Goal: Transaction & Acquisition: Purchase product/service

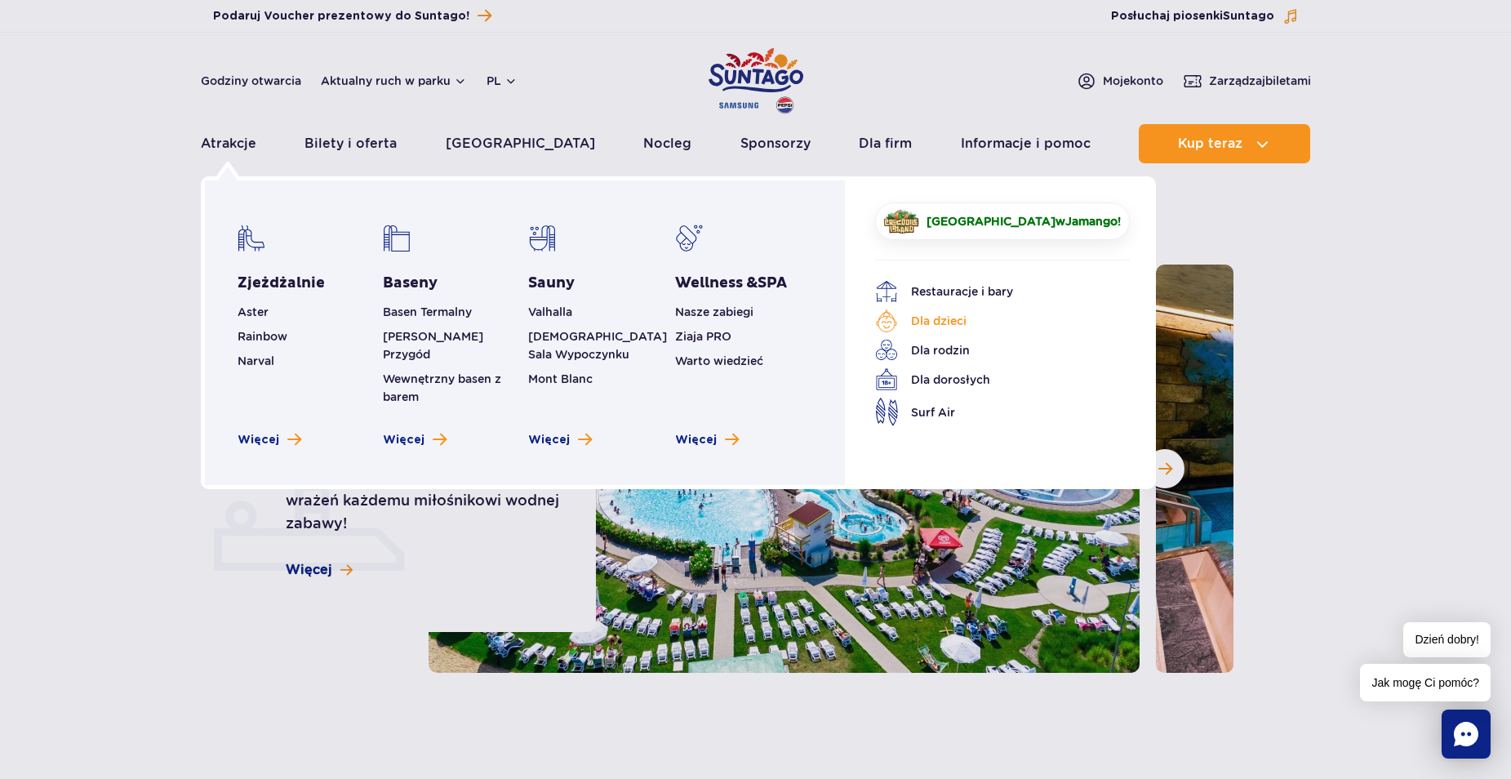
click at [936, 318] on link "Dla dzieci" at bounding box center [990, 320] width 230 height 23
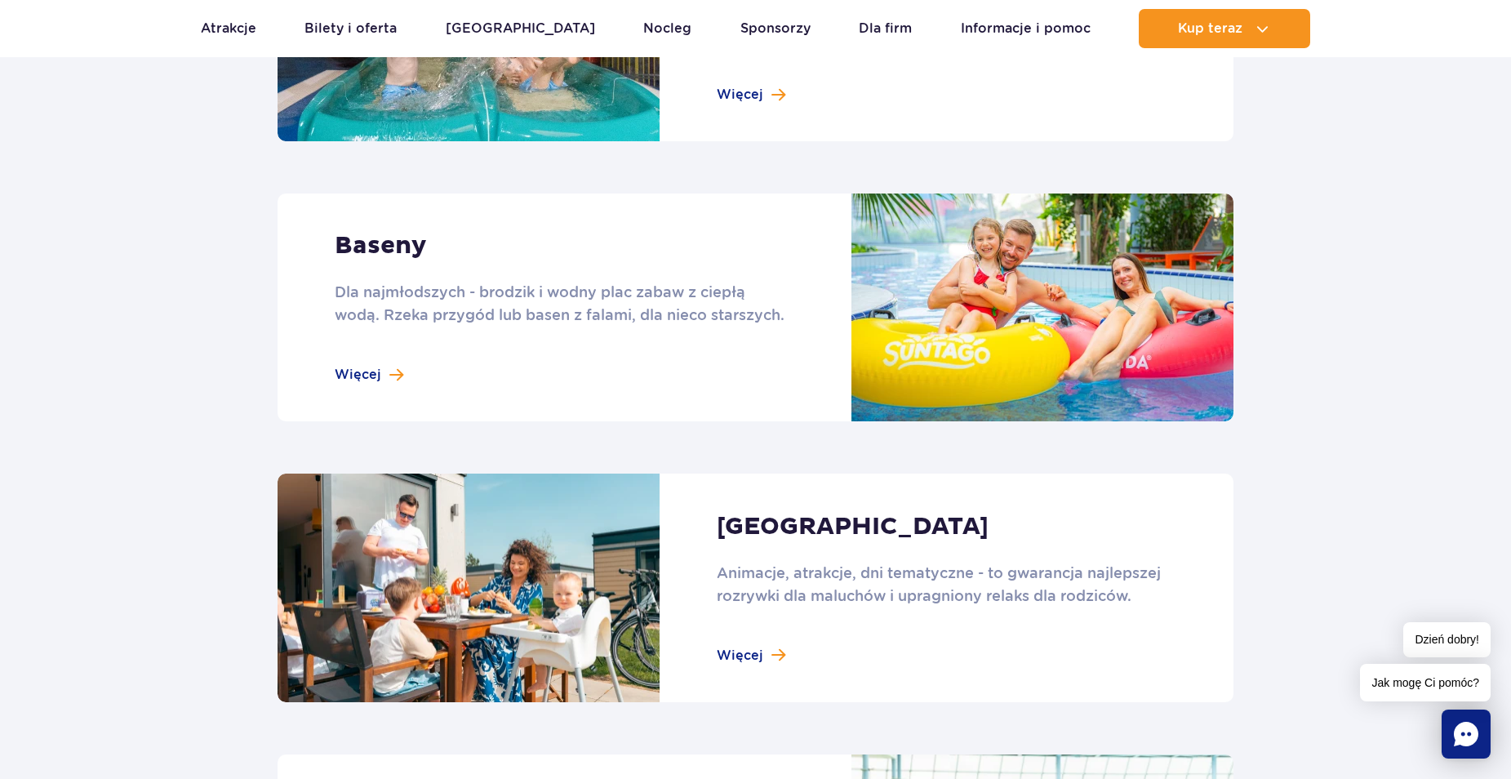
scroll to position [1469, 0]
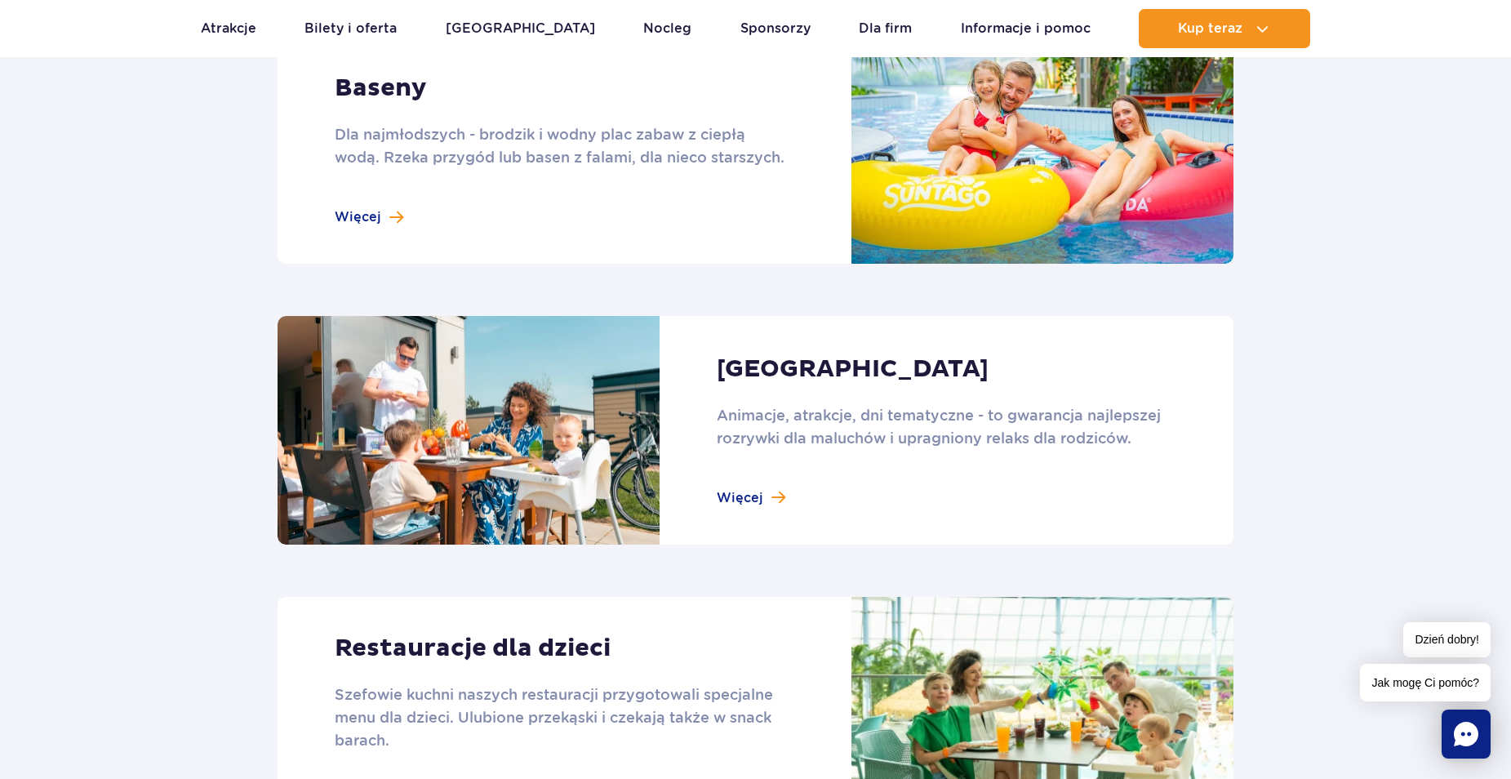
click at [1152, 149] on link at bounding box center [756, 150] width 956 height 228
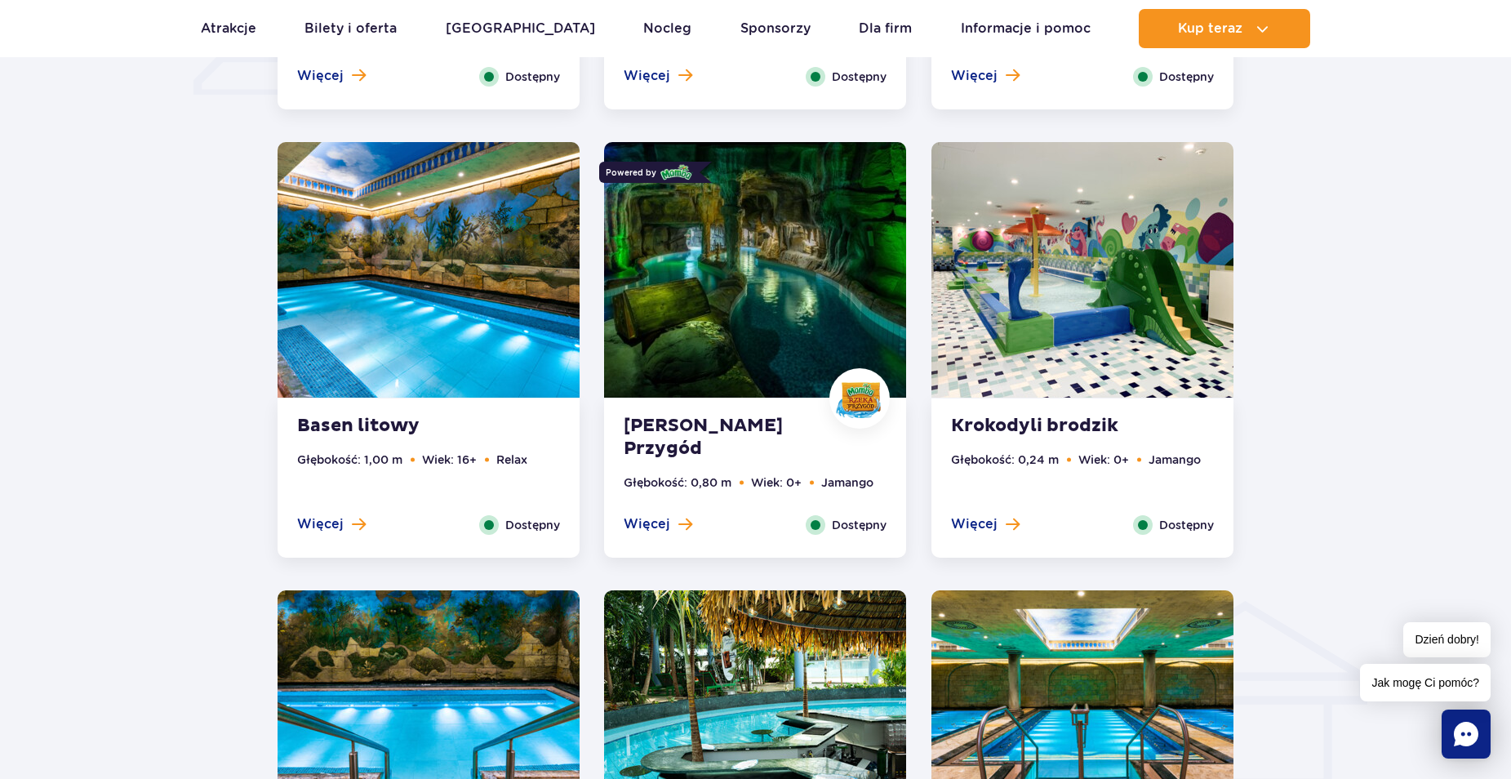
scroll to position [1388, 0]
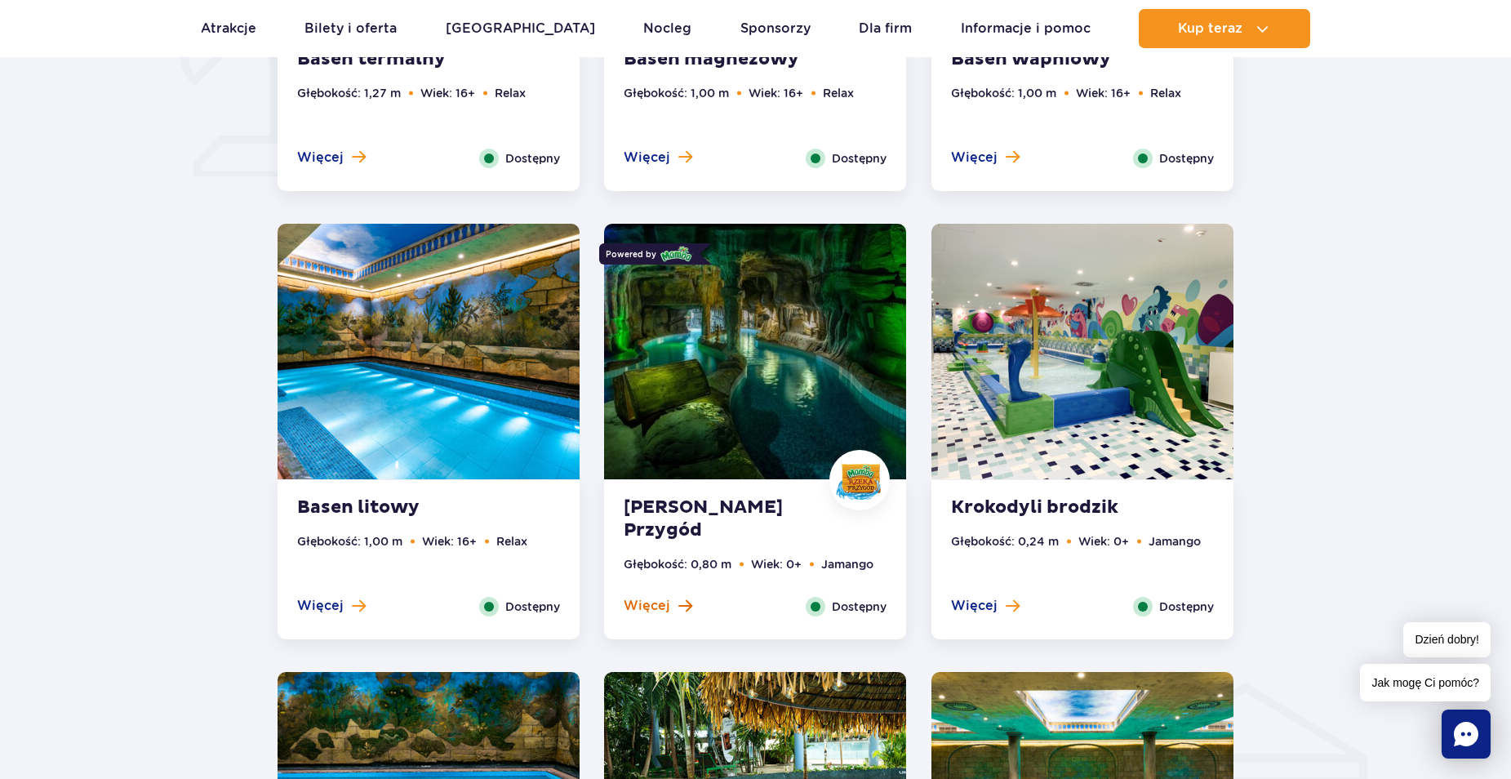
click at [656, 598] on span "Więcej" at bounding box center [647, 606] width 47 height 18
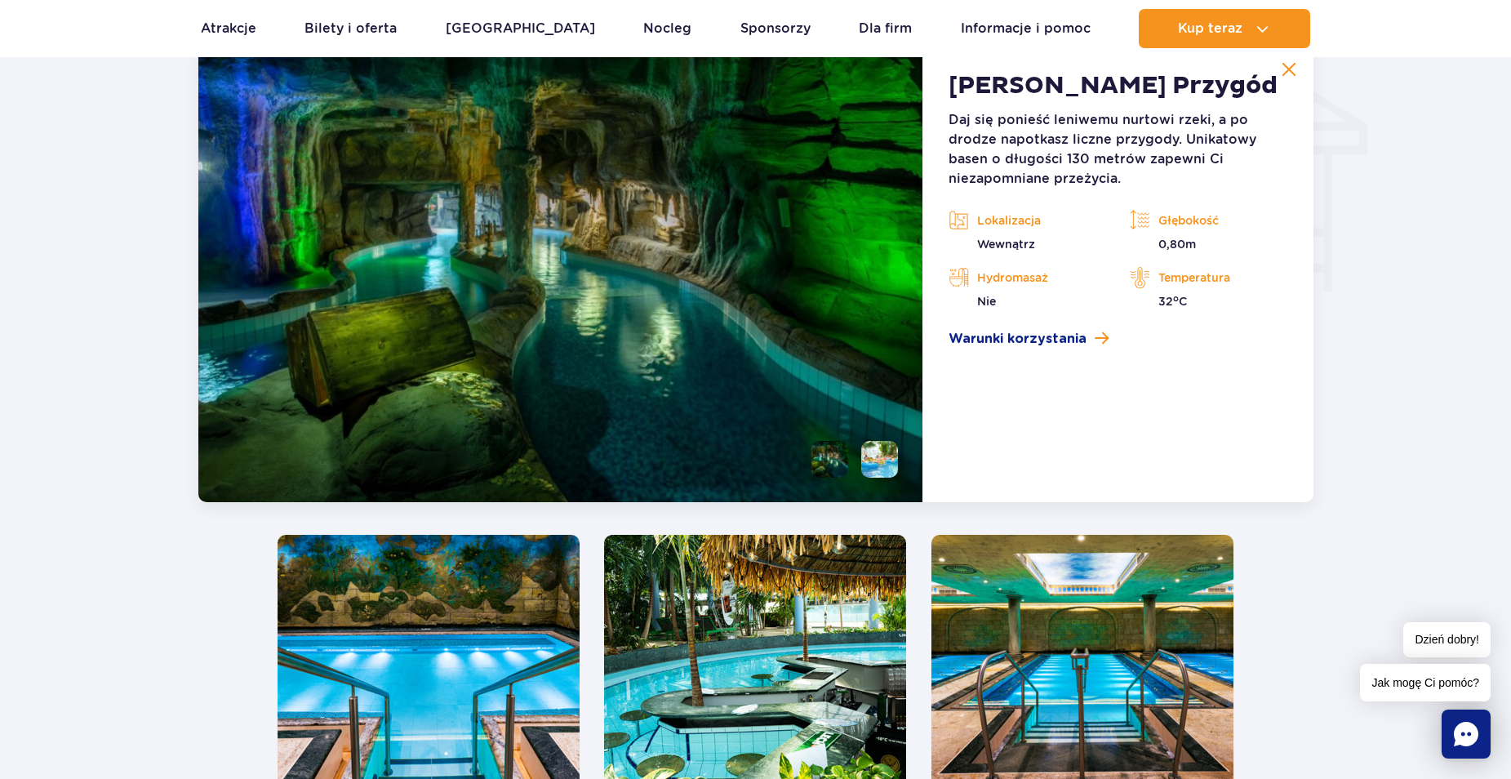
scroll to position [1965, 0]
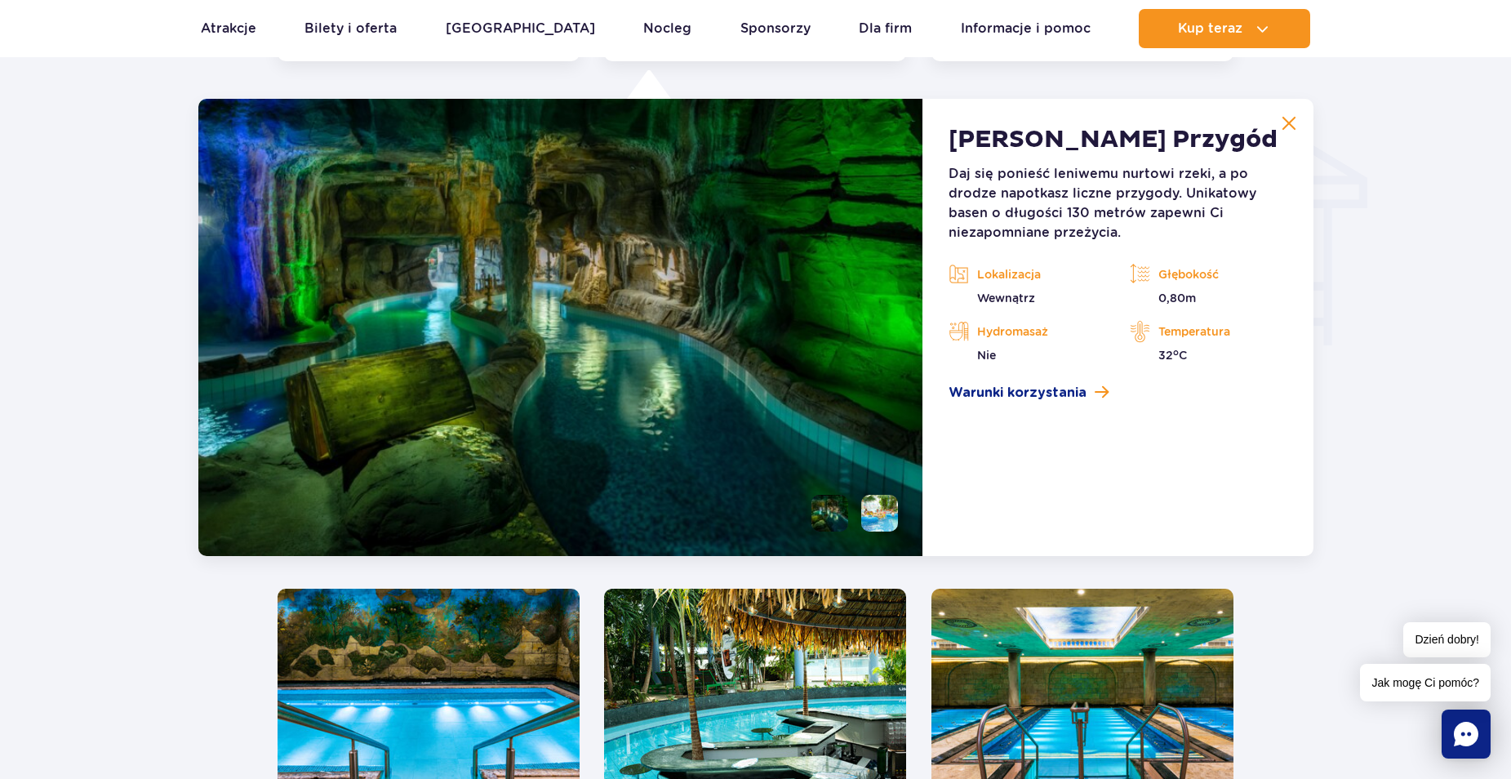
click at [890, 510] on li at bounding box center [879, 513] width 37 height 37
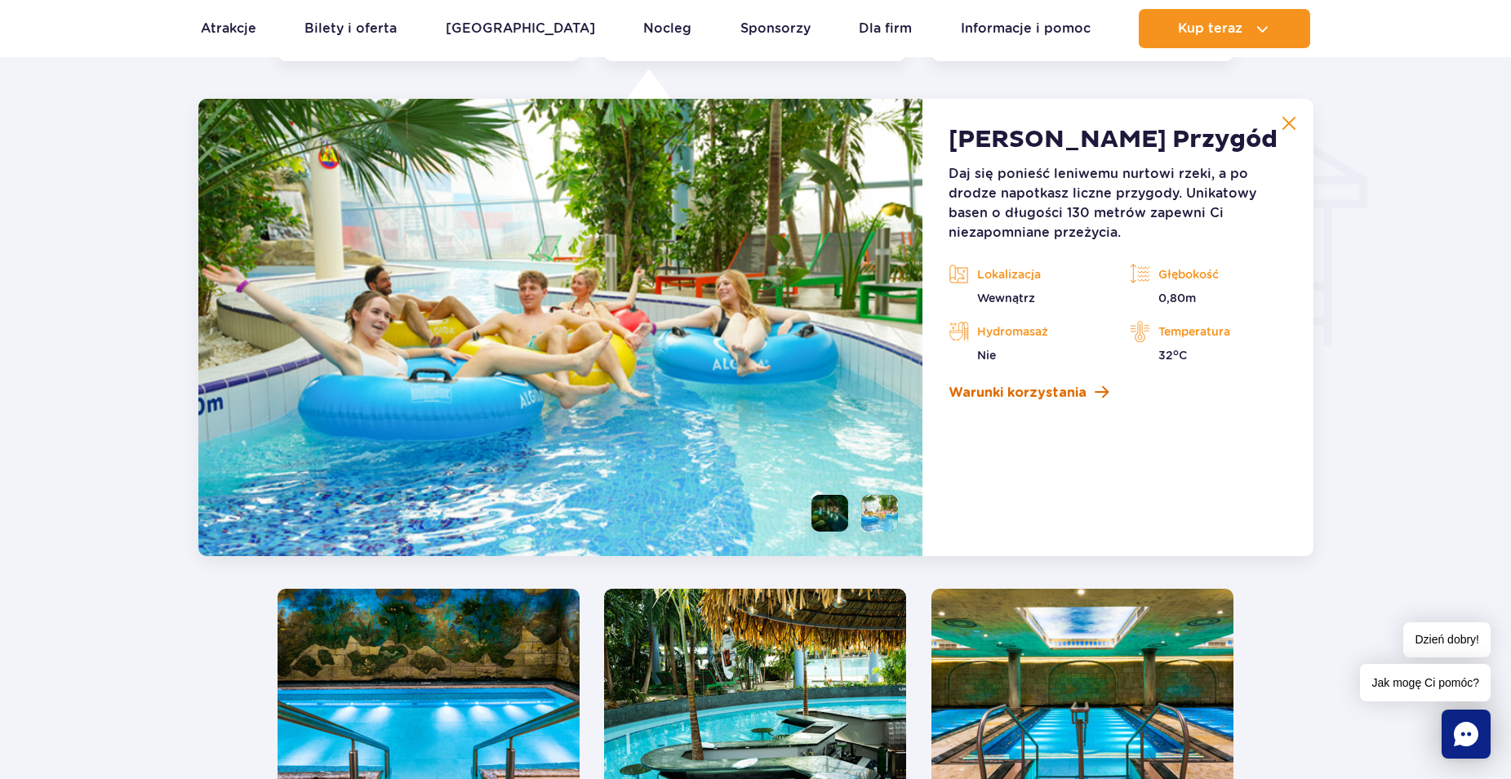
click at [1106, 393] on link "Warunki korzystania" at bounding box center [1117, 393] width 338 height 20
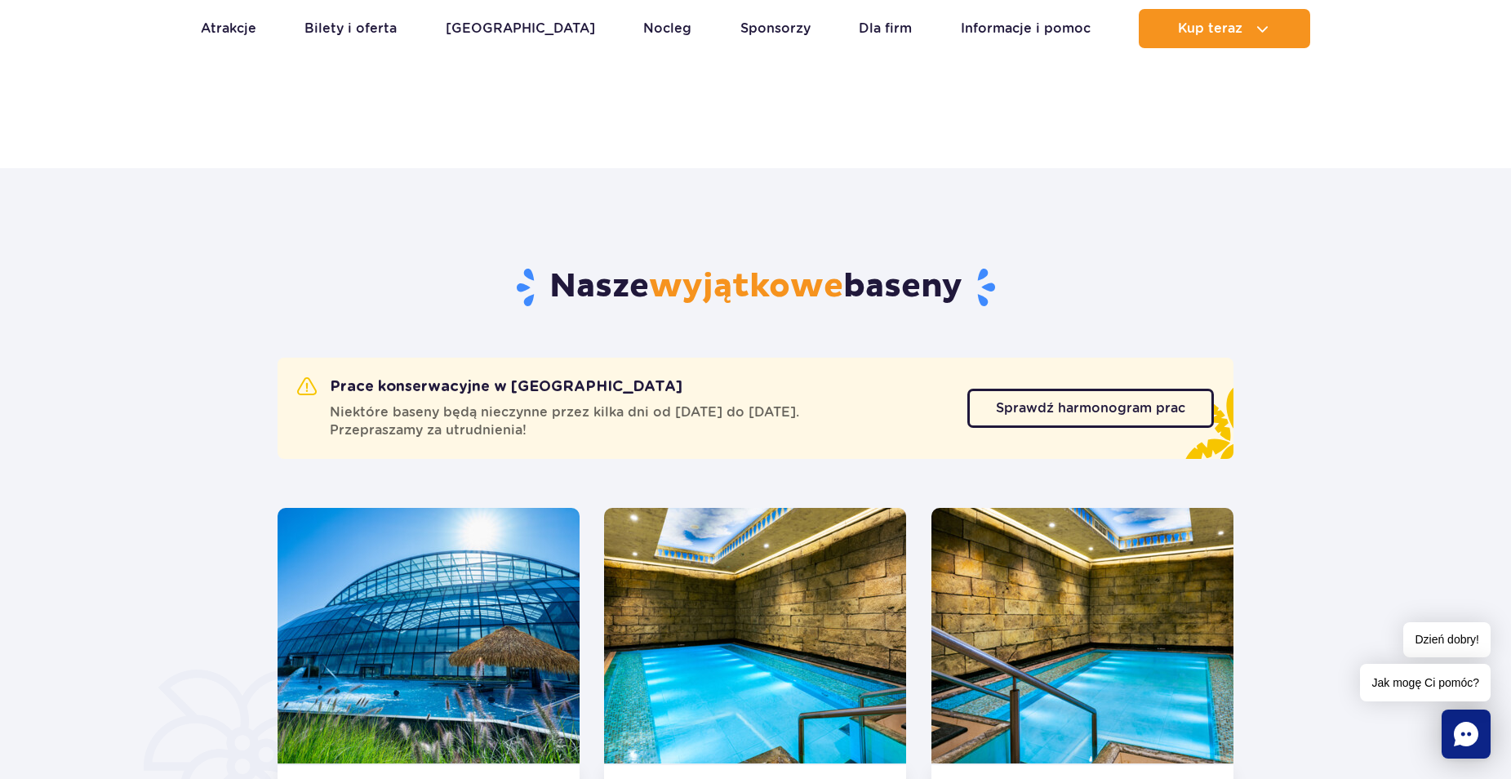
scroll to position [660, 0]
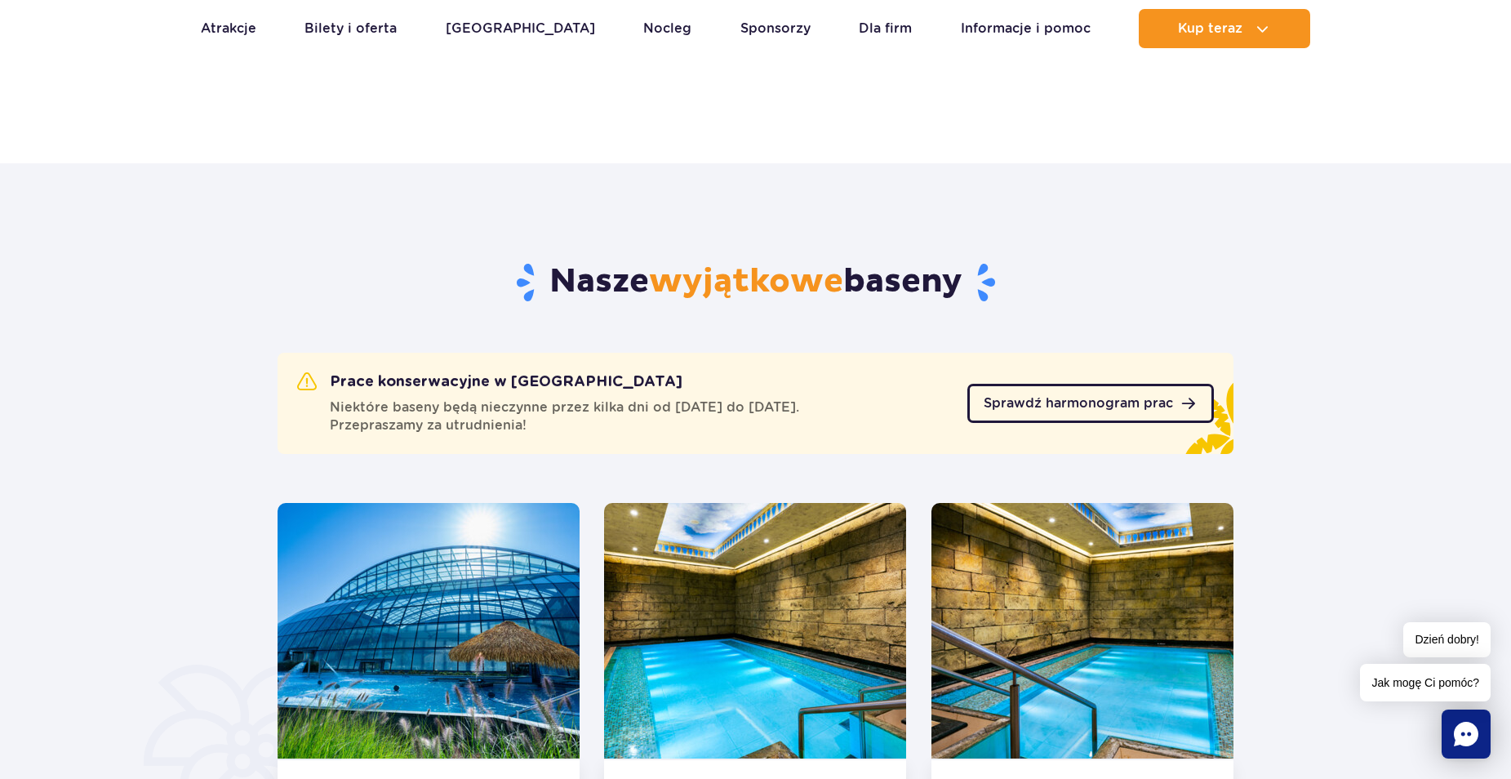
click at [1114, 406] on span "Sprawdź harmonogram prac" at bounding box center [1078, 403] width 189 height 13
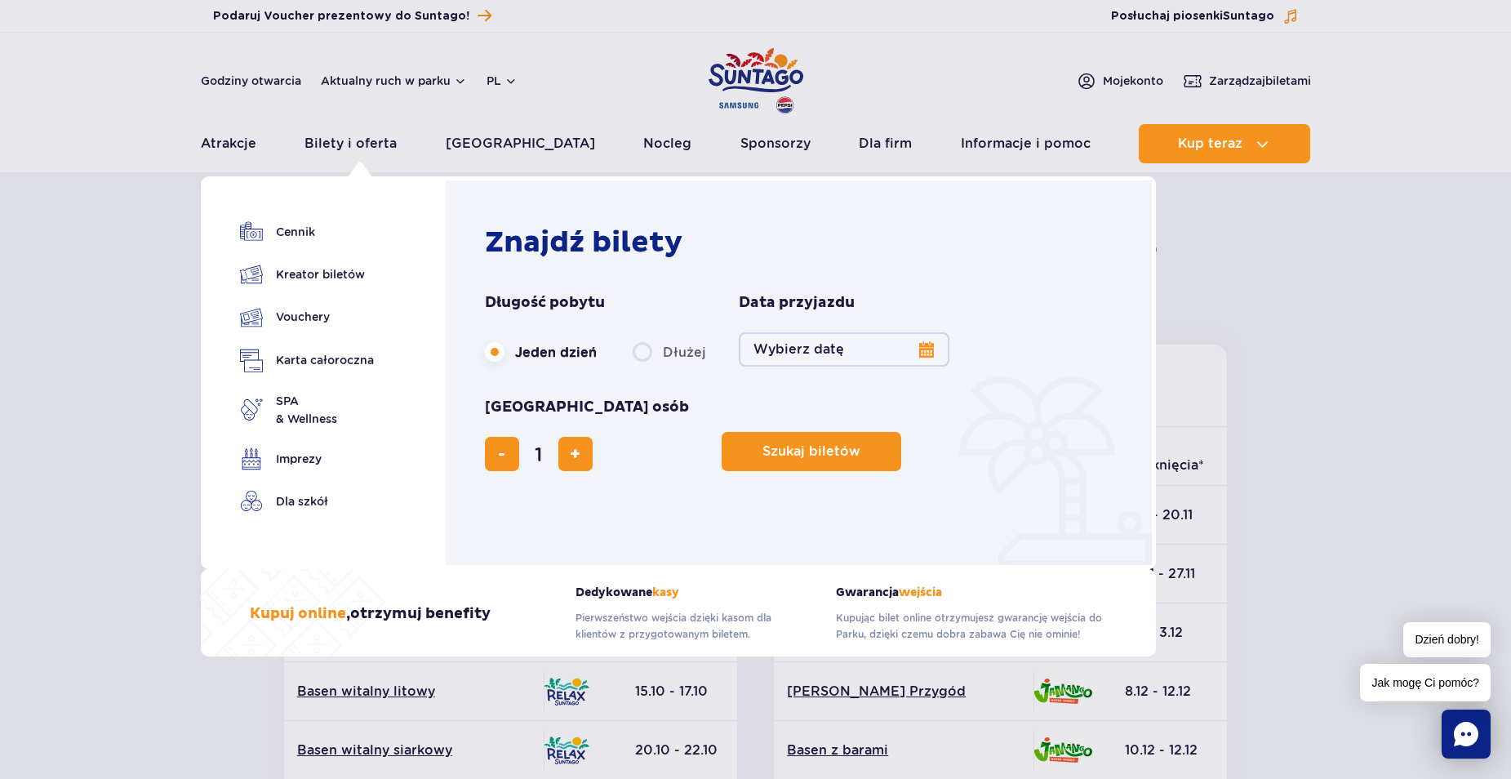
click at [795, 349] on button "Wybierz datę" at bounding box center [844, 349] width 211 height 34
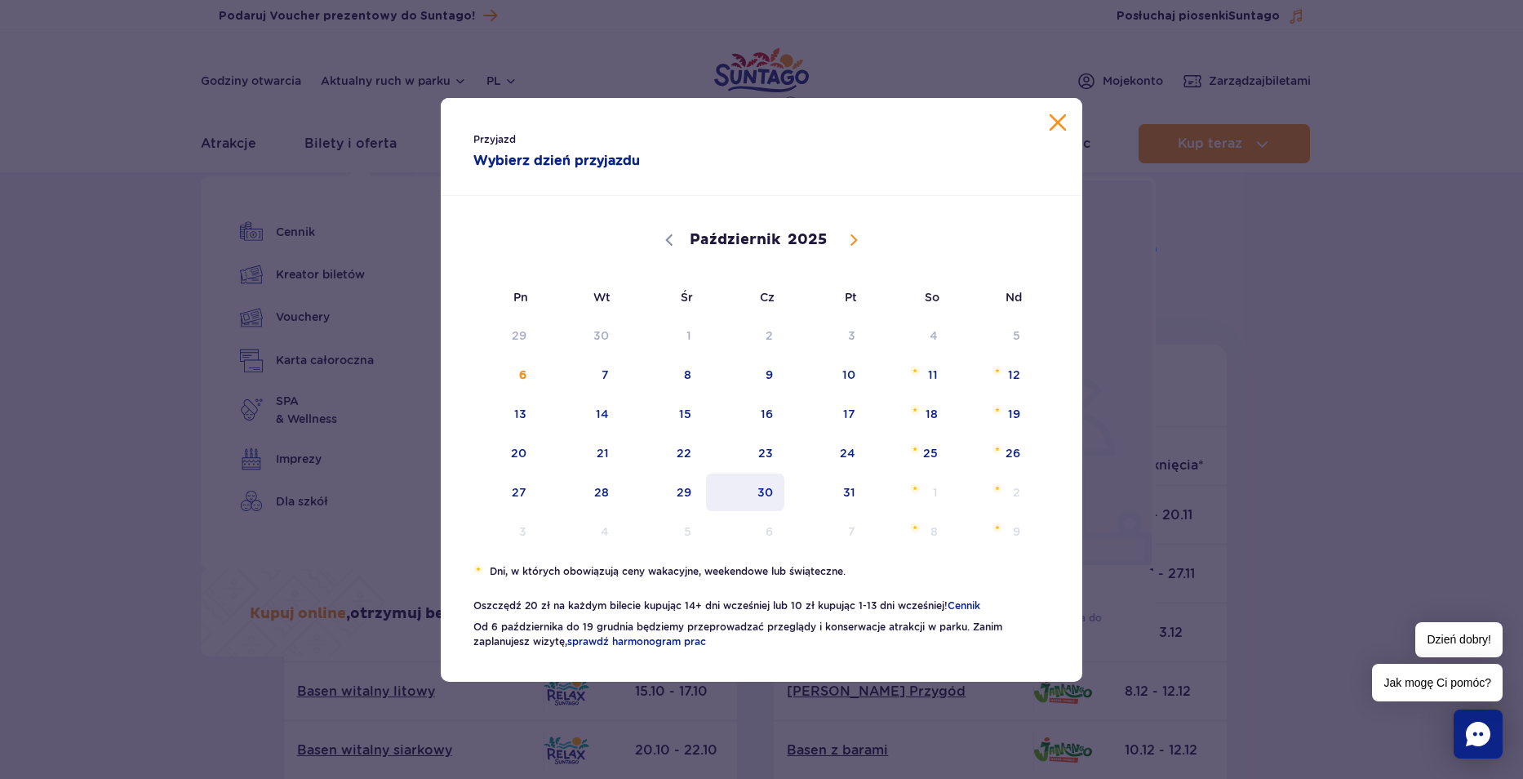
click at [757, 483] on span "30" at bounding box center [745, 492] width 82 height 38
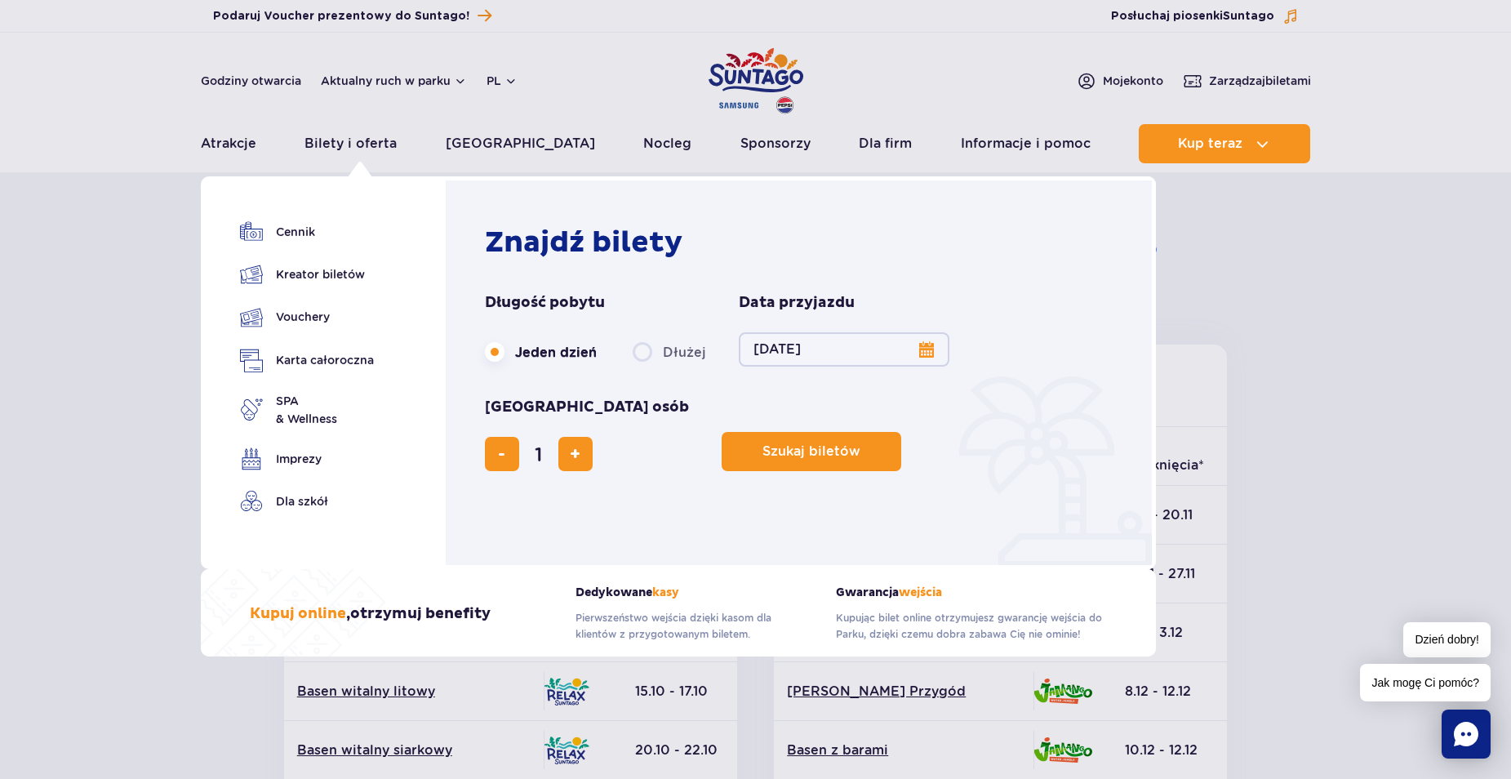
click at [831, 351] on button "30.10.25" at bounding box center [844, 349] width 211 height 34
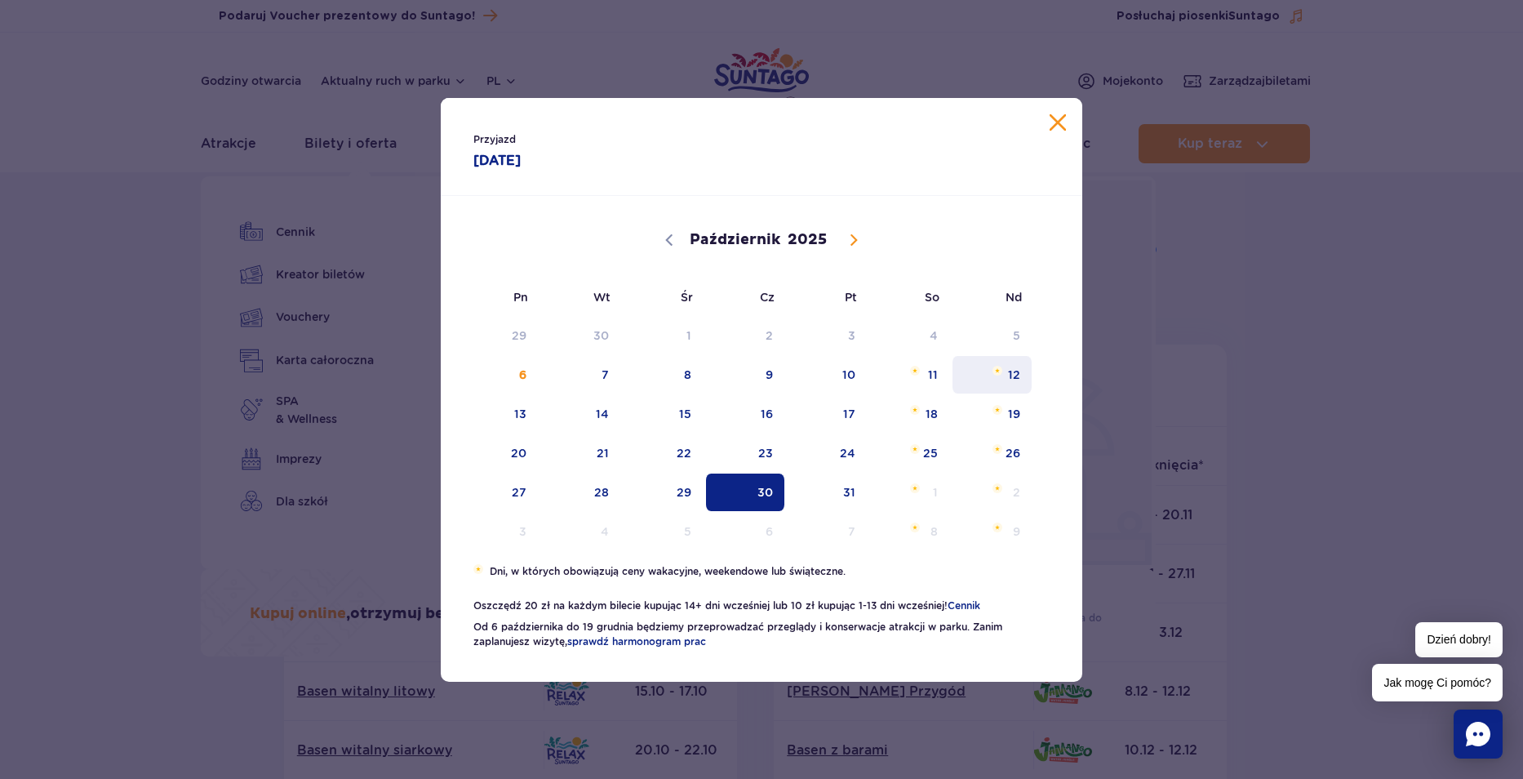
click at [1015, 377] on span "12" at bounding box center [992, 375] width 82 height 38
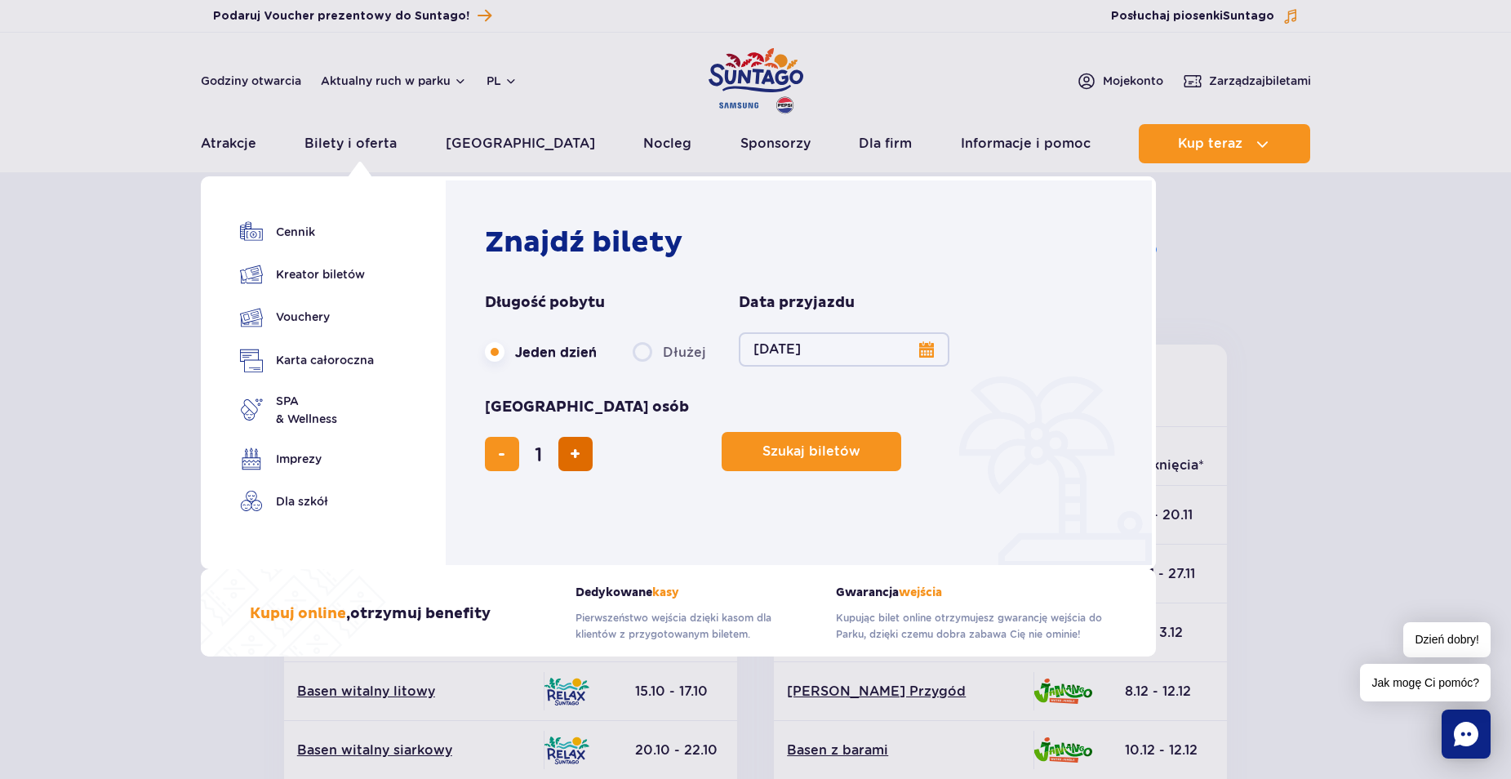
click at [580, 454] on span "dodaj bilet" at bounding box center [575, 454] width 11 height 0
type input "3"
click at [756, 444] on span "Szukaj biletów" at bounding box center [805, 451] width 98 height 15
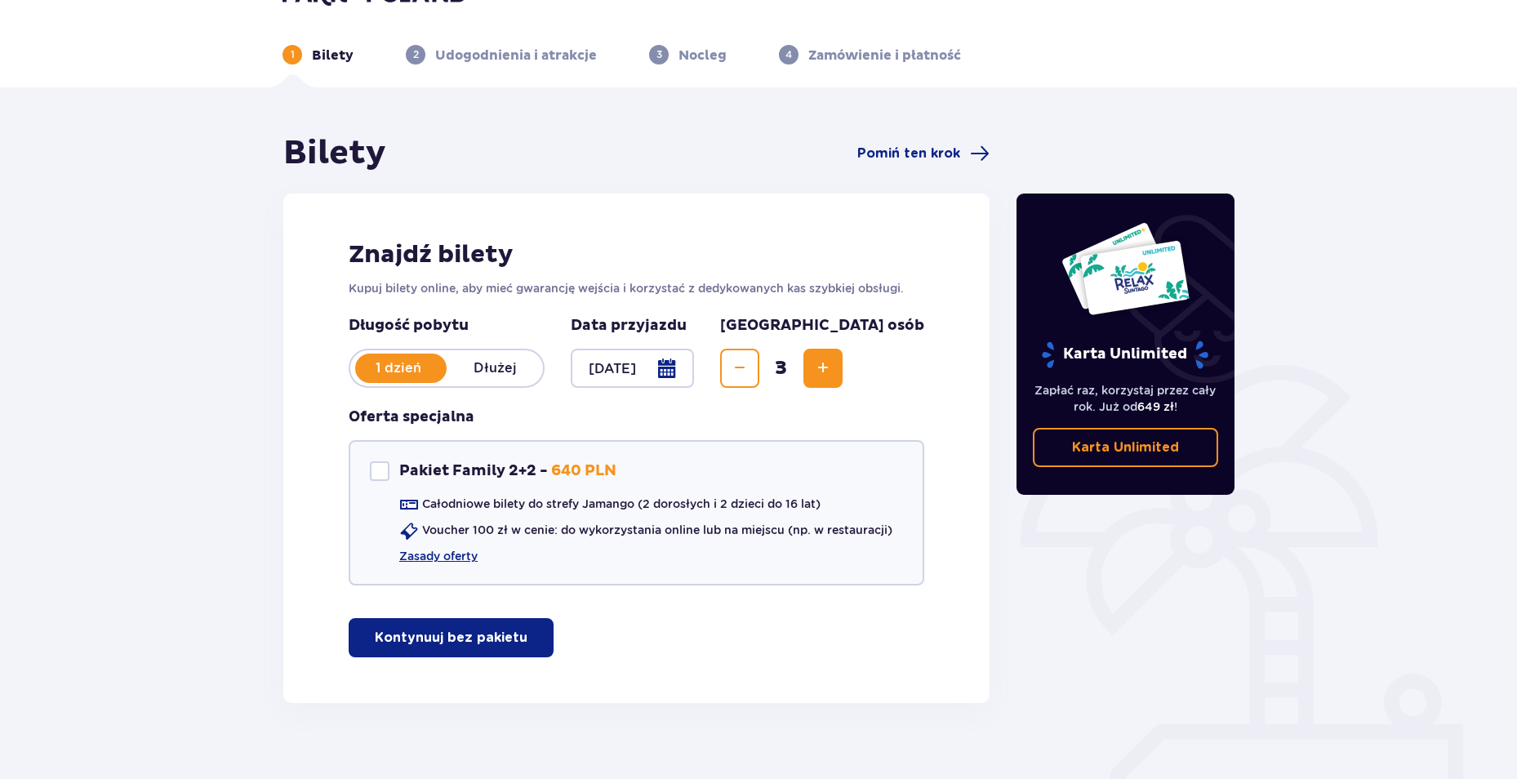
scroll to position [62, 0]
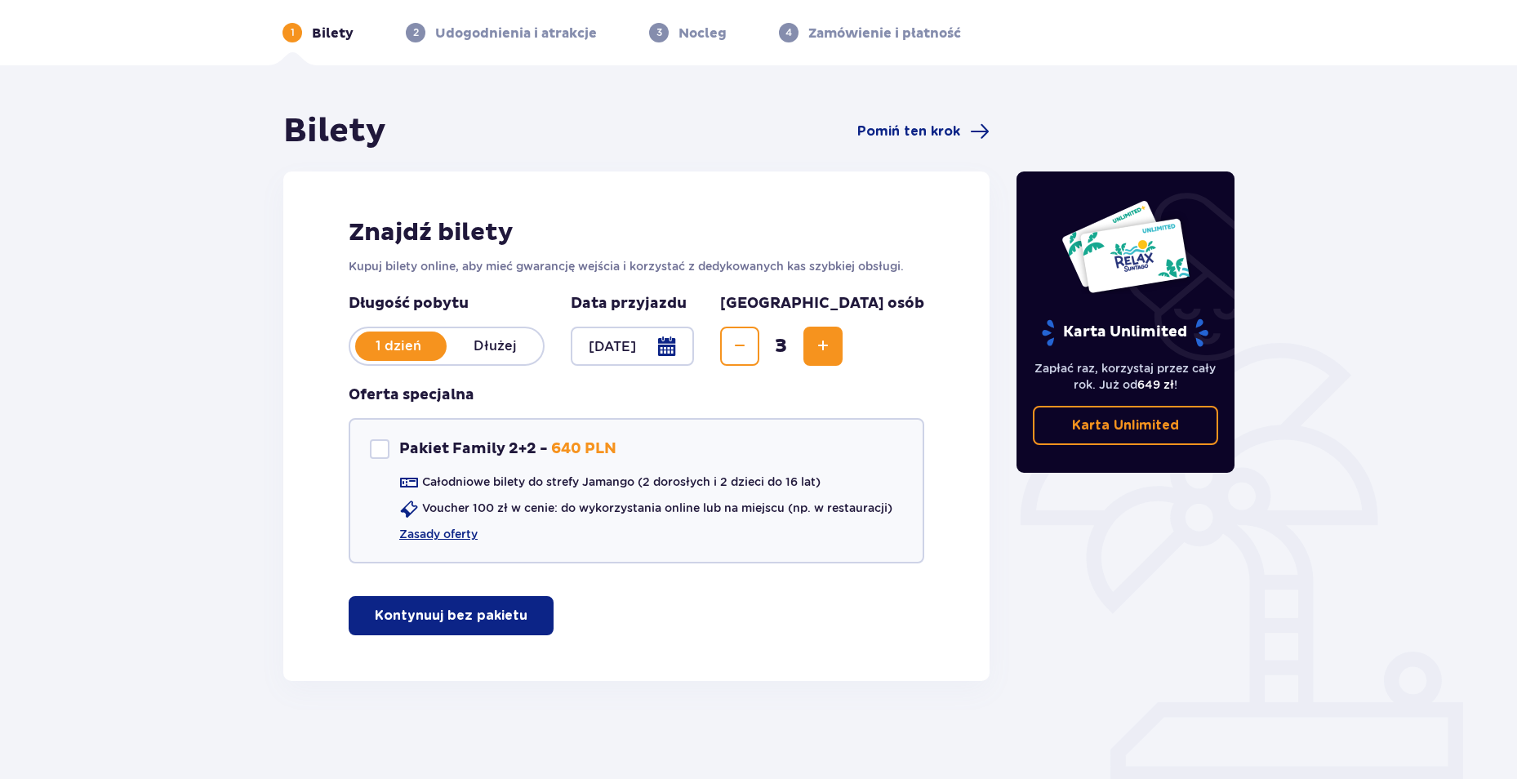
click at [429, 619] on p "Kontynuuj bez pakietu" at bounding box center [451, 615] width 153 height 18
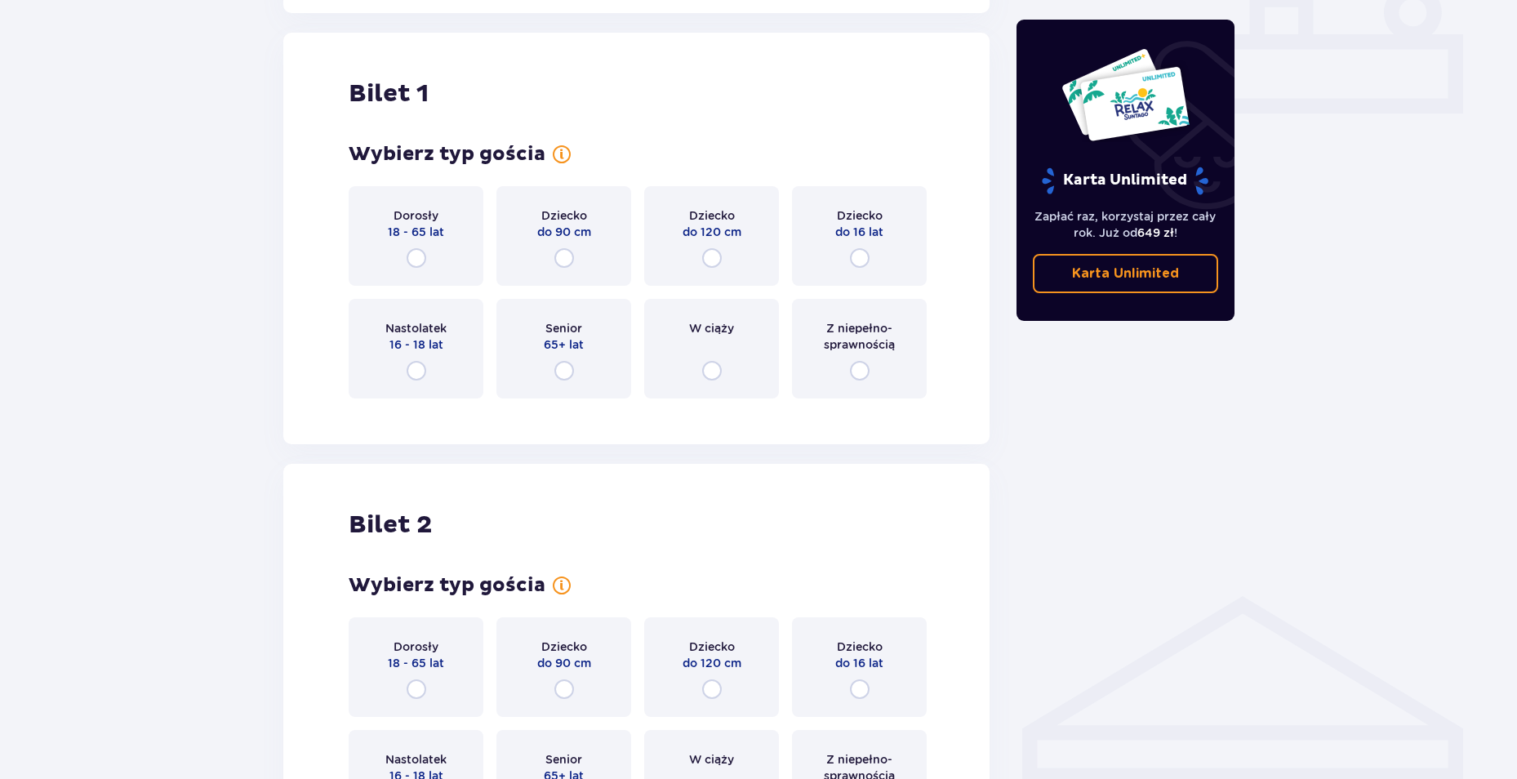
scroll to position [743, 0]
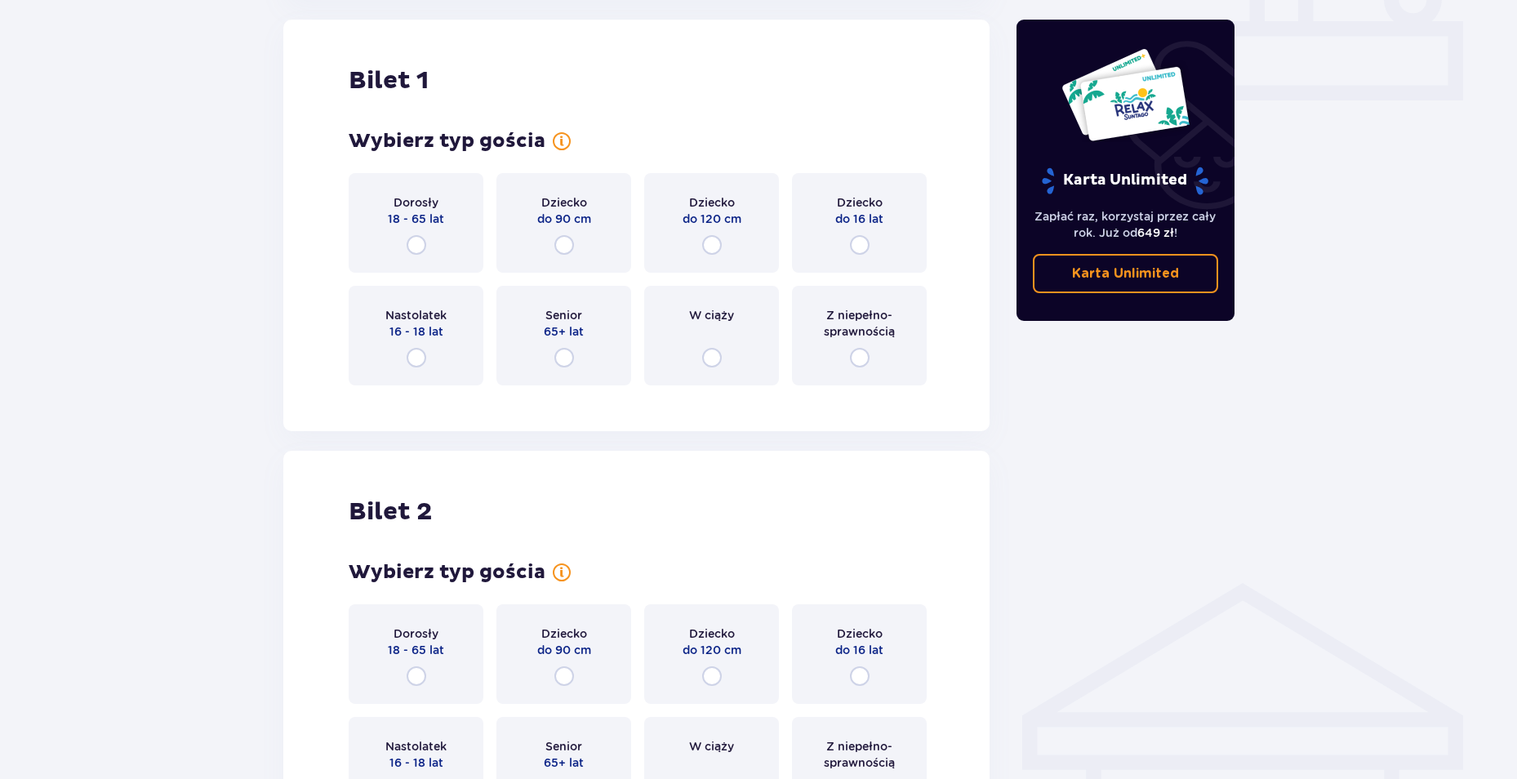
click at [414, 242] on input "radio" at bounding box center [416, 245] width 20 height 20
radio input "true"
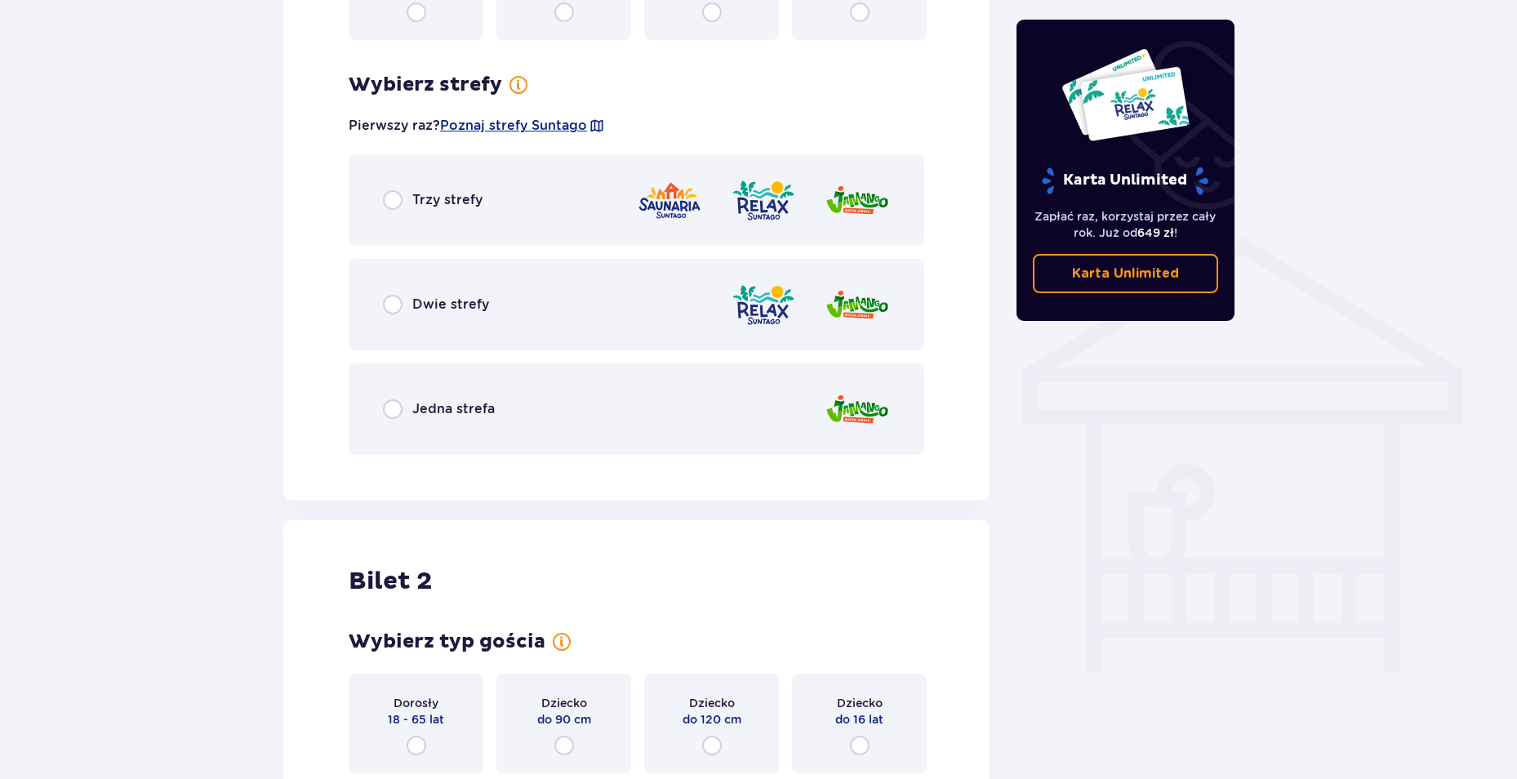
scroll to position [1059, 0]
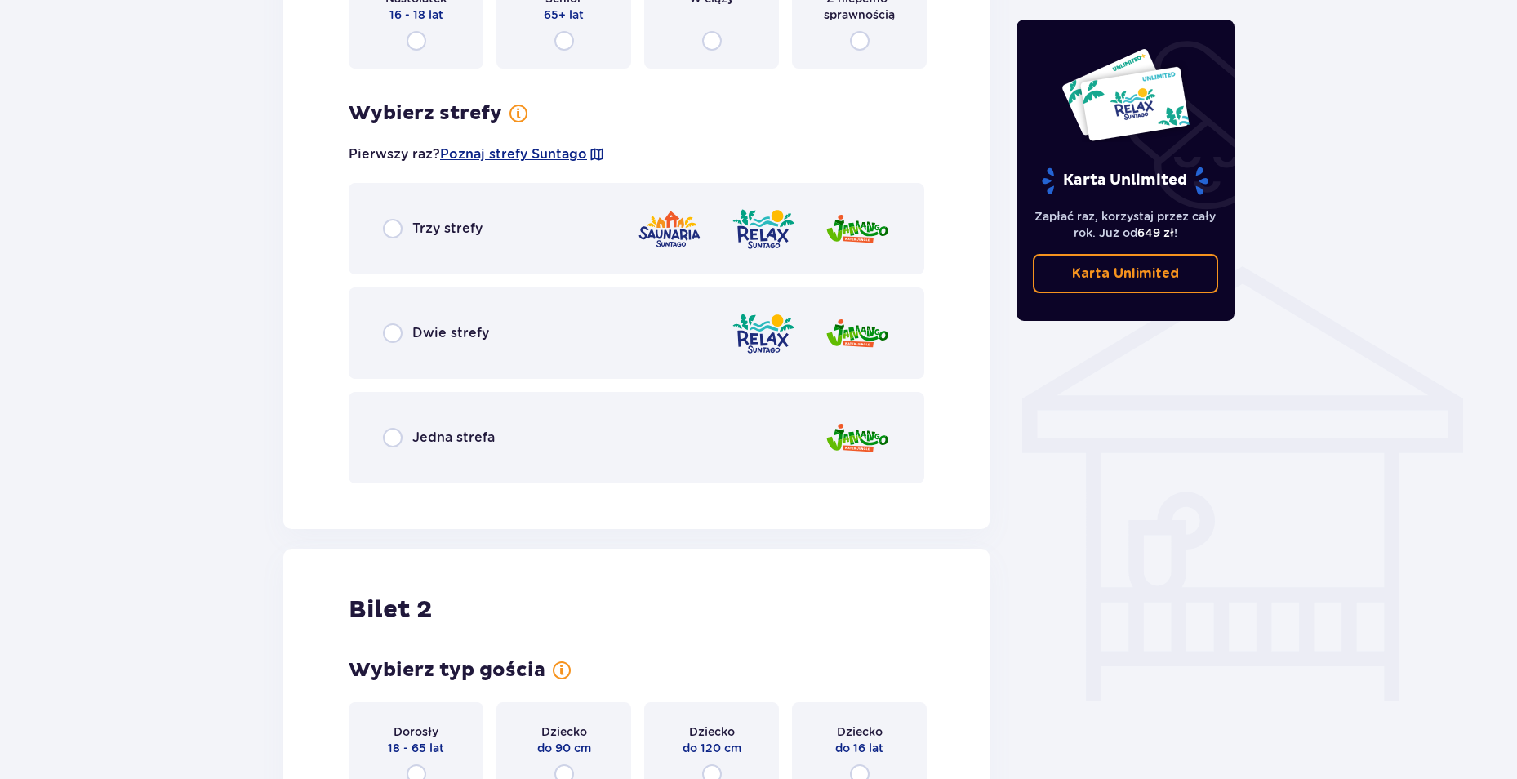
click at [437, 431] on span "Jedna strefa" at bounding box center [453, 438] width 82 height 18
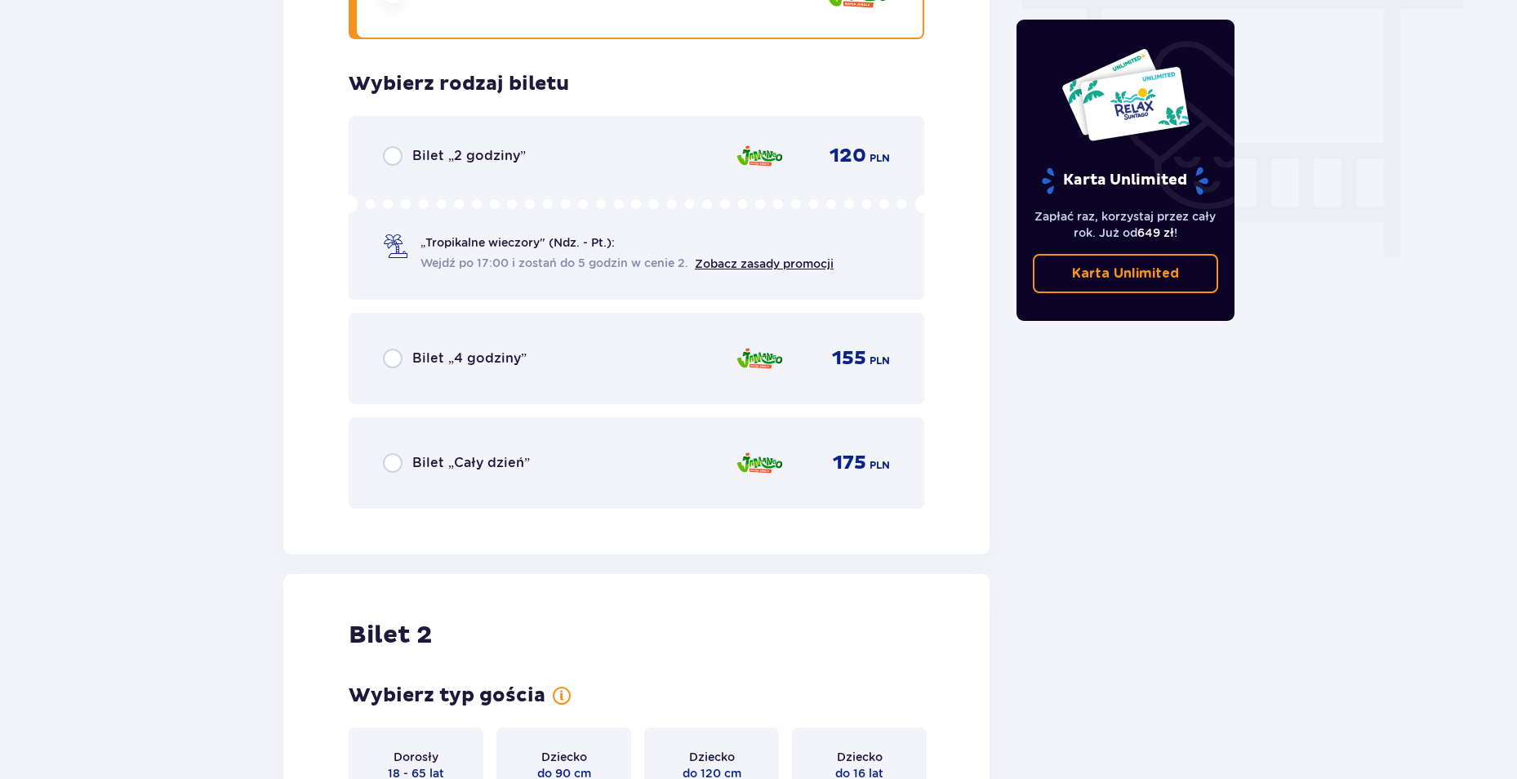
scroll to position [1474, 0]
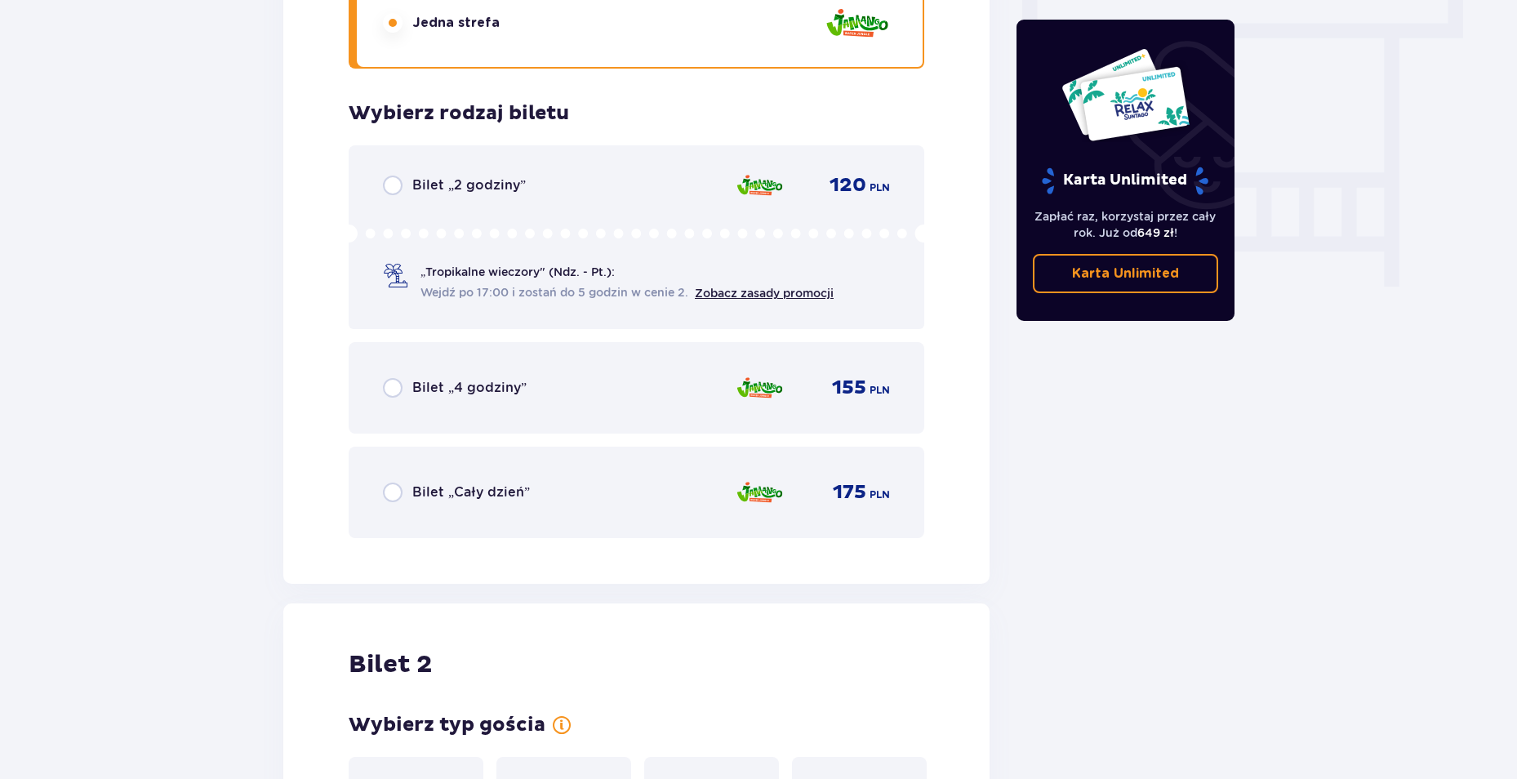
click at [461, 187] on span "Bilet „2 godziny”" at bounding box center [468, 185] width 113 height 18
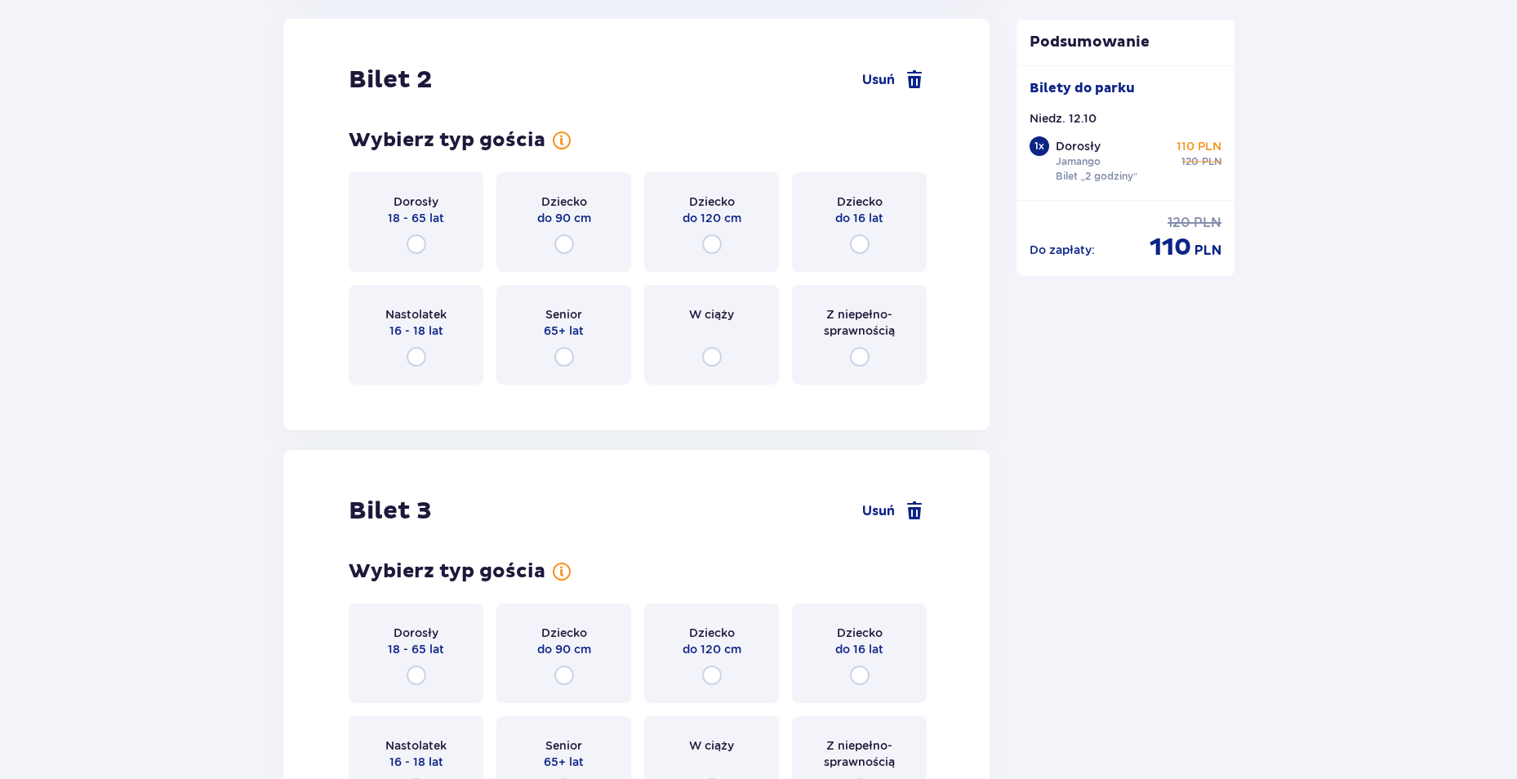
scroll to position [2058, 0]
click at [425, 224] on span "18 - 65 lat" at bounding box center [416, 219] width 56 height 16
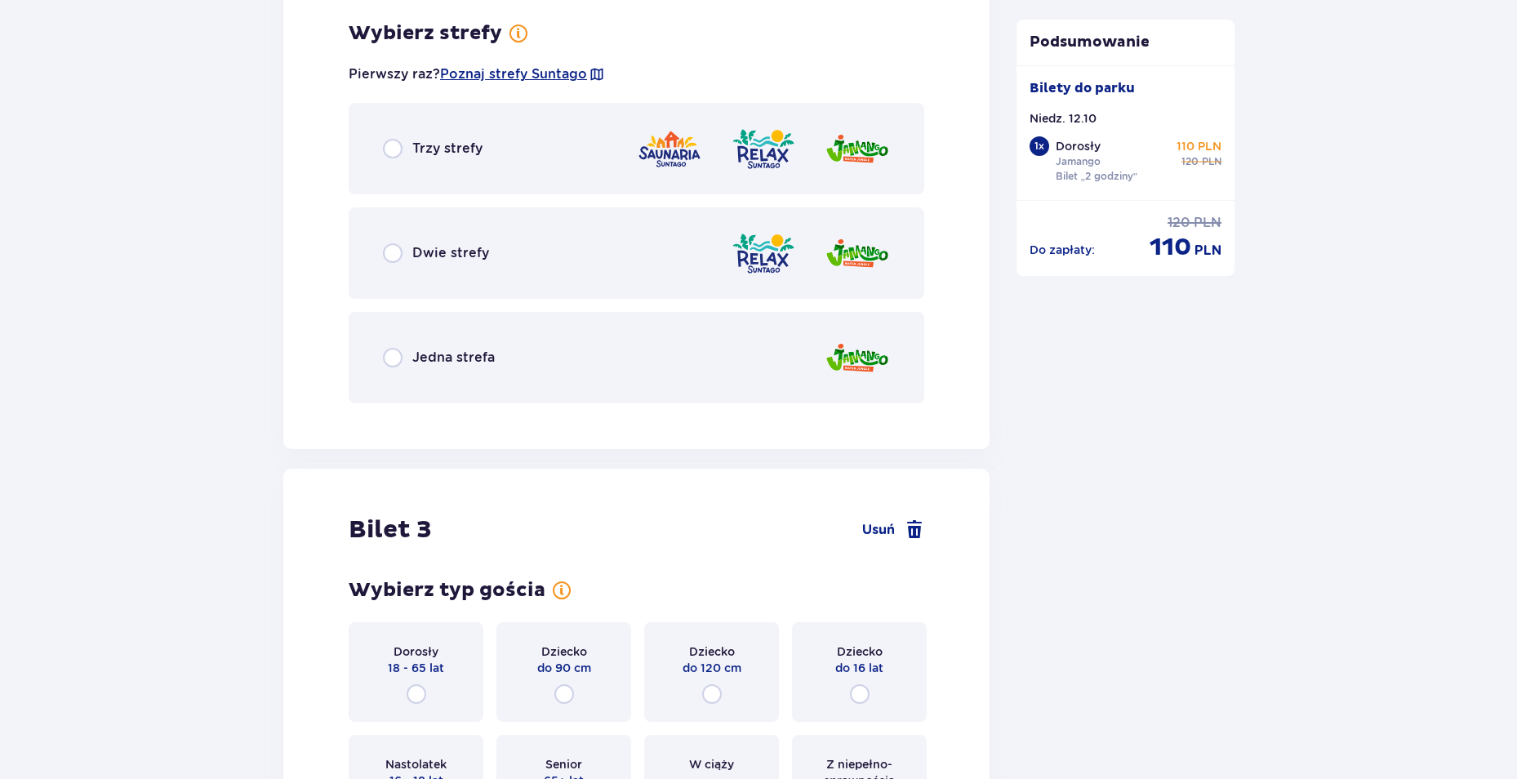
scroll to position [2456, 0]
click at [660, 349] on div "Jedna strefa" at bounding box center [636, 355] width 575 height 91
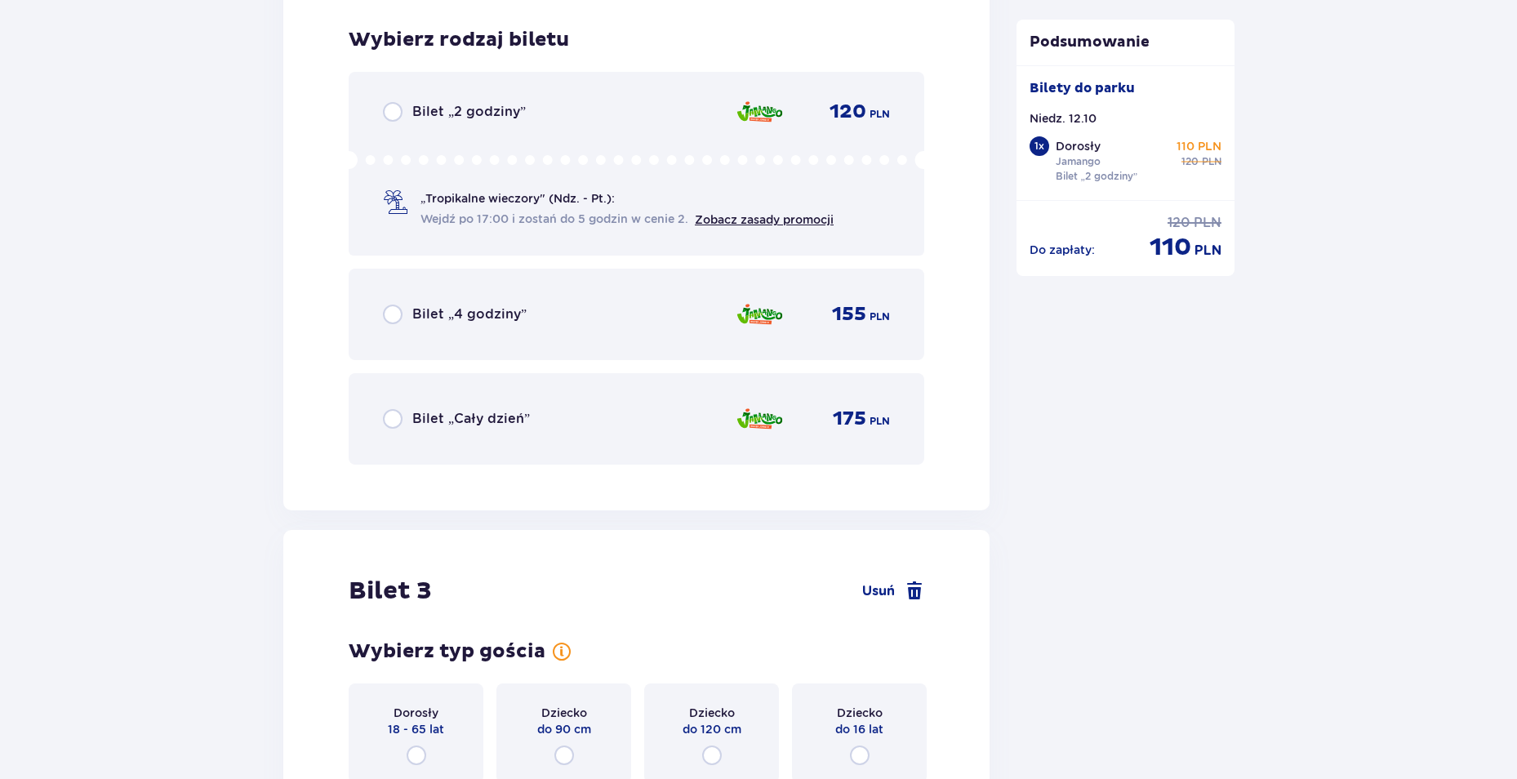
scroll to position [2871, 0]
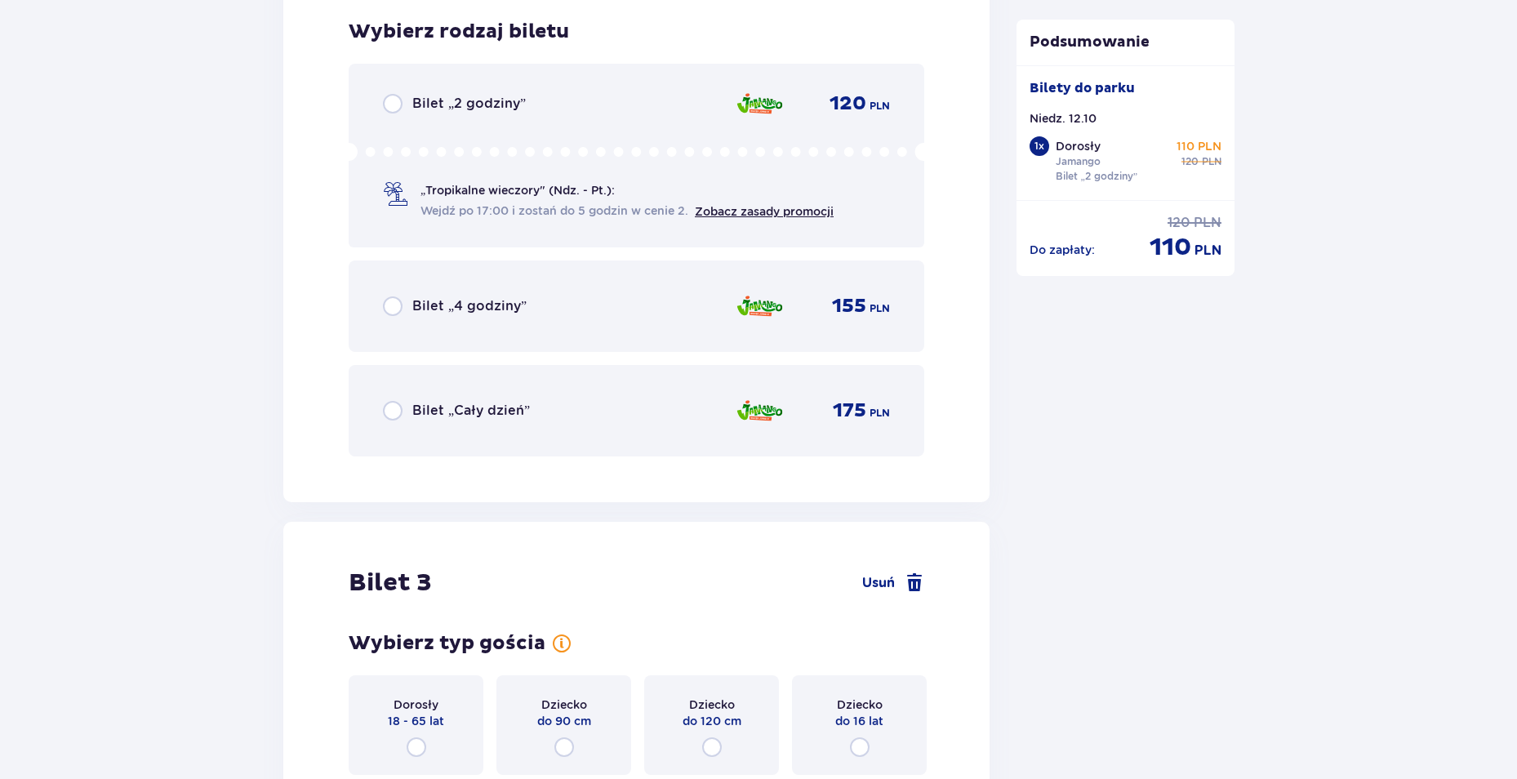
click at [544, 109] on div "Bilet „2 godziny” 120 PLN" at bounding box center [636, 104] width 507 height 20
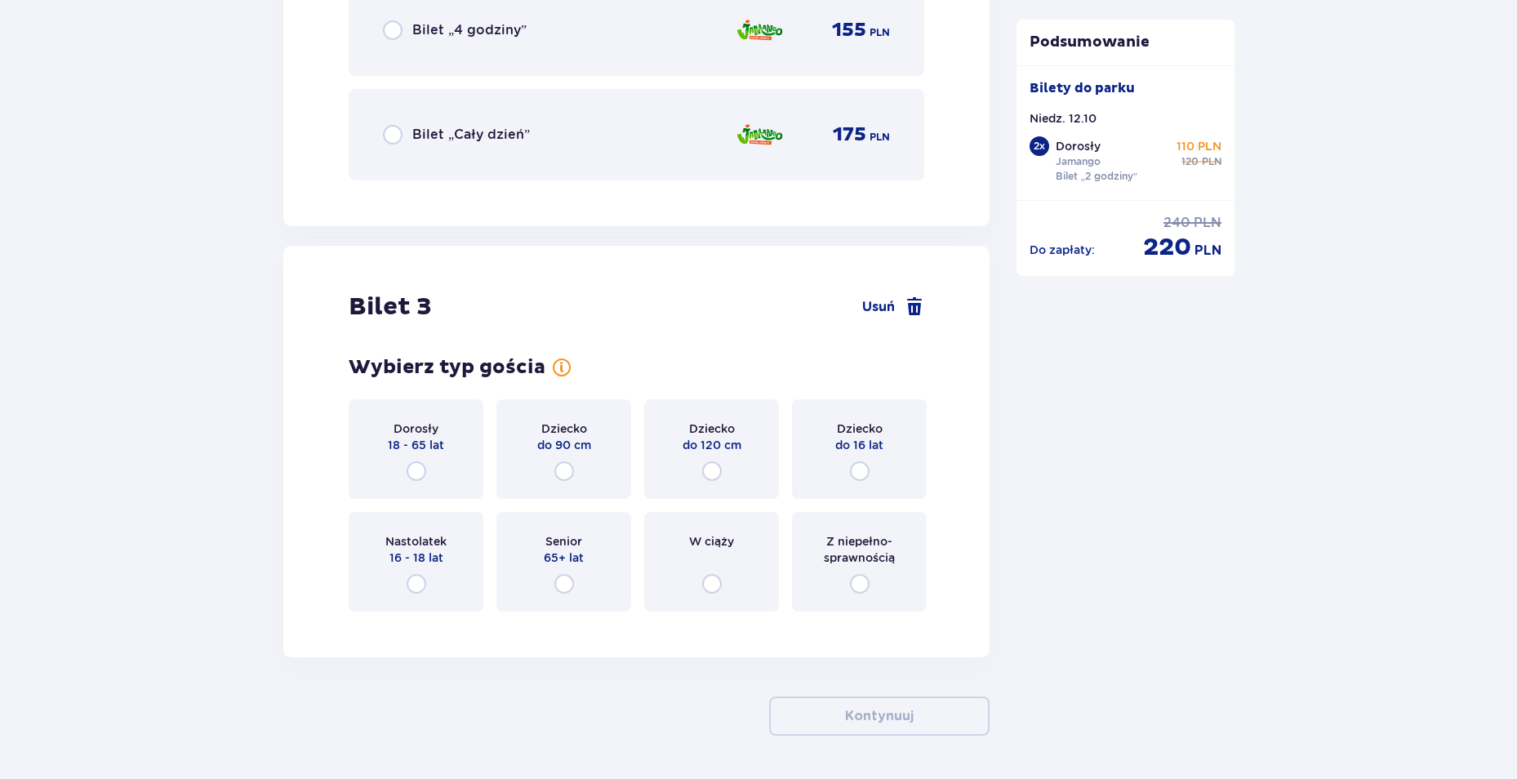
scroll to position [3038, 0]
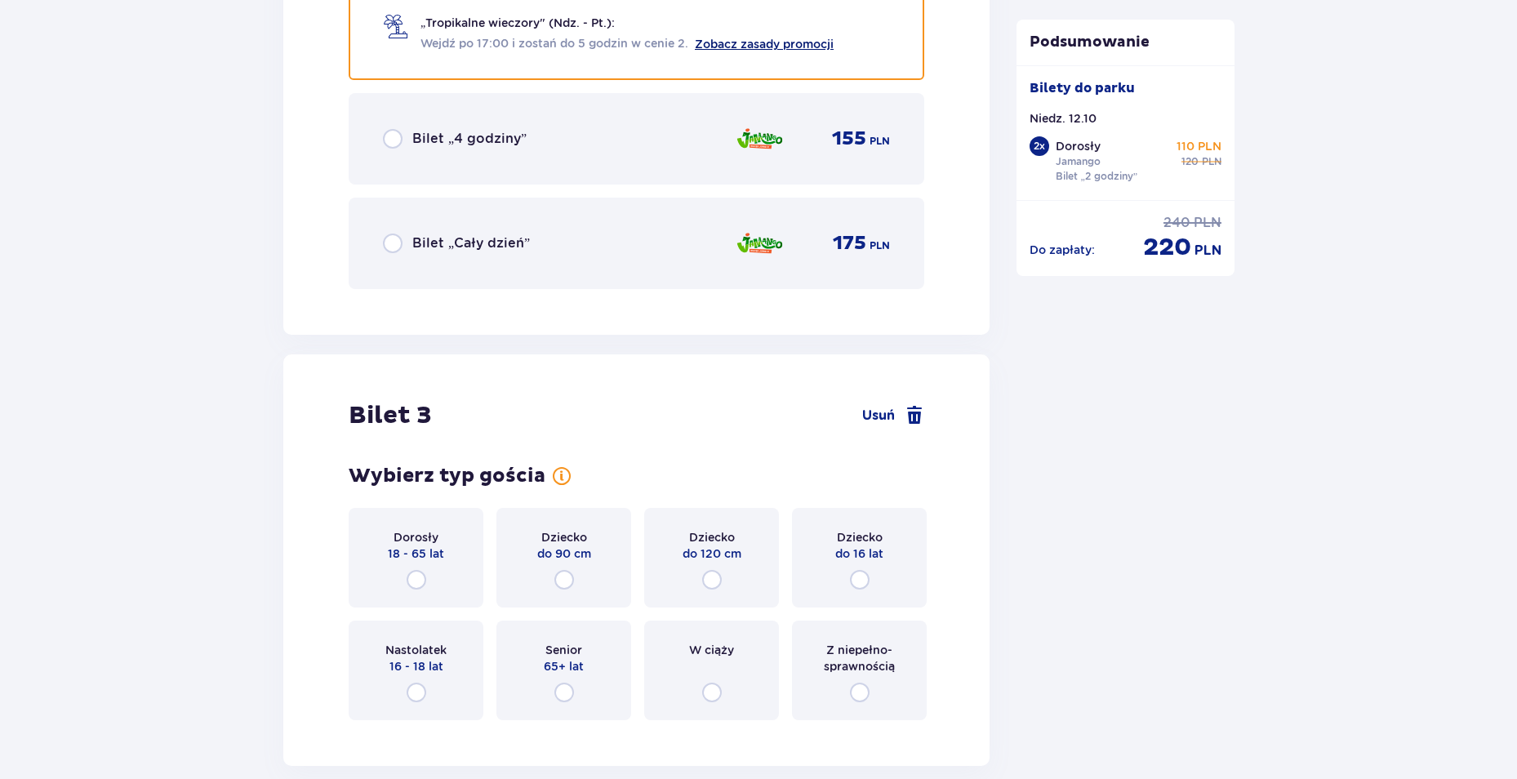
click at [717, 43] on link "Zobacz zasady promocji" at bounding box center [764, 44] width 139 height 13
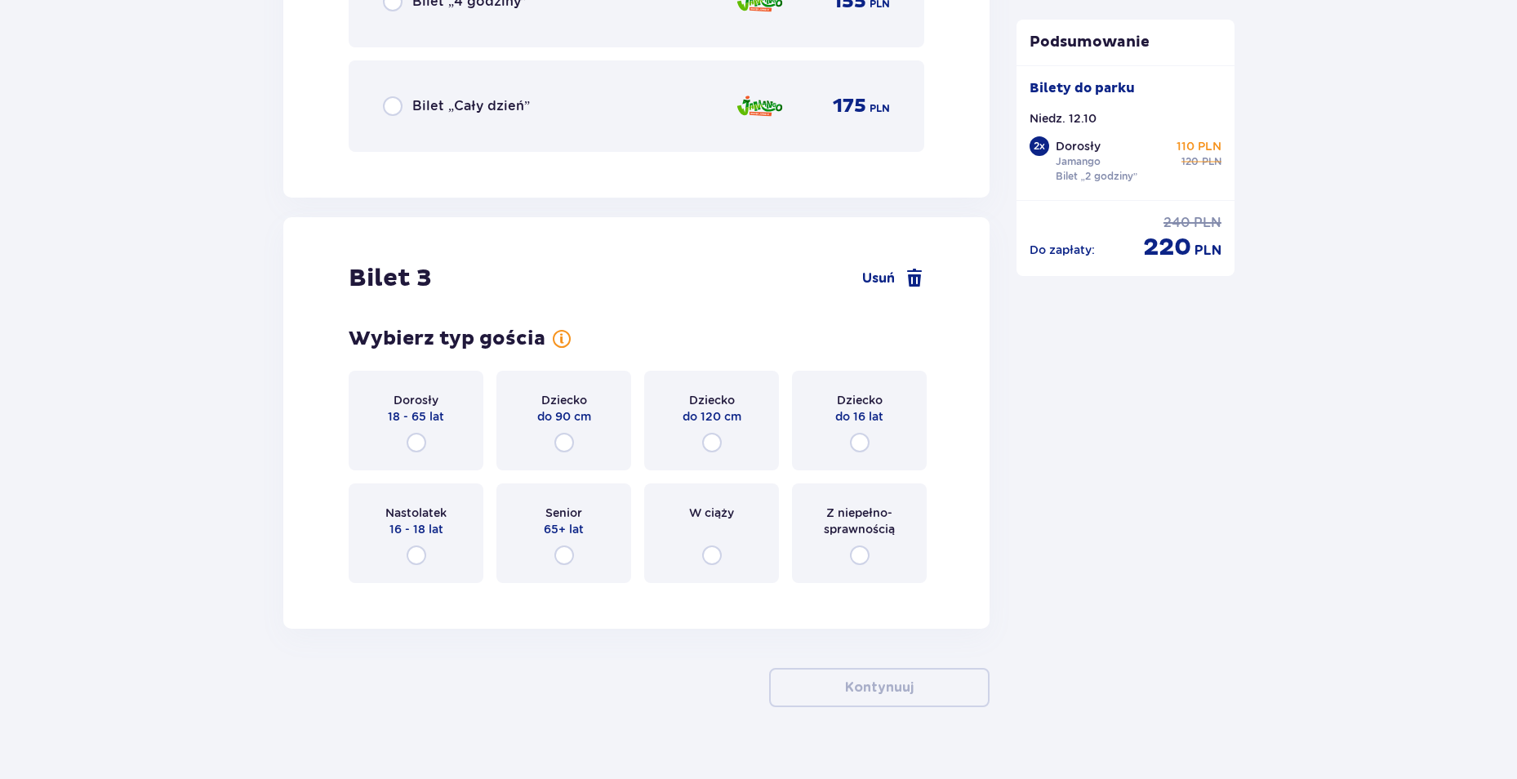
scroll to position [3201, 0]
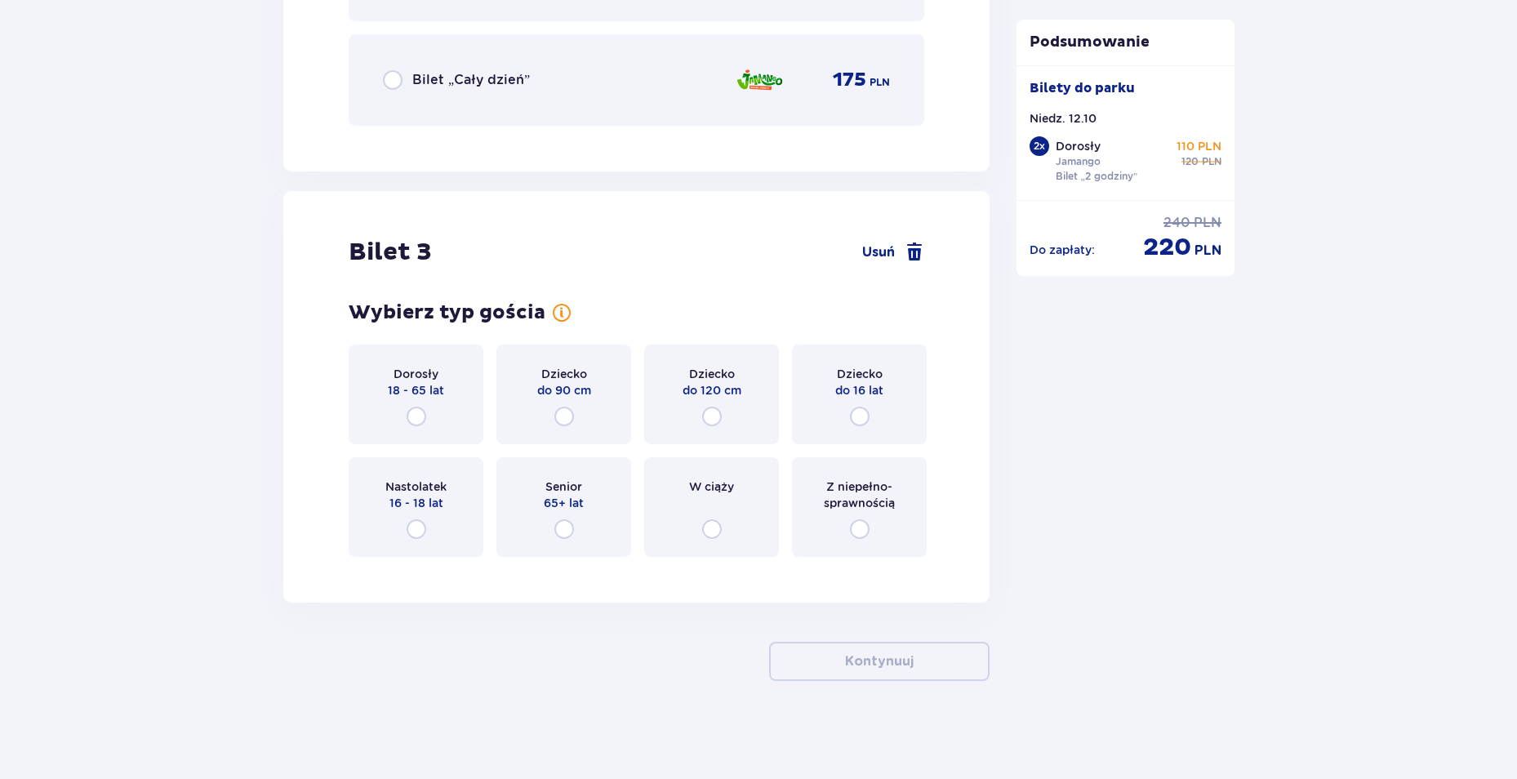
click at [602, 397] on div "Dziecko do 90 cm" at bounding box center [563, 394] width 135 height 100
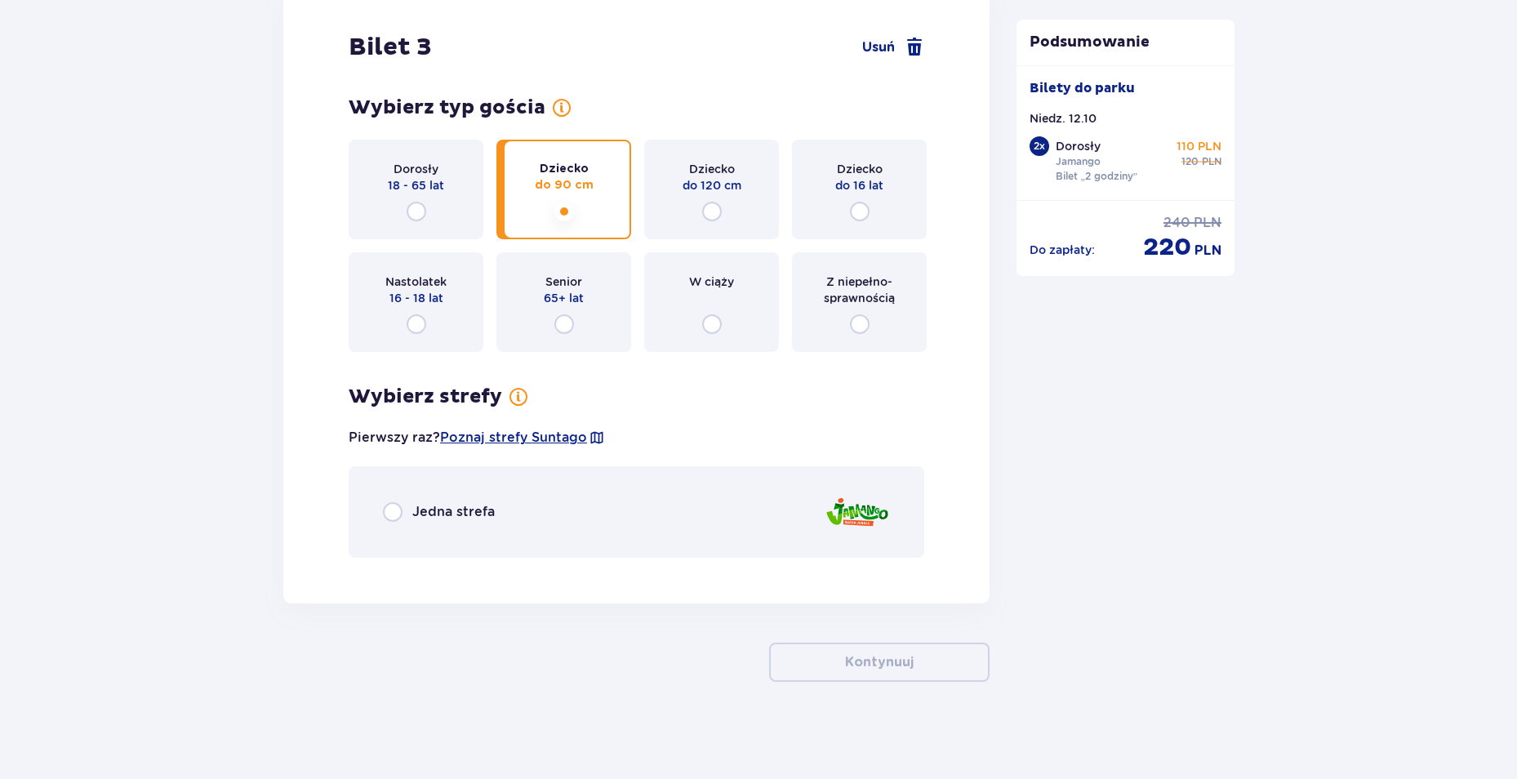
scroll to position [3407, 0]
click at [417, 504] on span "Jedna strefa" at bounding box center [453, 511] width 82 height 18
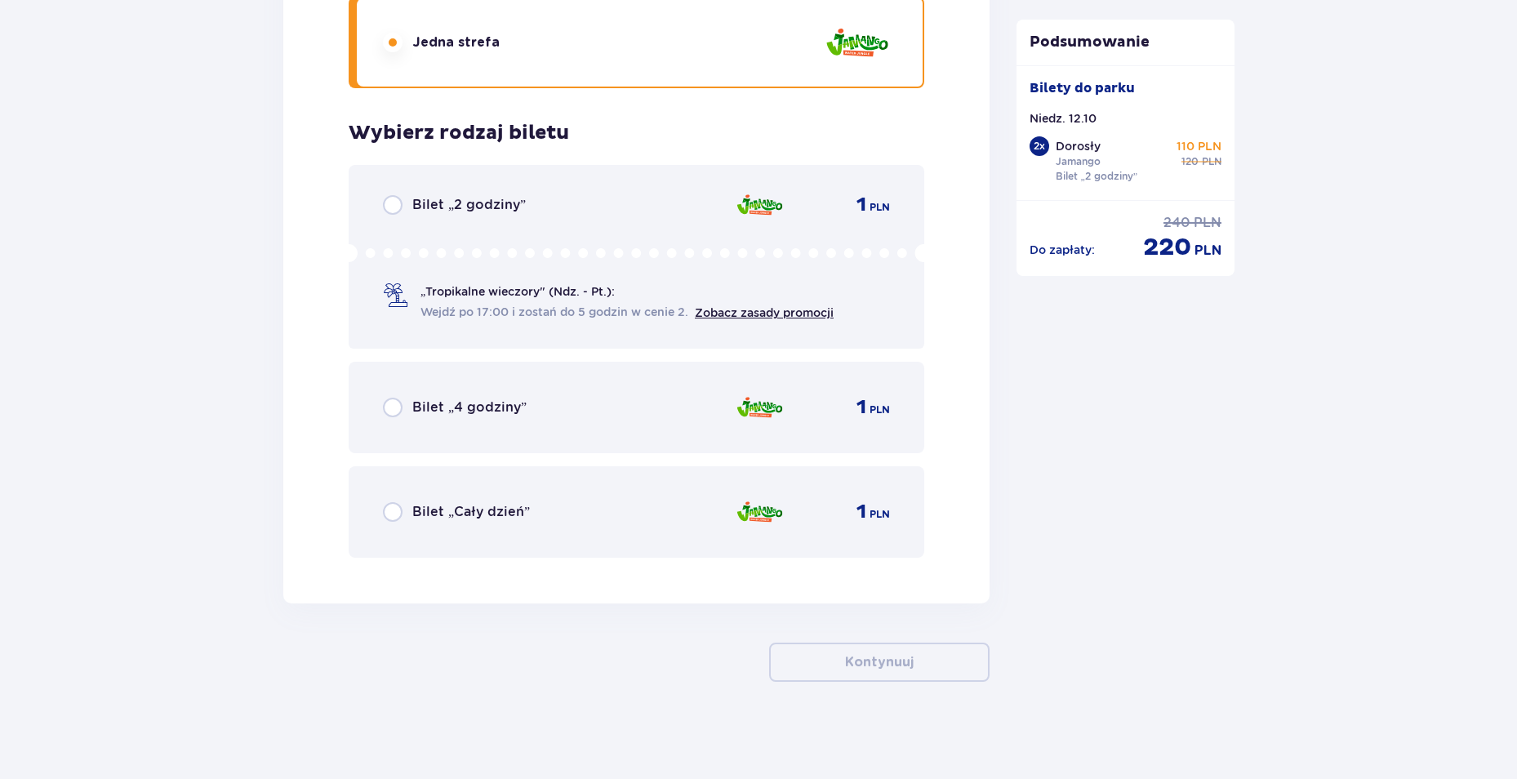
scroll to position [3876, 0]
click at [512, 200] on span "Bilet „2 godziny”" at bounding box center [468, 204] width 113 height 18
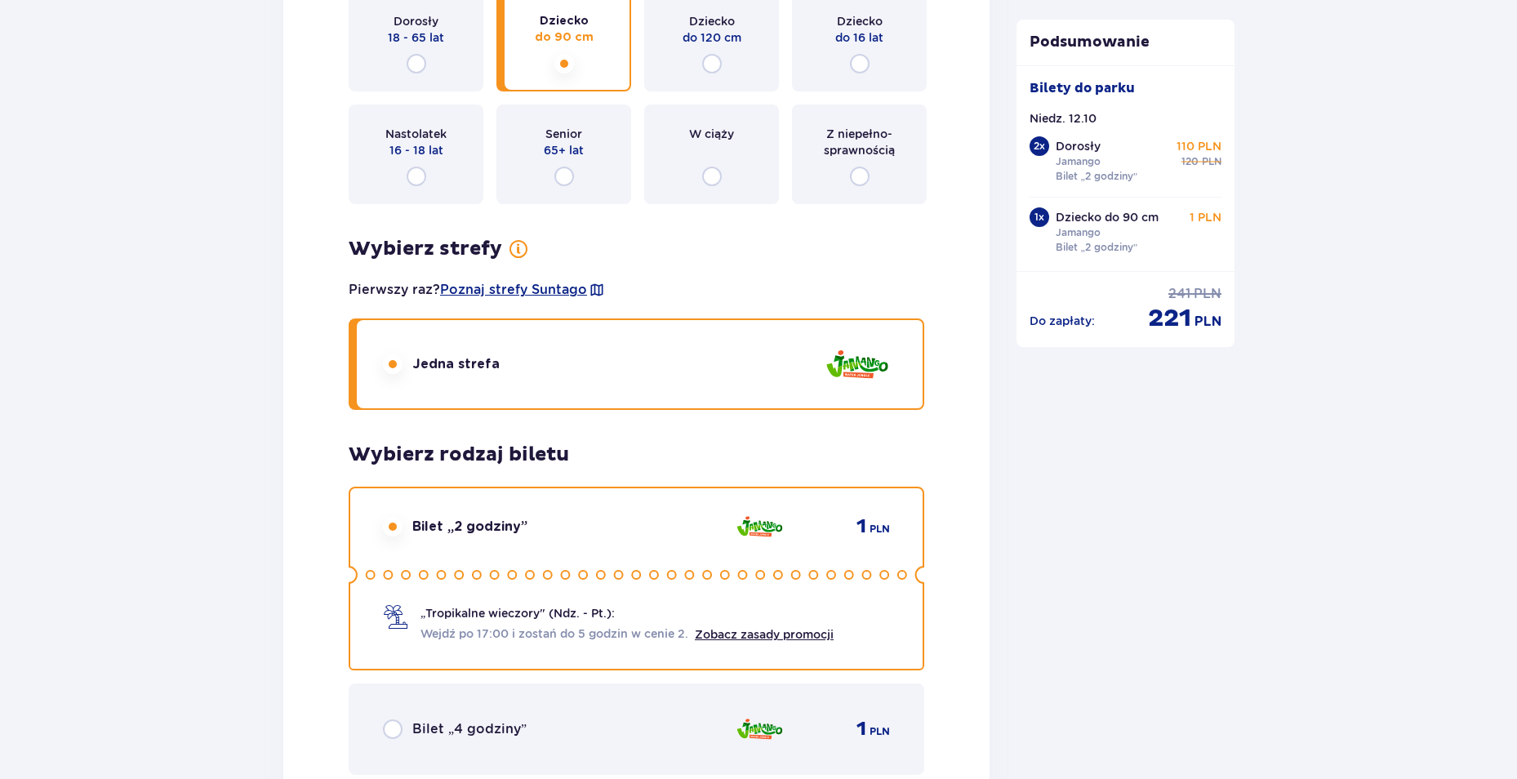
scroll to position [3553, 0]
click at [702, 50] on div "Dziecko do 120 cm" at bounding box center [711, 43] width 135 height 100
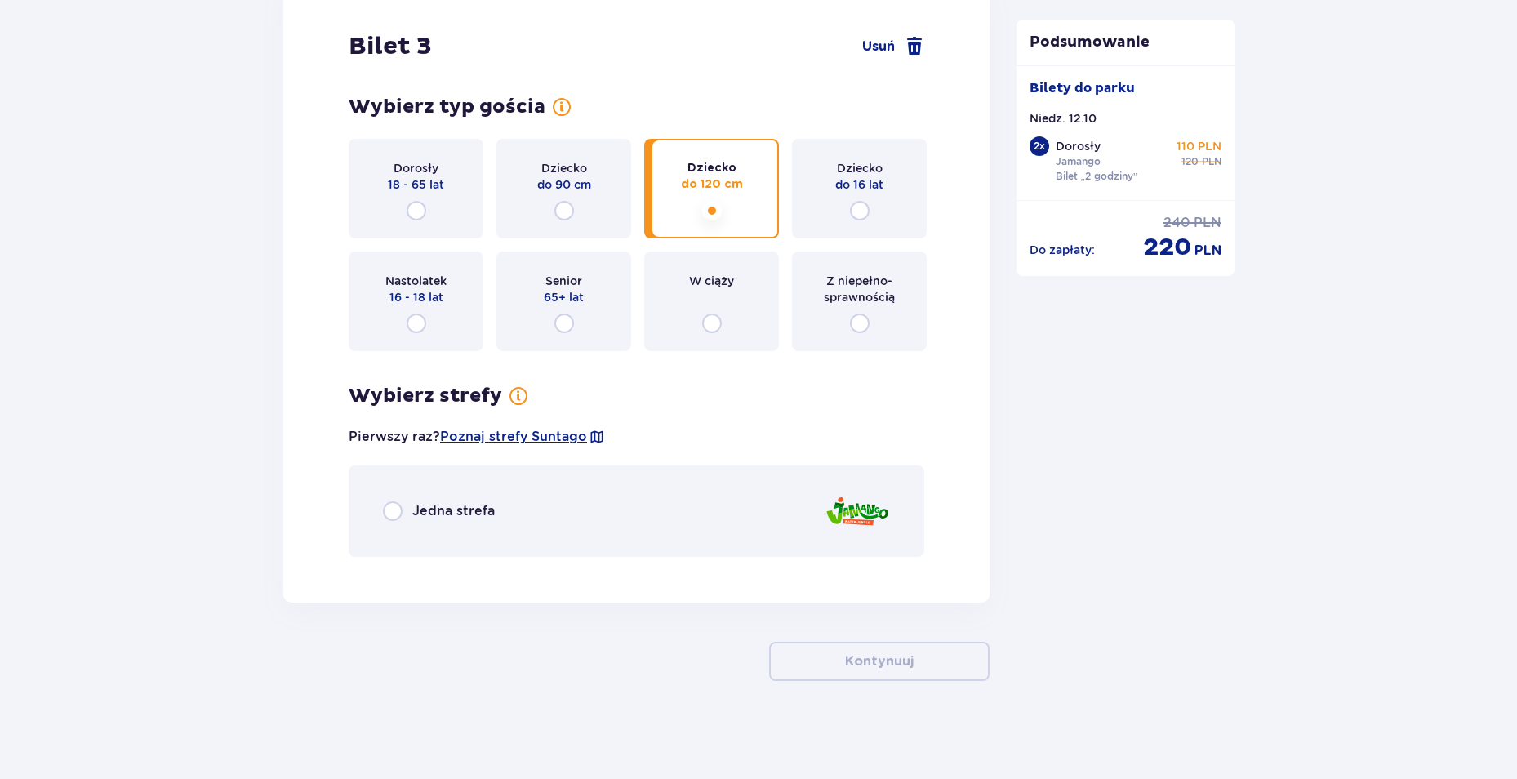
scroll to position [3407, 0]
click at [464, 366] on div "Wybierz typ gościa dla biletu o numerze 3 Dorosły 18 - 65 lat Dziecko do 90 cm …" at bounding box center [636, 326] width 575 height 462
click at [444, 510] on span "Jedna strefa" at bounding box center [453, 511] width 82 height 18
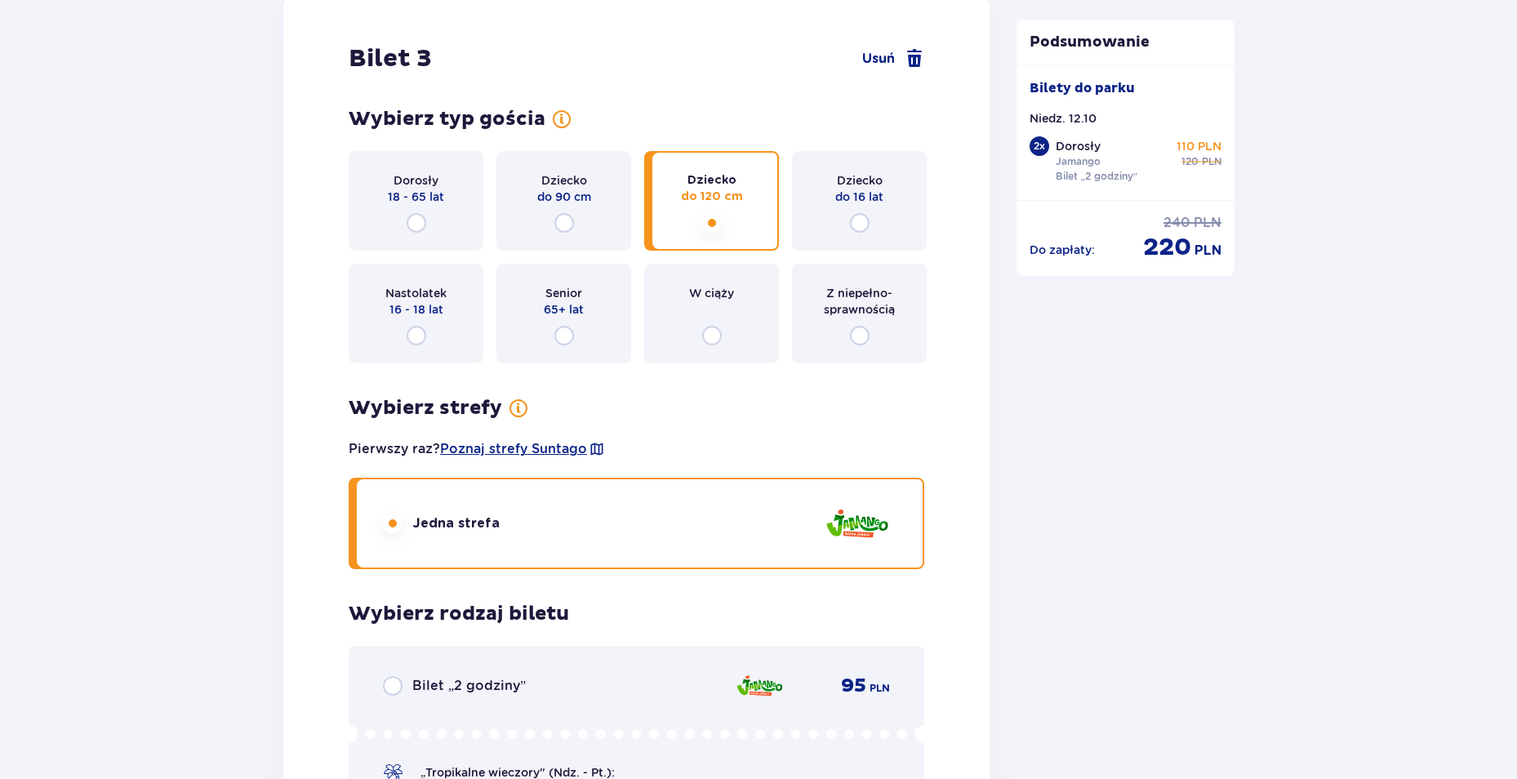
scroll to position [3386, 0]
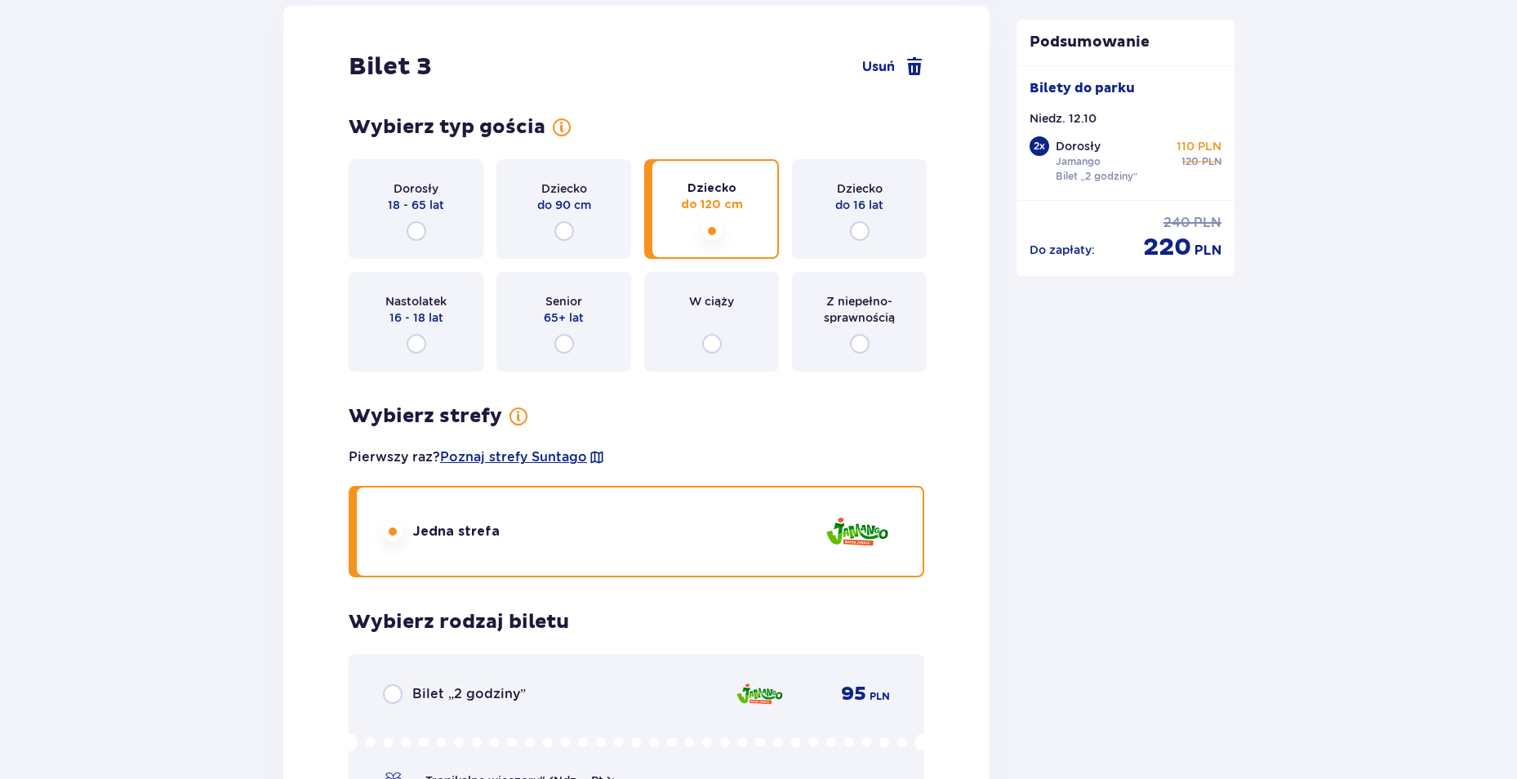
click at [562, 233] on input "radio" at bounding box center [564, 231] width 20 height 20
radio input "true"
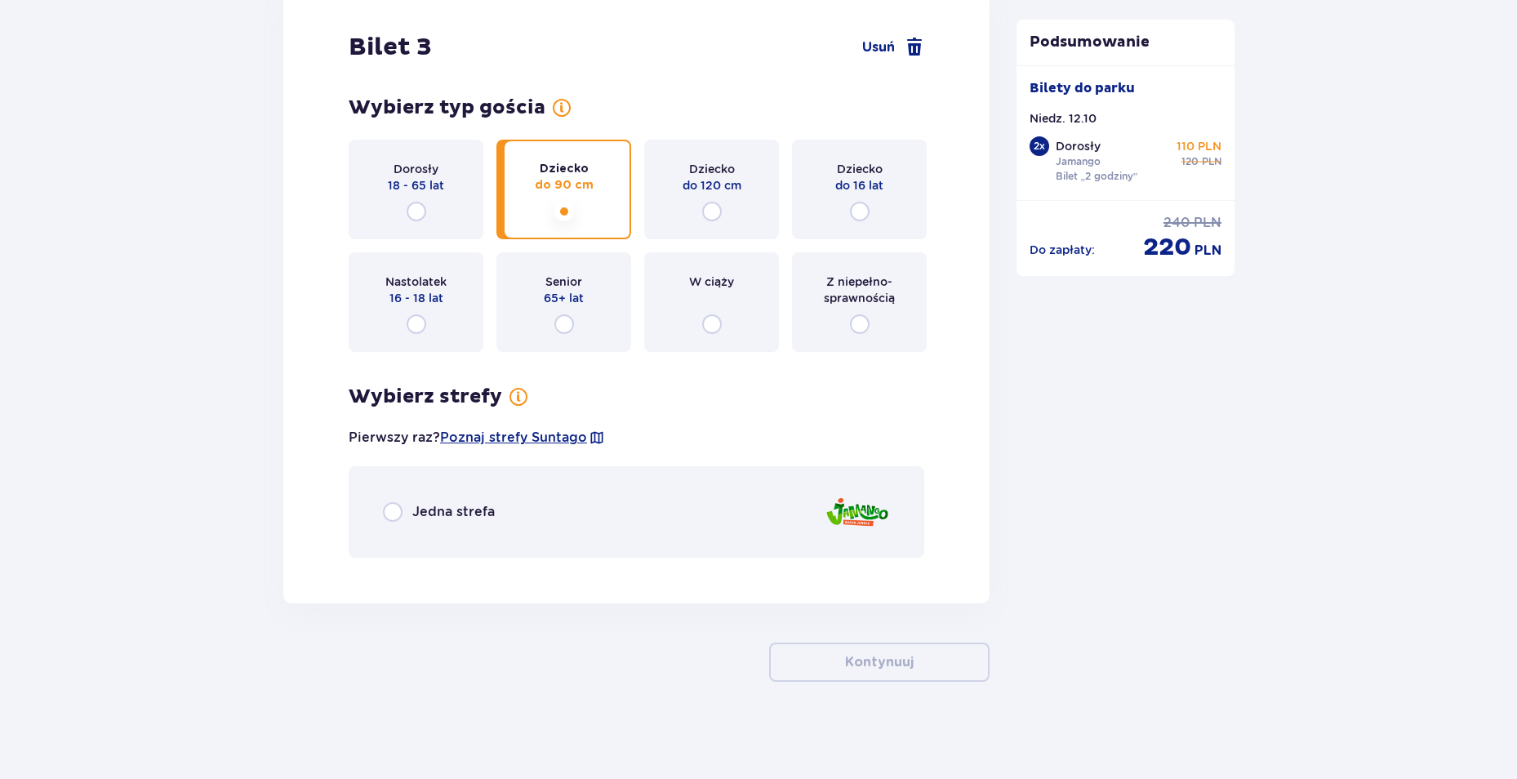
scroll to position [3407, 0]
click at [469, 507] on span "Jedna strefa" at bounding box center [453, 511] width 82 height 18
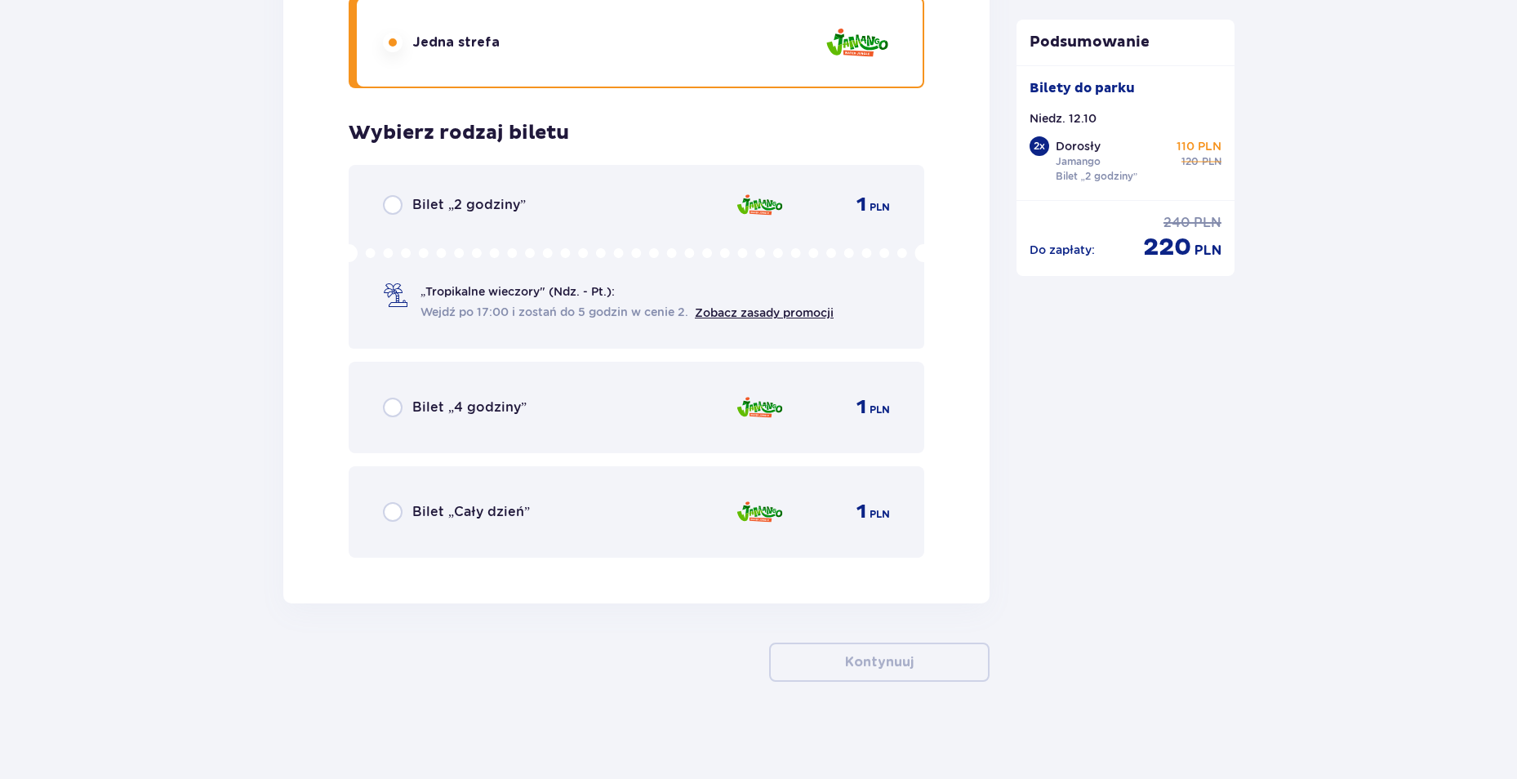
scroll to position [3876, 0]
click at [582, 214] on div "Bilet „2 godziny” 1 PLN" at bounding box center [636, 204] width 507 height 20
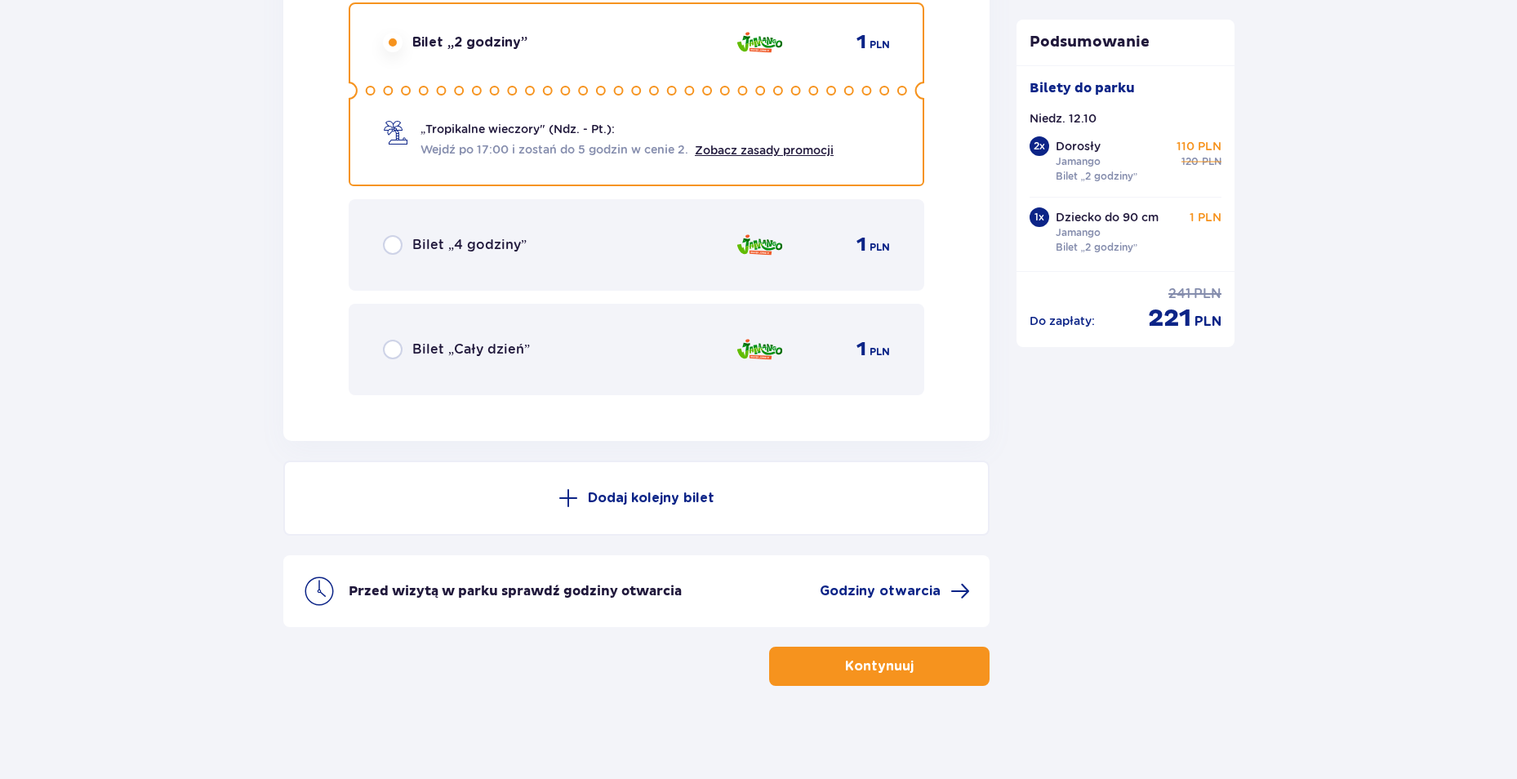
scroll to position [4043, 0]
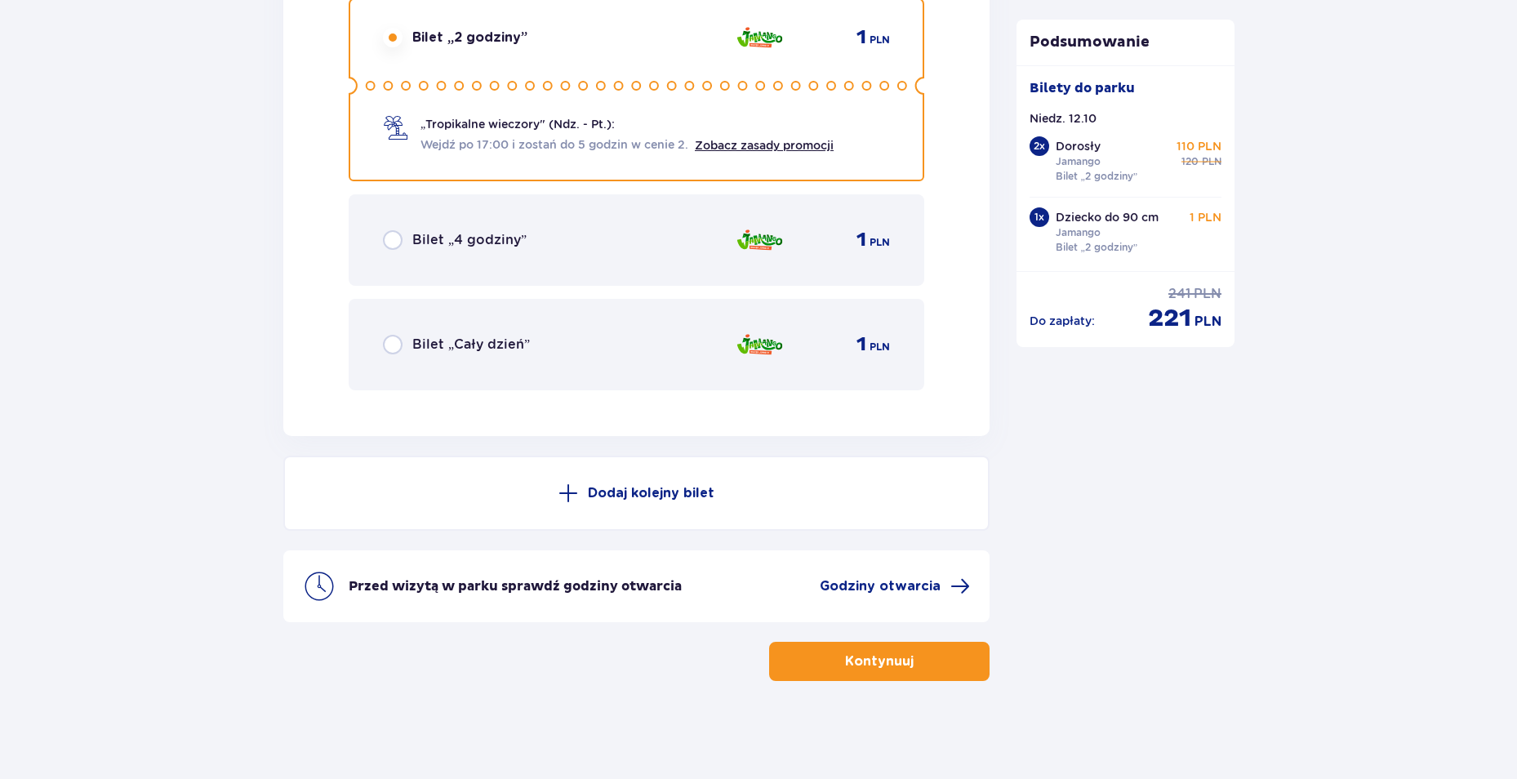
click at [947, 660] on button "Kontynuuj" at bounding box center [879, 661] width 220 height 39
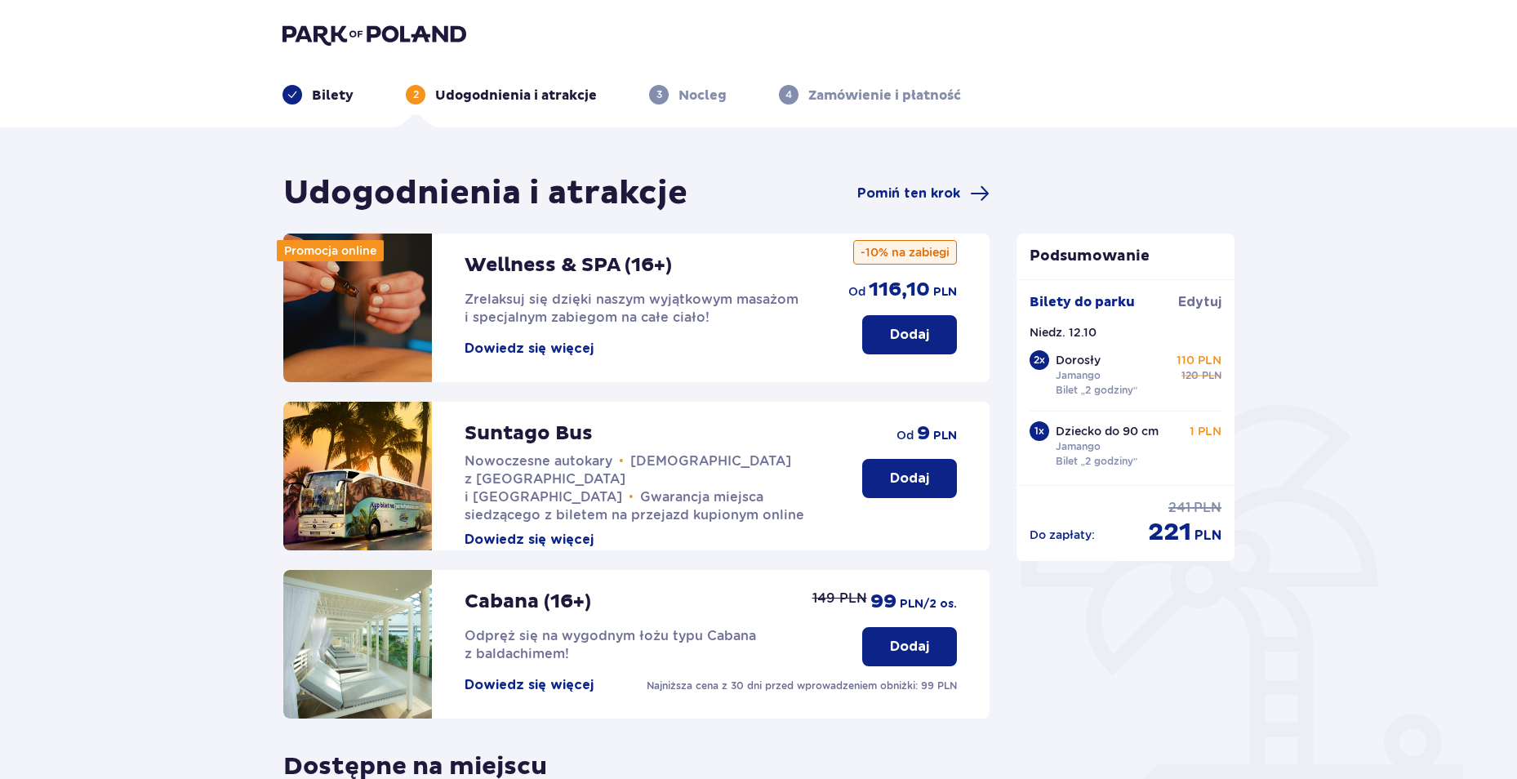
click at [515, 349] on button "Dowiedz się więcej" at bounding box center [528, 349] width 129 height 18
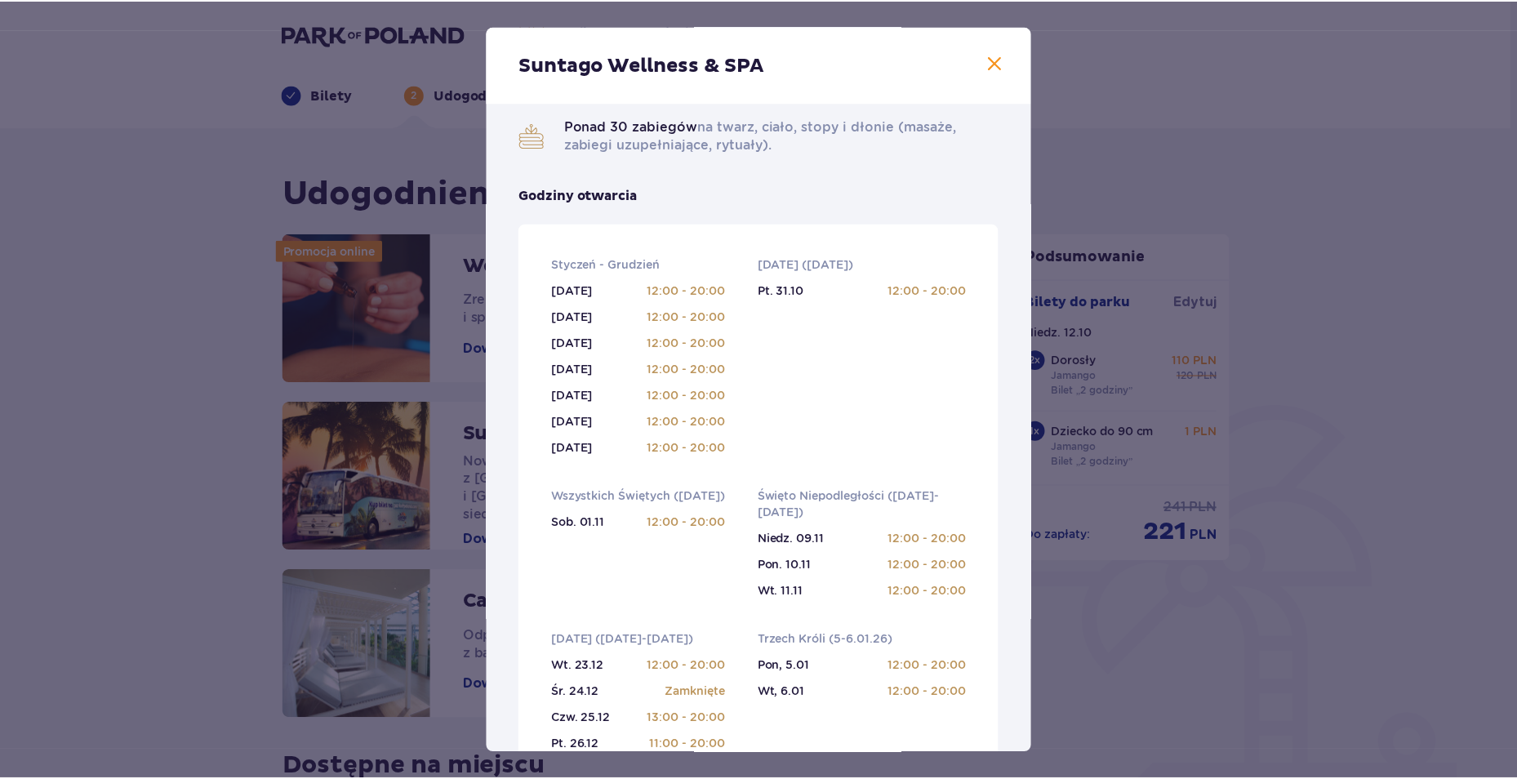
scroll to position [245, 0]
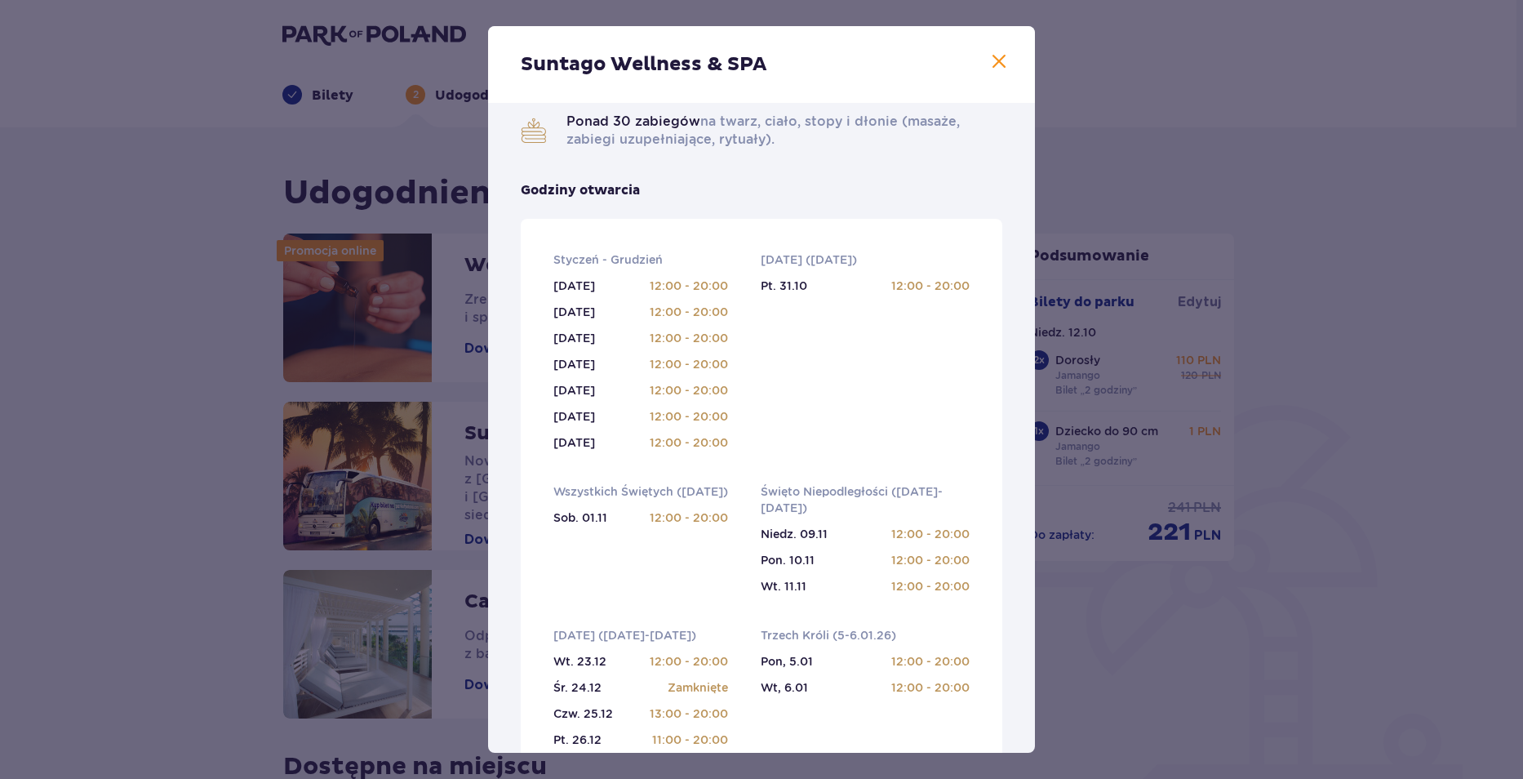
click at [989, 56] on span at bounding box center [999, 62] width 20 height 20
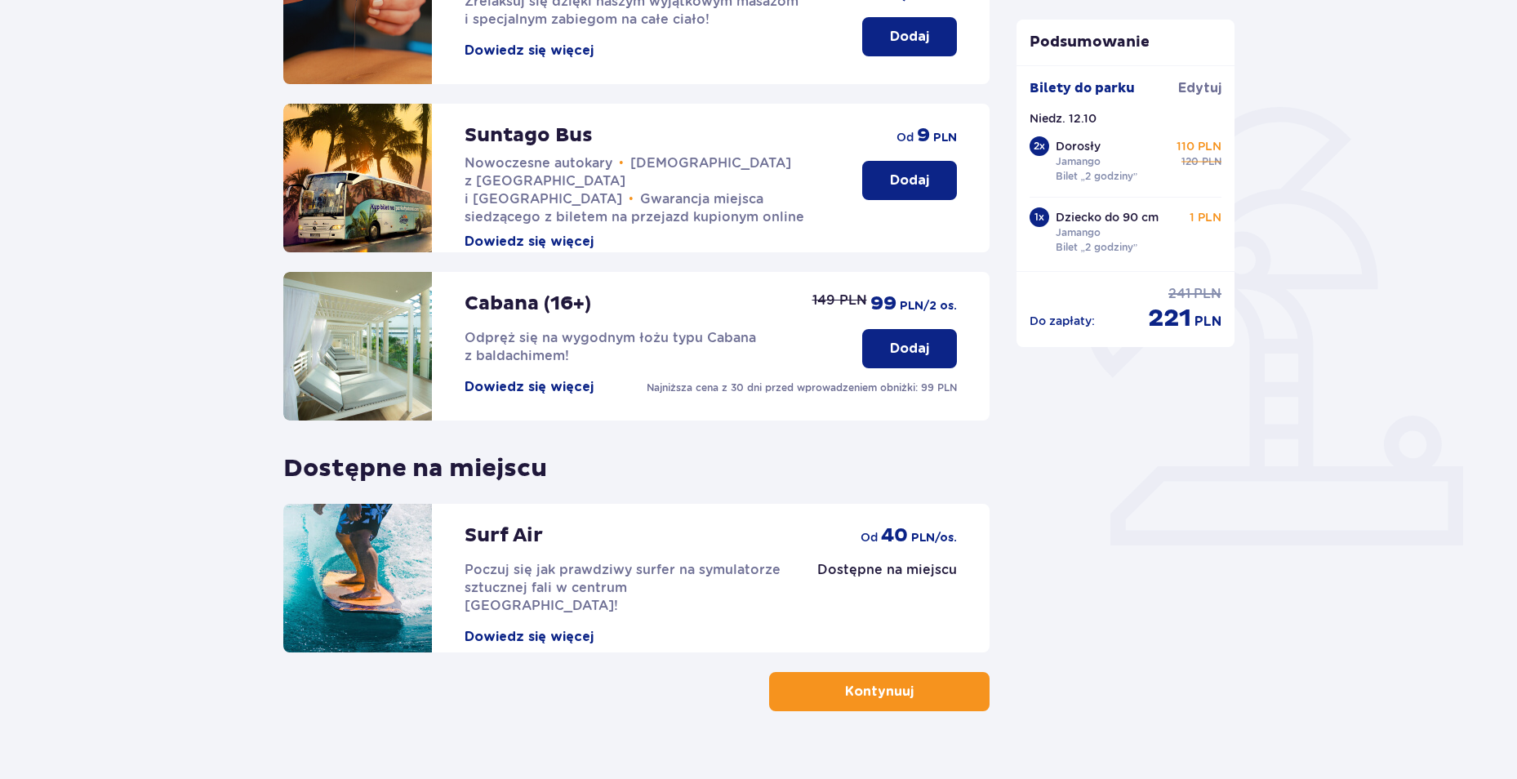
scroll to position [326, 0]
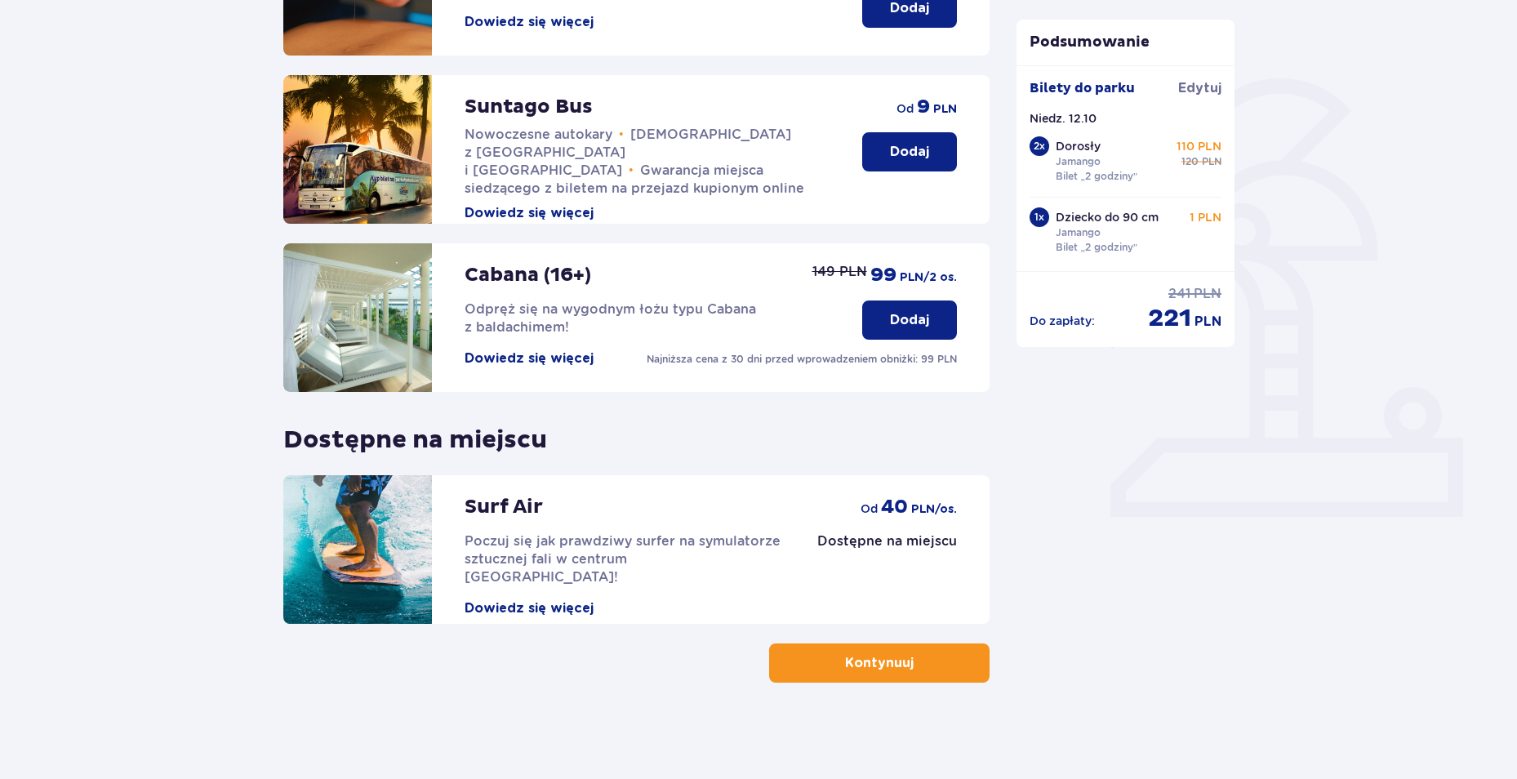
click at [976, 660] on button "Kontynuuj" at bounding box center [879, 662] width 220 height 39
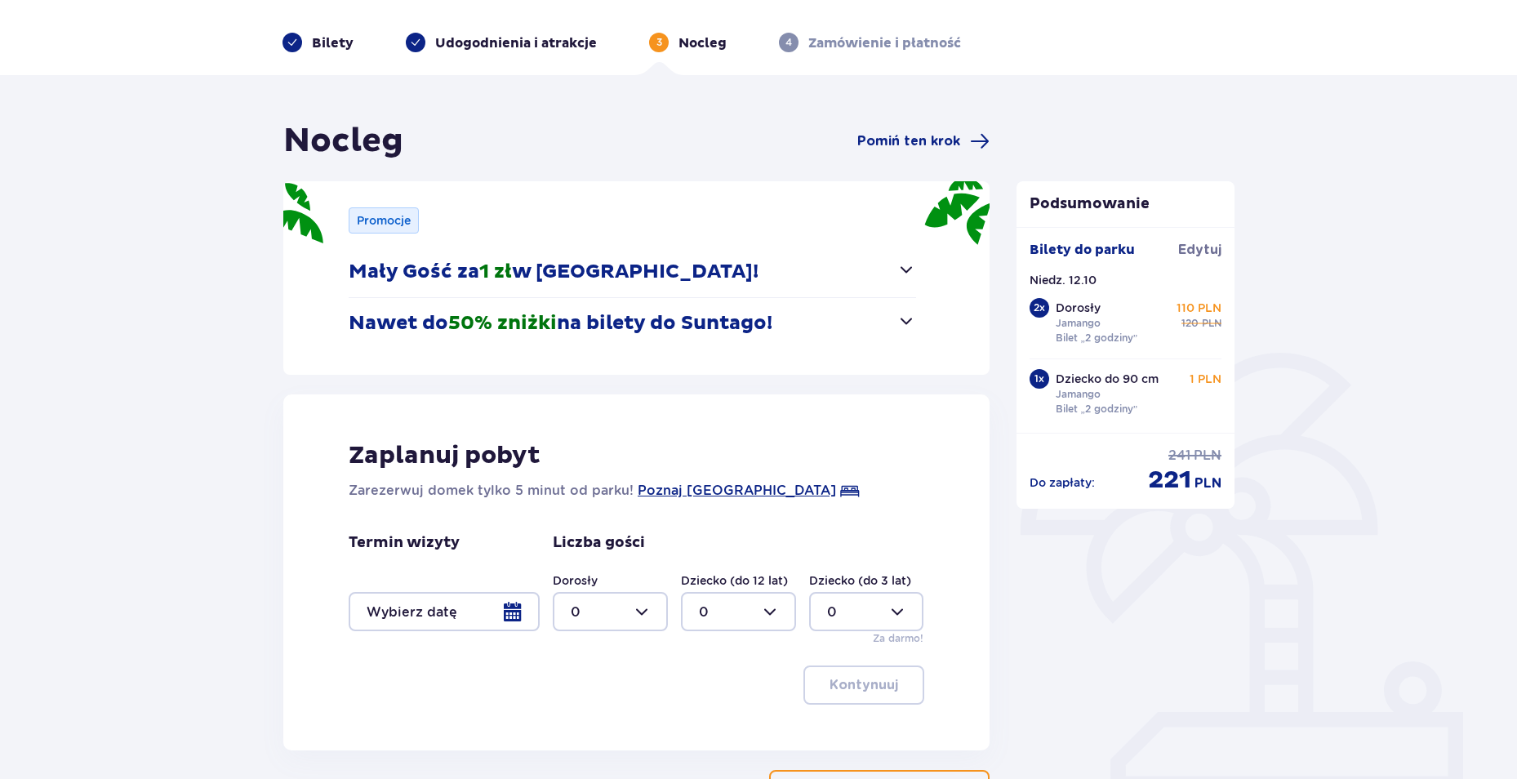
scroll to position [82, 0]
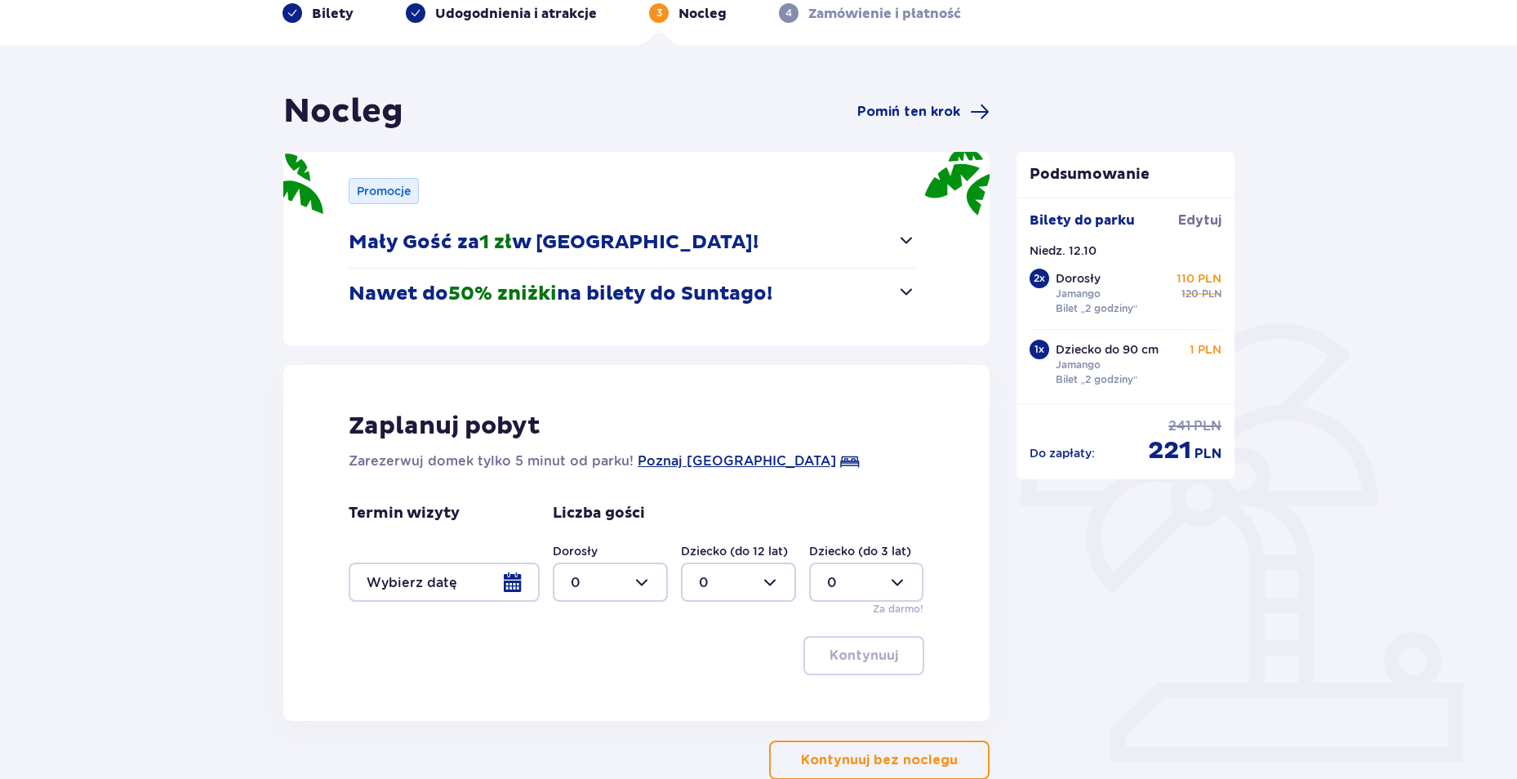
click at [904, 307] on button "Nawet do 50% zniżki na bilety do Suntago!" at bounding box center [632, 294] width 567 height 51
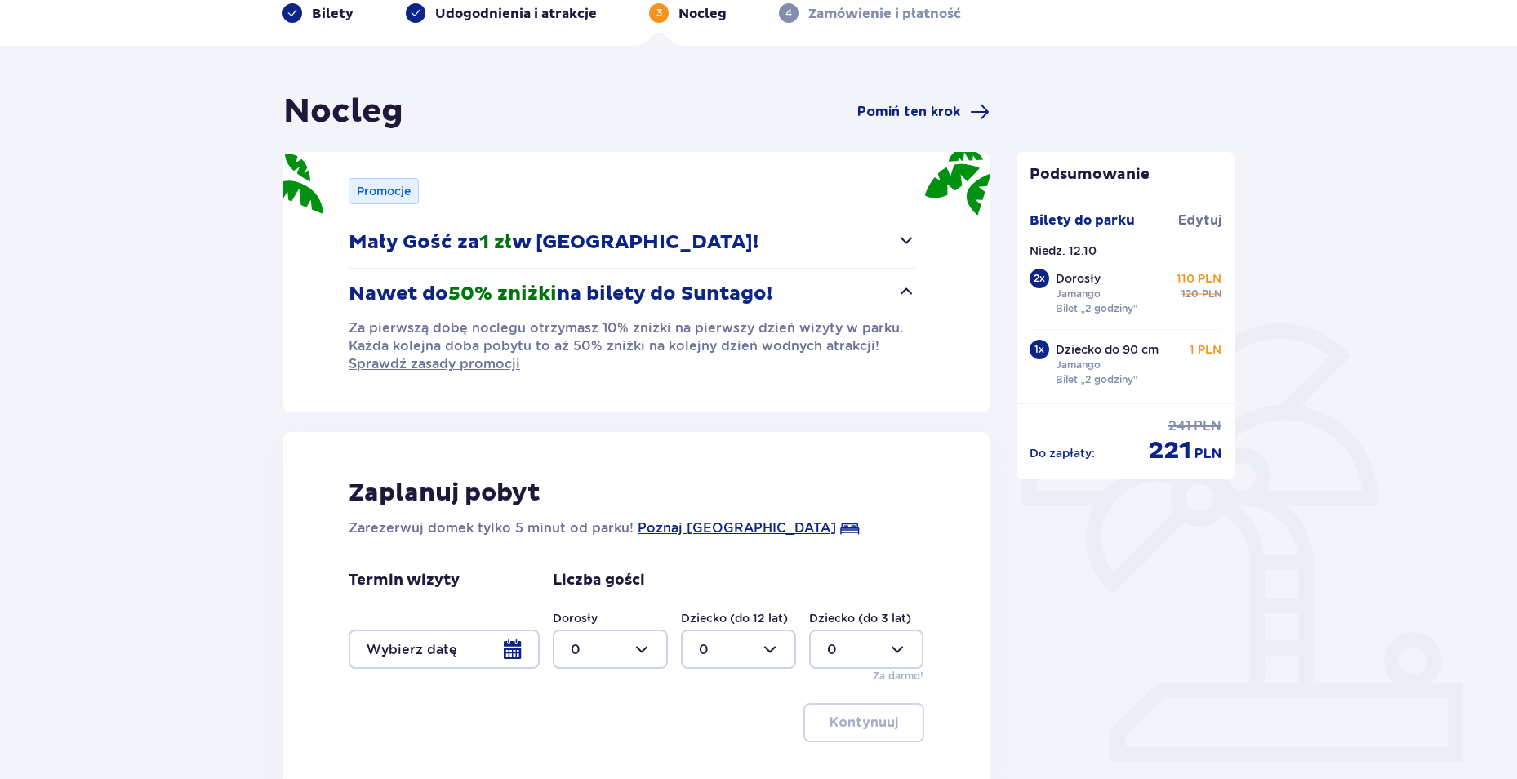
click at [907, 251] on button "Mały Gość za 1 zł w Suntago Village!" at bounding box center [632, 242] width 567 height 51
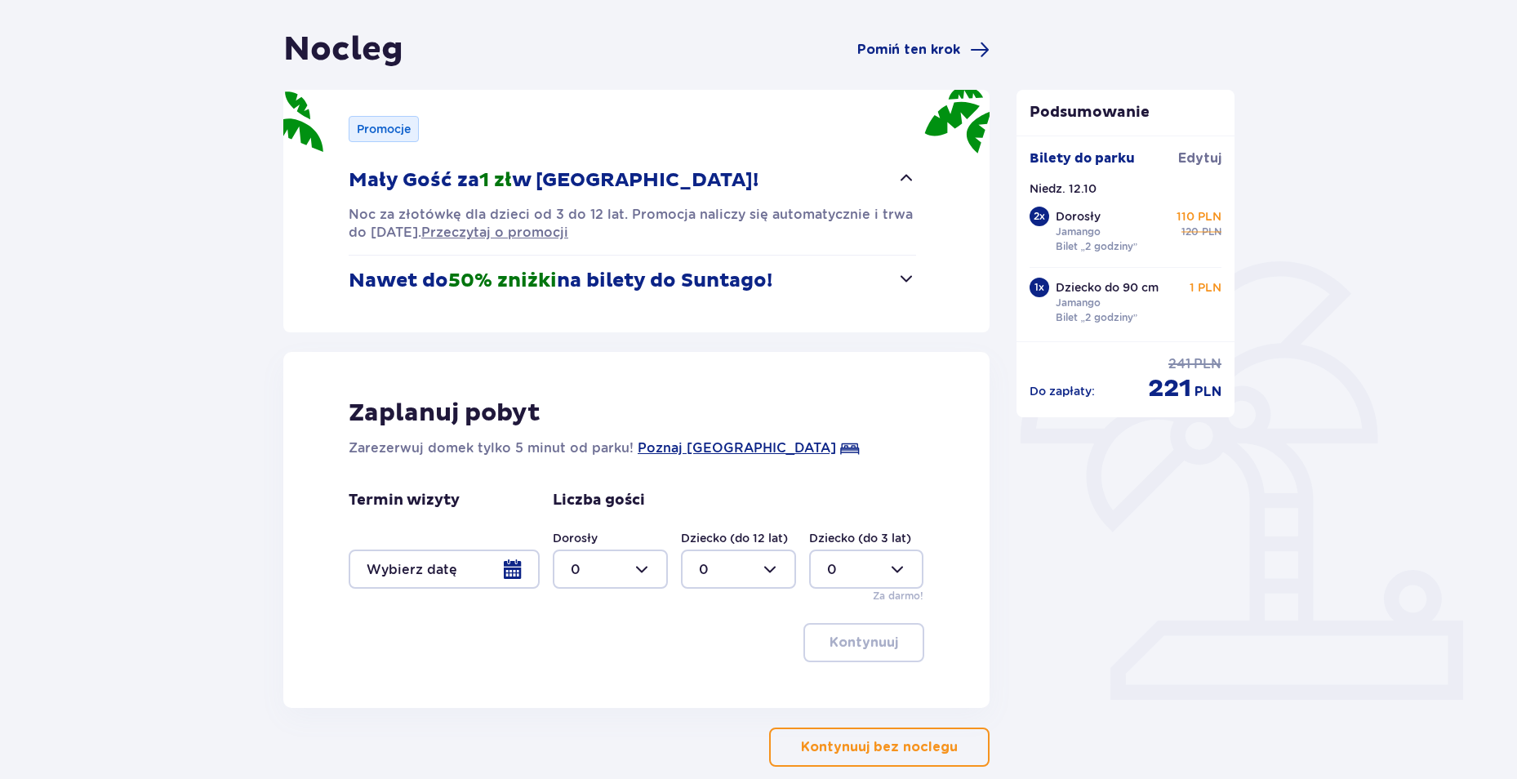
scroll to position [229, 0]
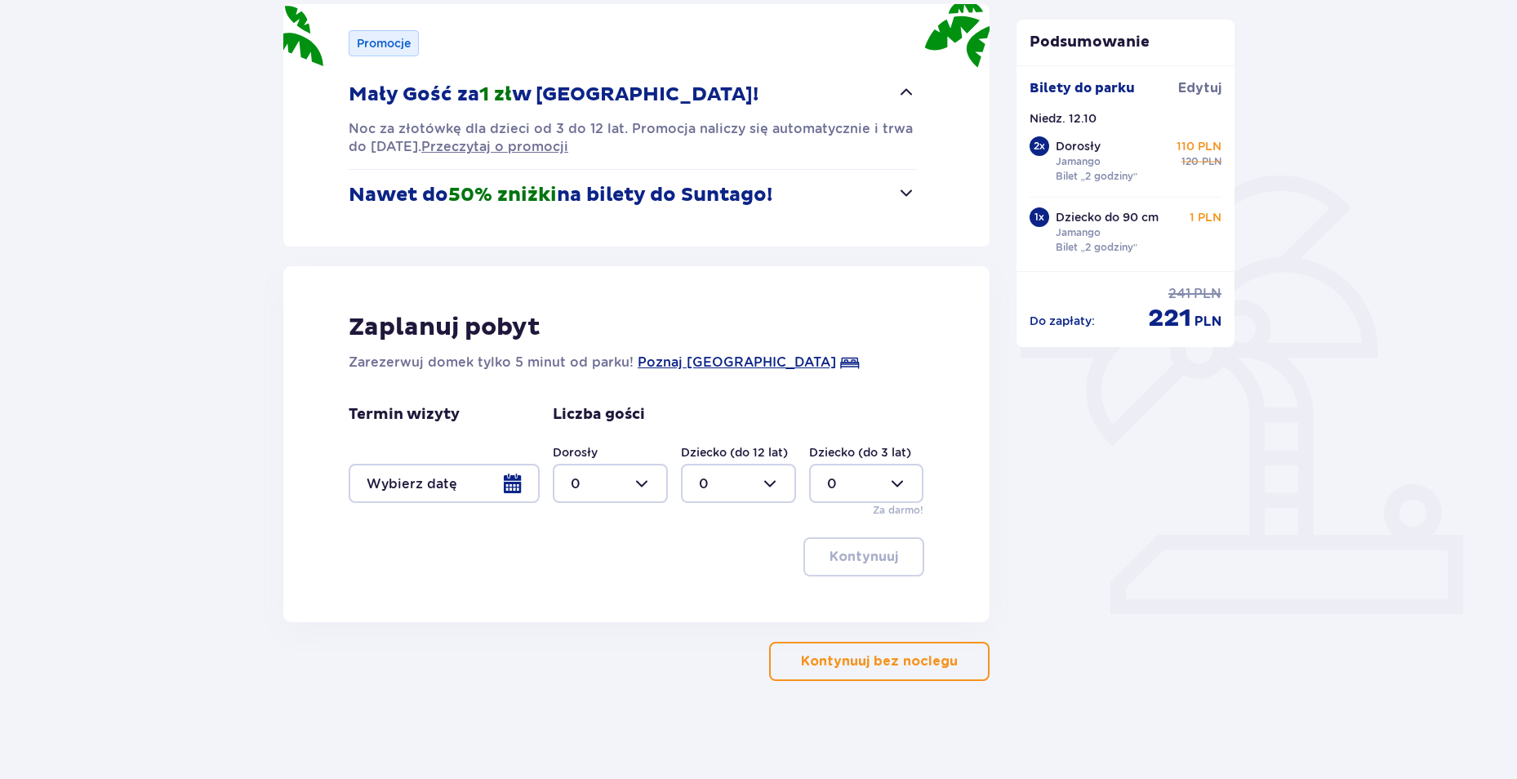
click at [885, 673] on button "Kontynuuj bez noclegu" at bounding box center [879, 661] width 220 height 39
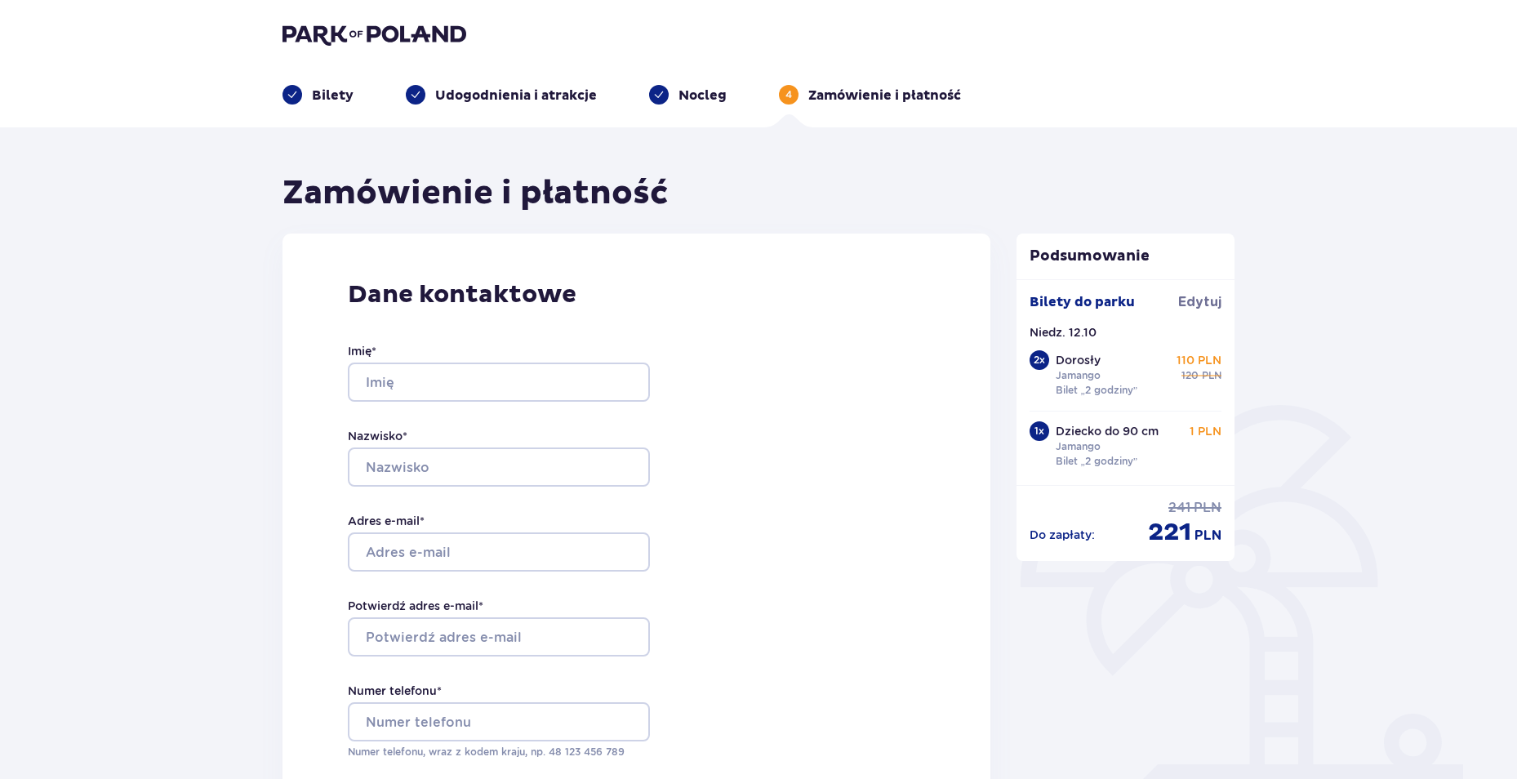
click at [358, 34] on img at bounding box center [374, 34] width 184 height 23
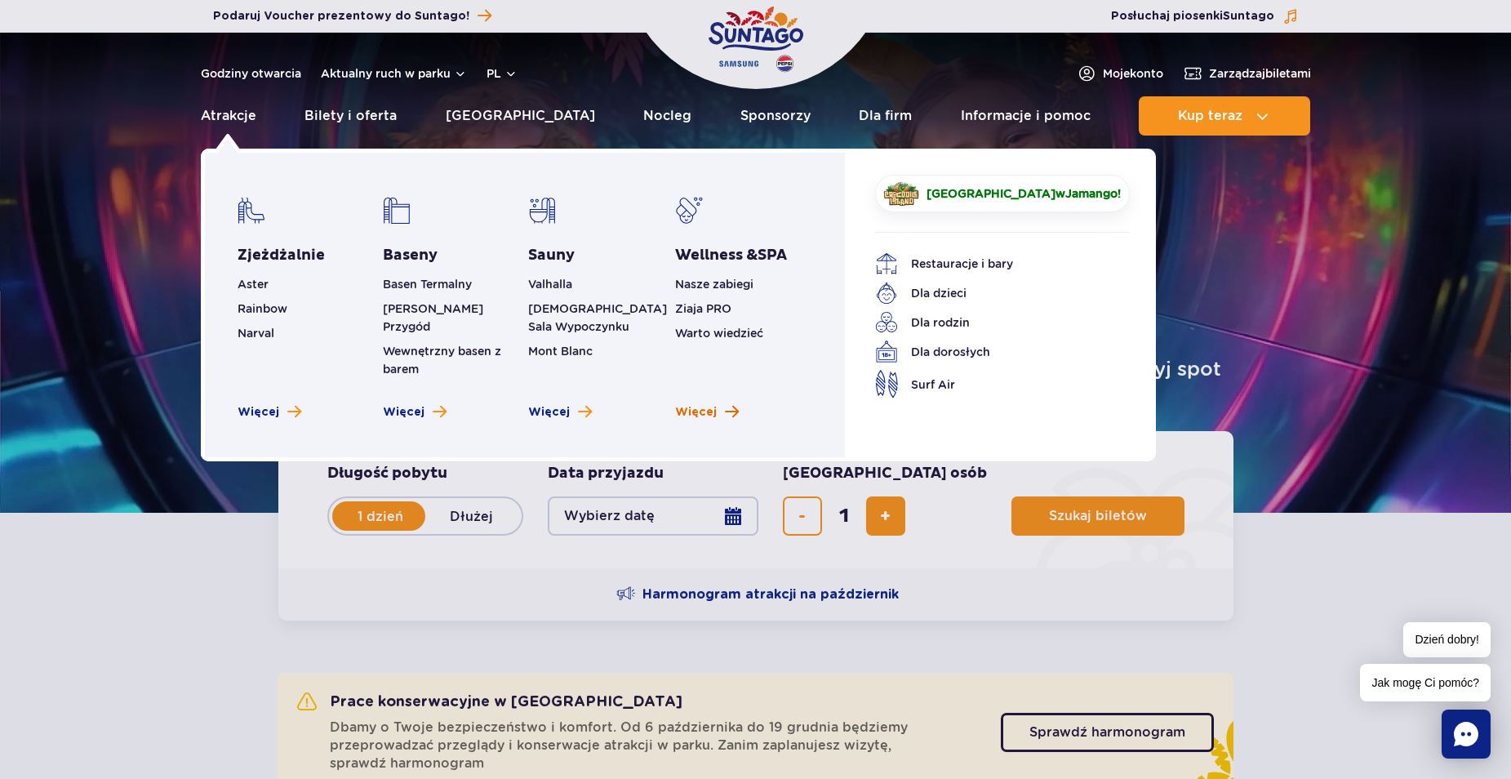
click at [716, 404] on link "Więcej" at bounding box center [707, 412] width 64 height 16
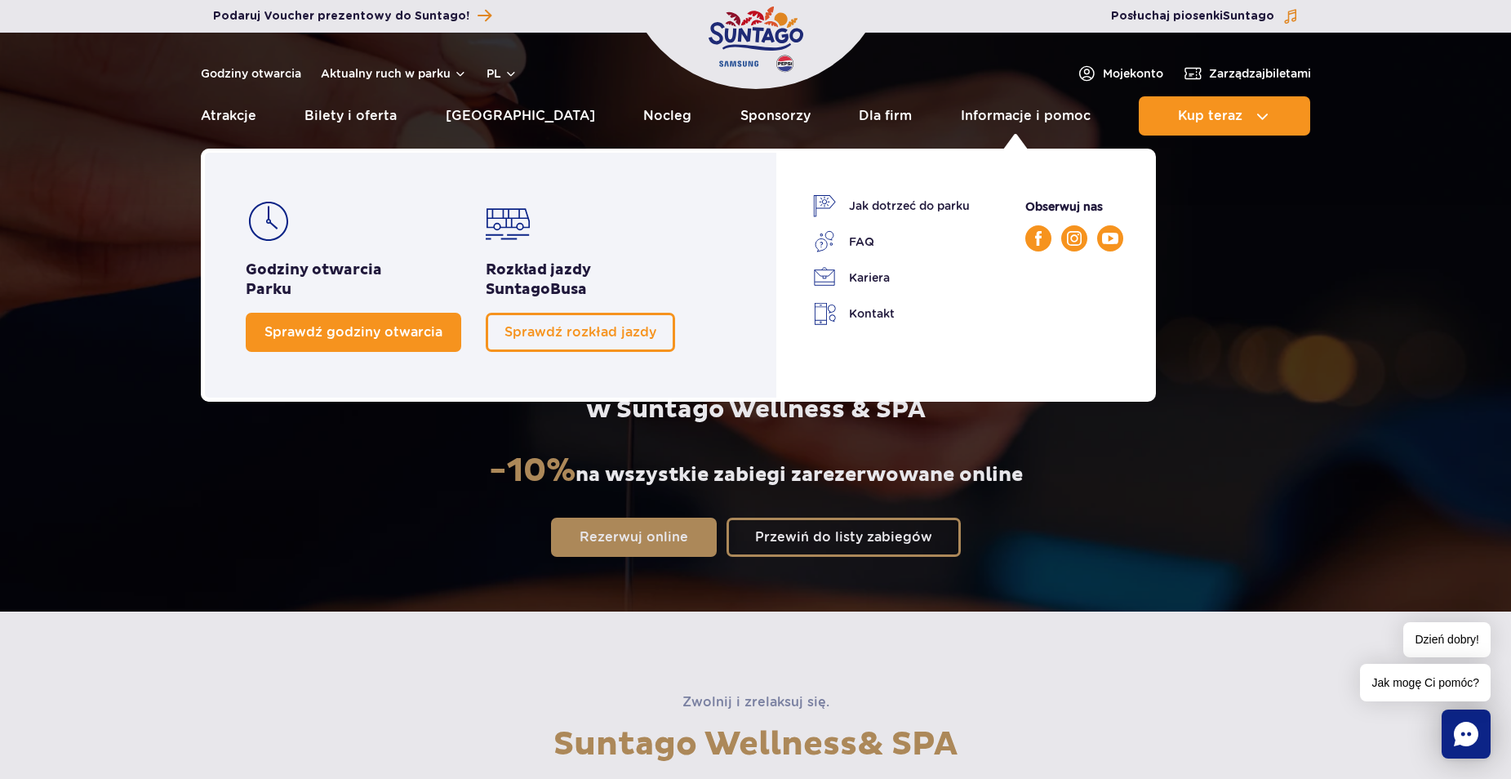
click at [344, 325] on span "Sprawdź godziny otwarcia" at bounding box center [353, 332] width 178 height 16
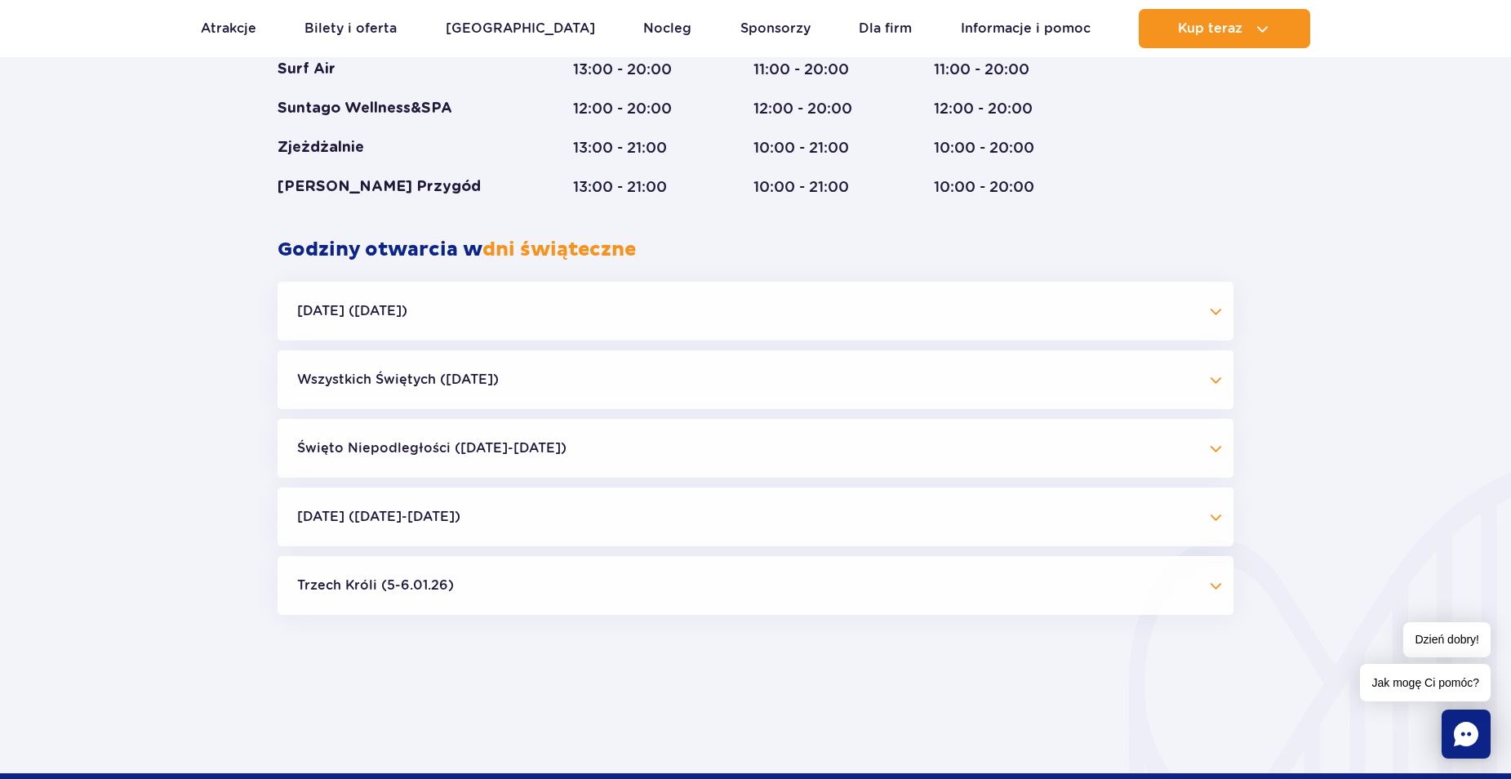
scroll to position [1437, 0]
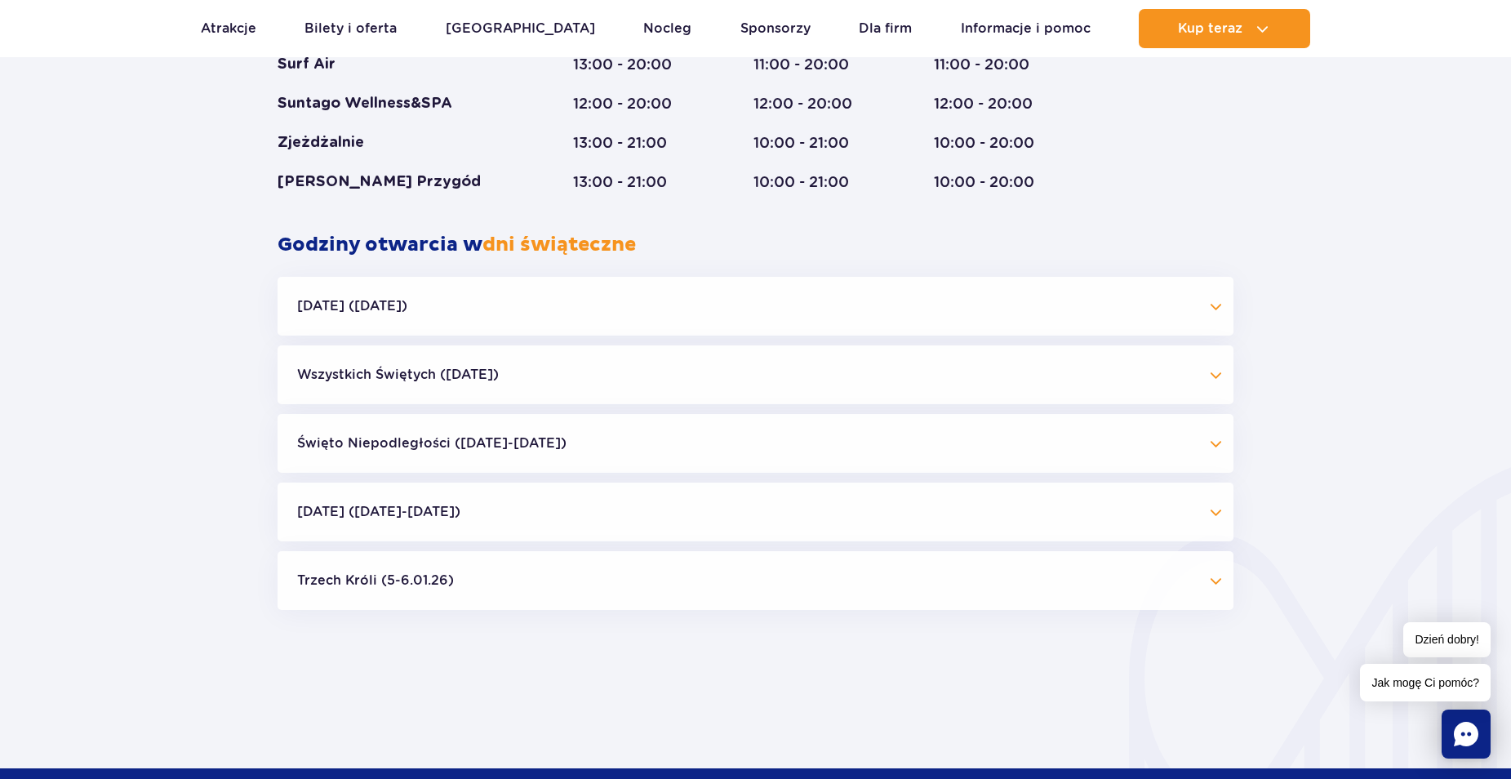
click at [1215, 304] on button "[DATE] ([DATE])" at bounding box center [756, 306] width 956 height 59
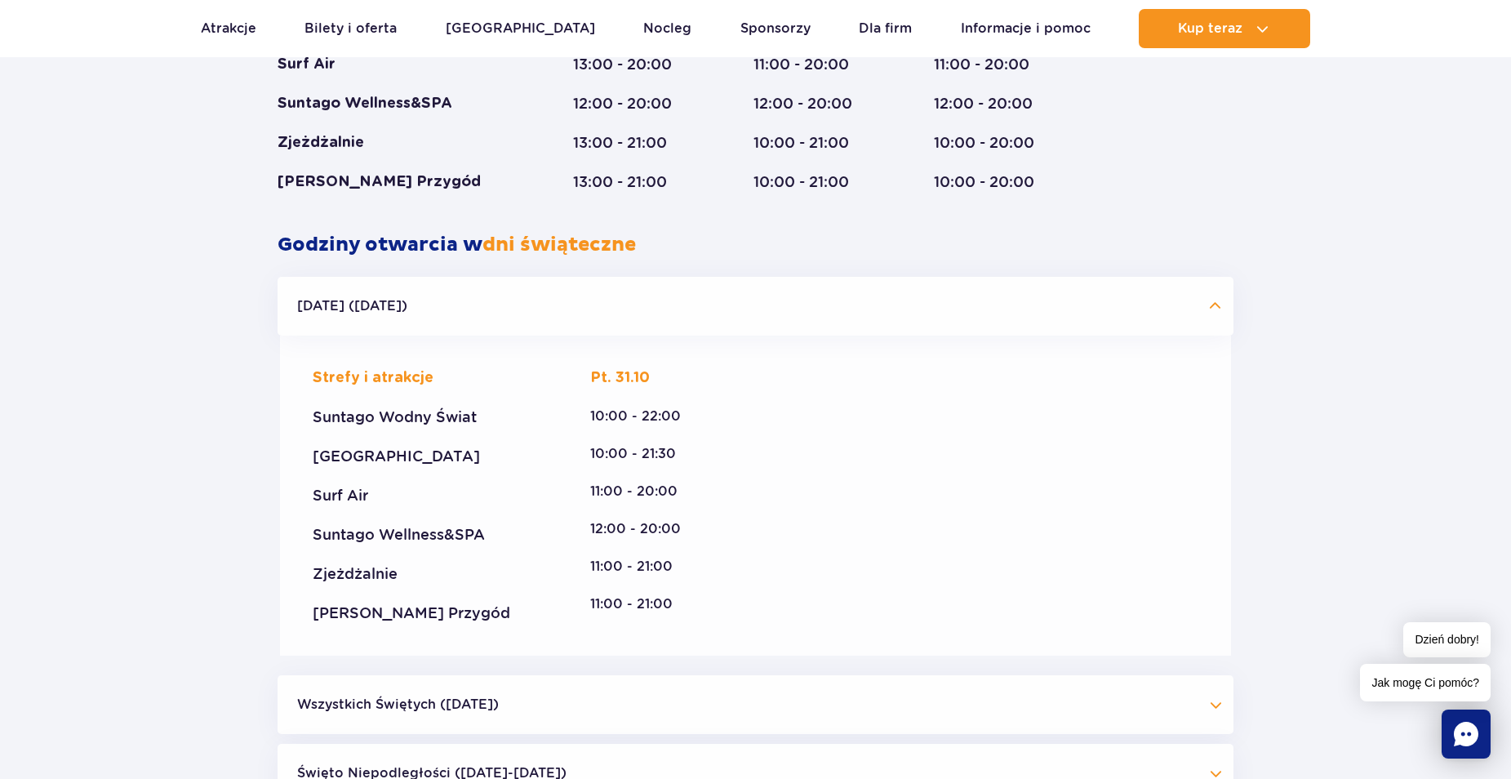
click at [1215, 304] on button "[DATE] ([DATE])" at bounding box center [756, 306] width 956 height 59
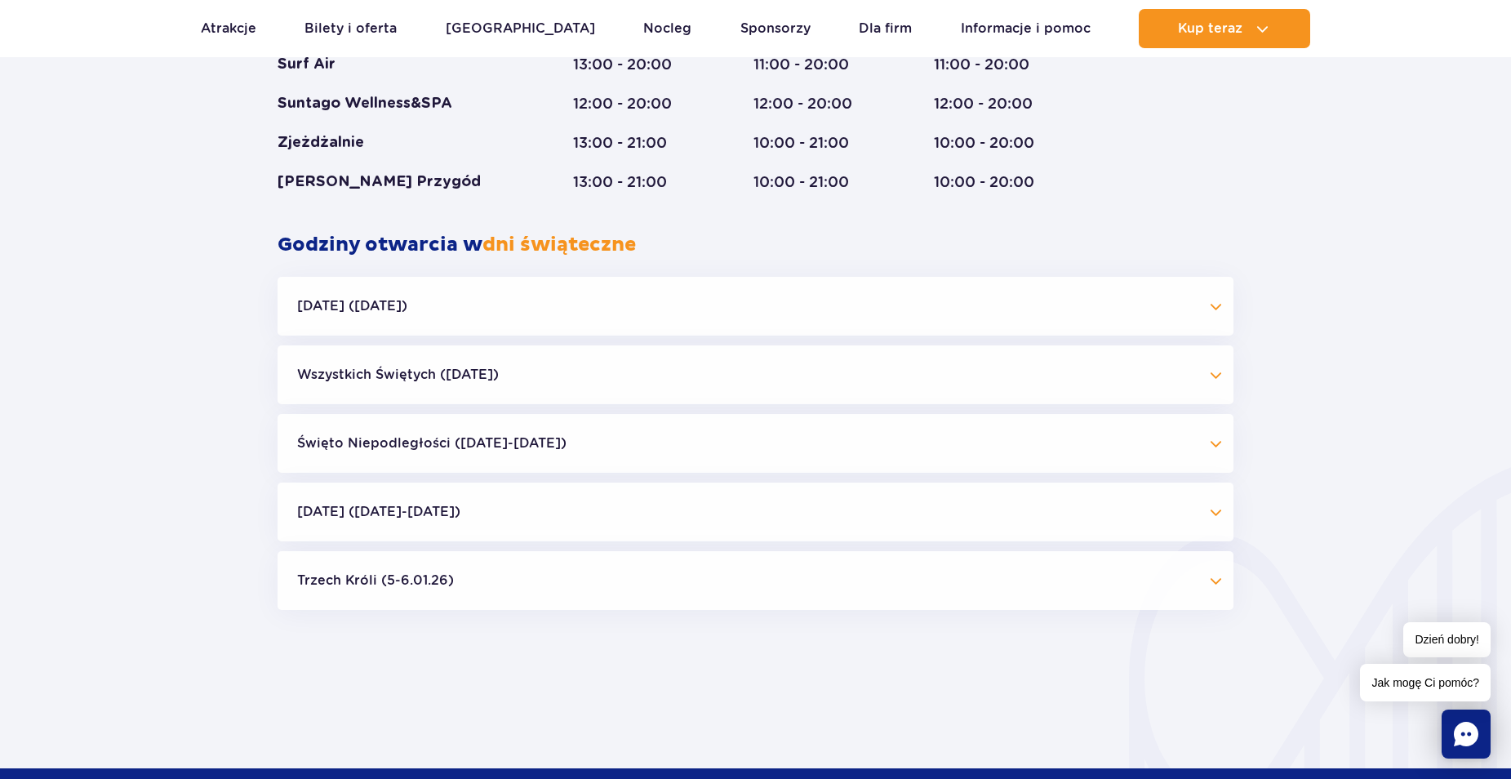
click at [1203, 377] on button "Wszystkich Świętych ([DATE])" at bounding box center [756, 374] width 956 height 59
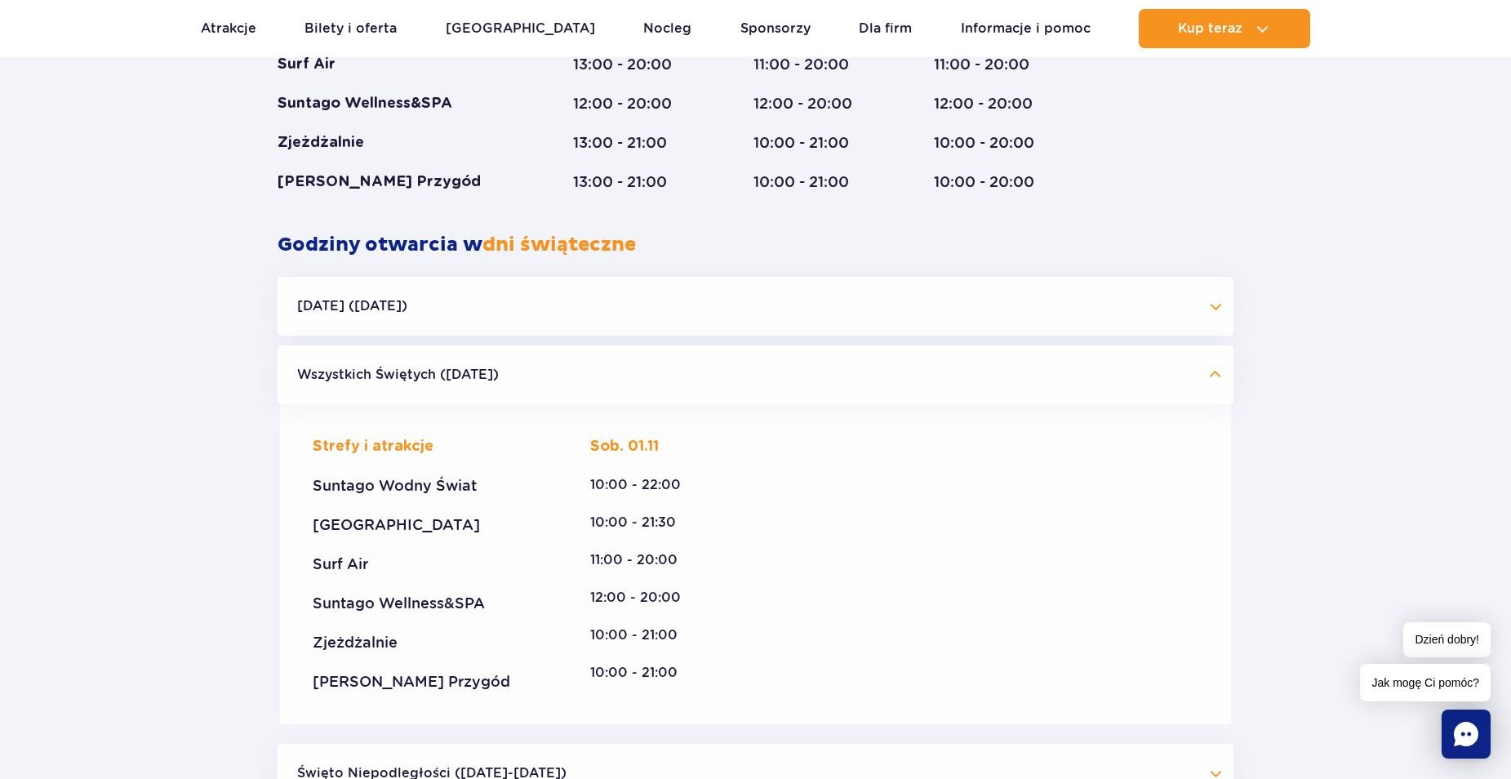
click at [1201, 378] on button "Wszystkich Świętych ([DATE])" at bounding box center [756, 374] width 956 height 59
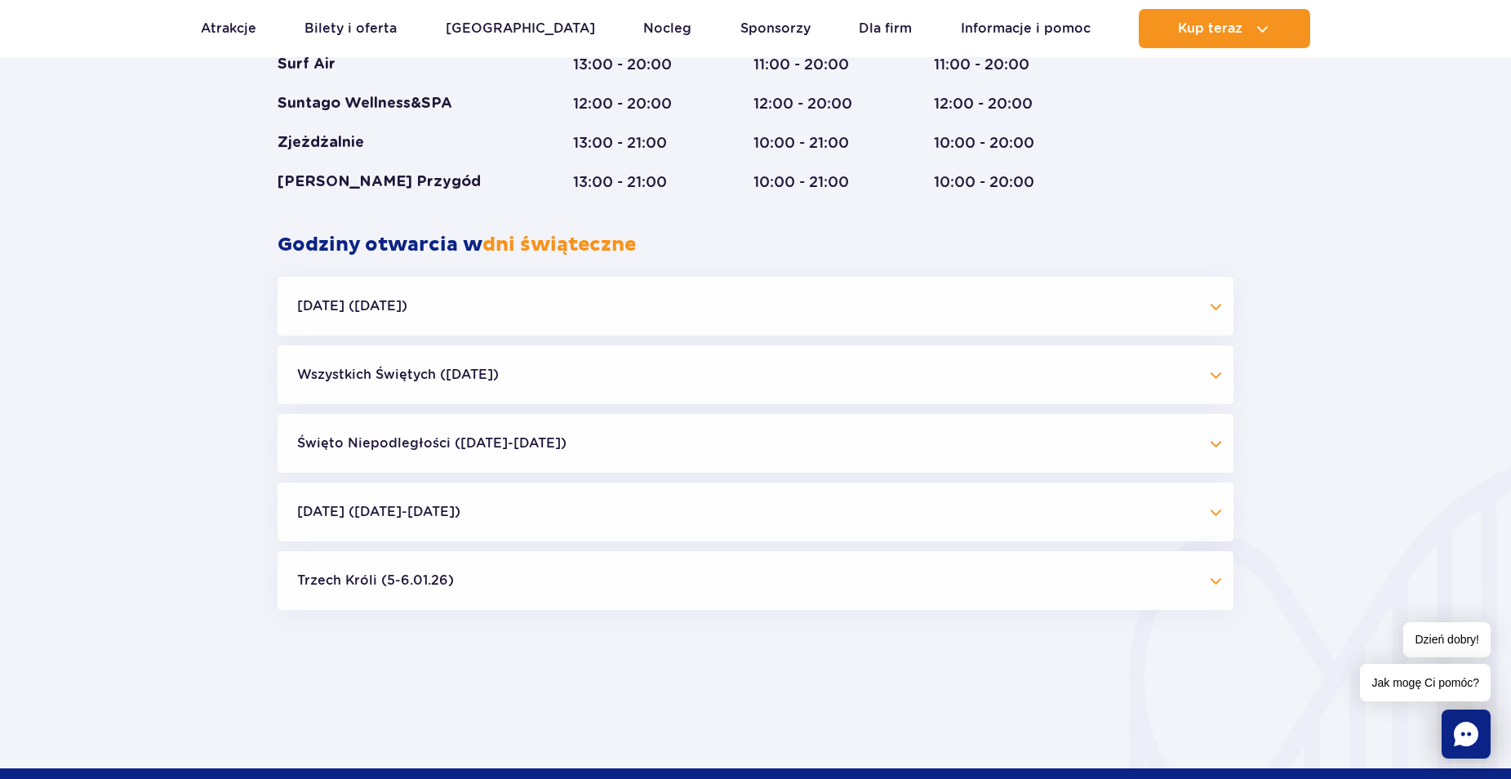
click at [1215, 434] on button "Święto Niepodległości ([DATE]-[DATE])" at bounding box center [756, 443] width 956 height 59
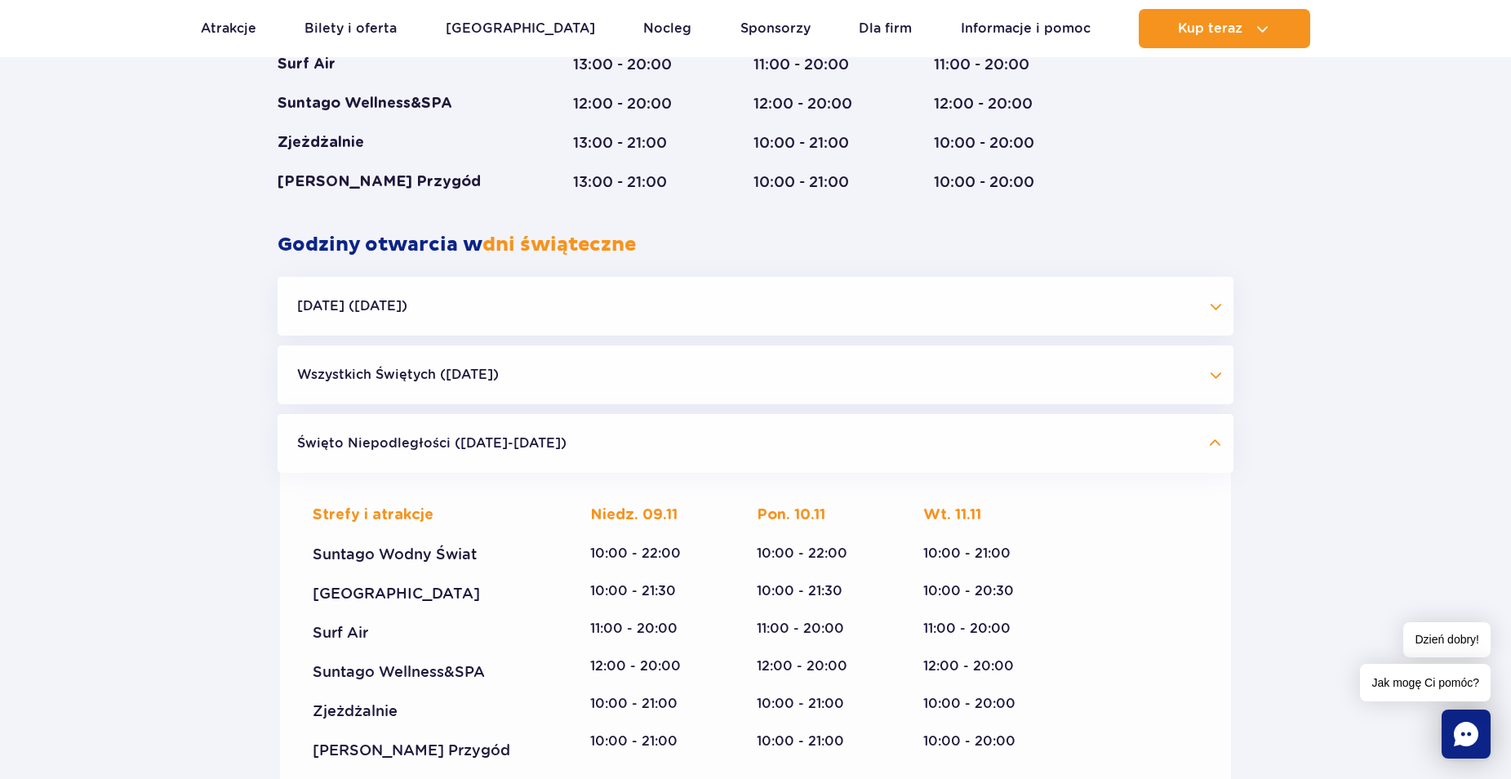
click at [1215, 434] on button "Święto Niepodległości ([DATE]-[DATE])" at bounding box center [756, 443] width 956 height 59
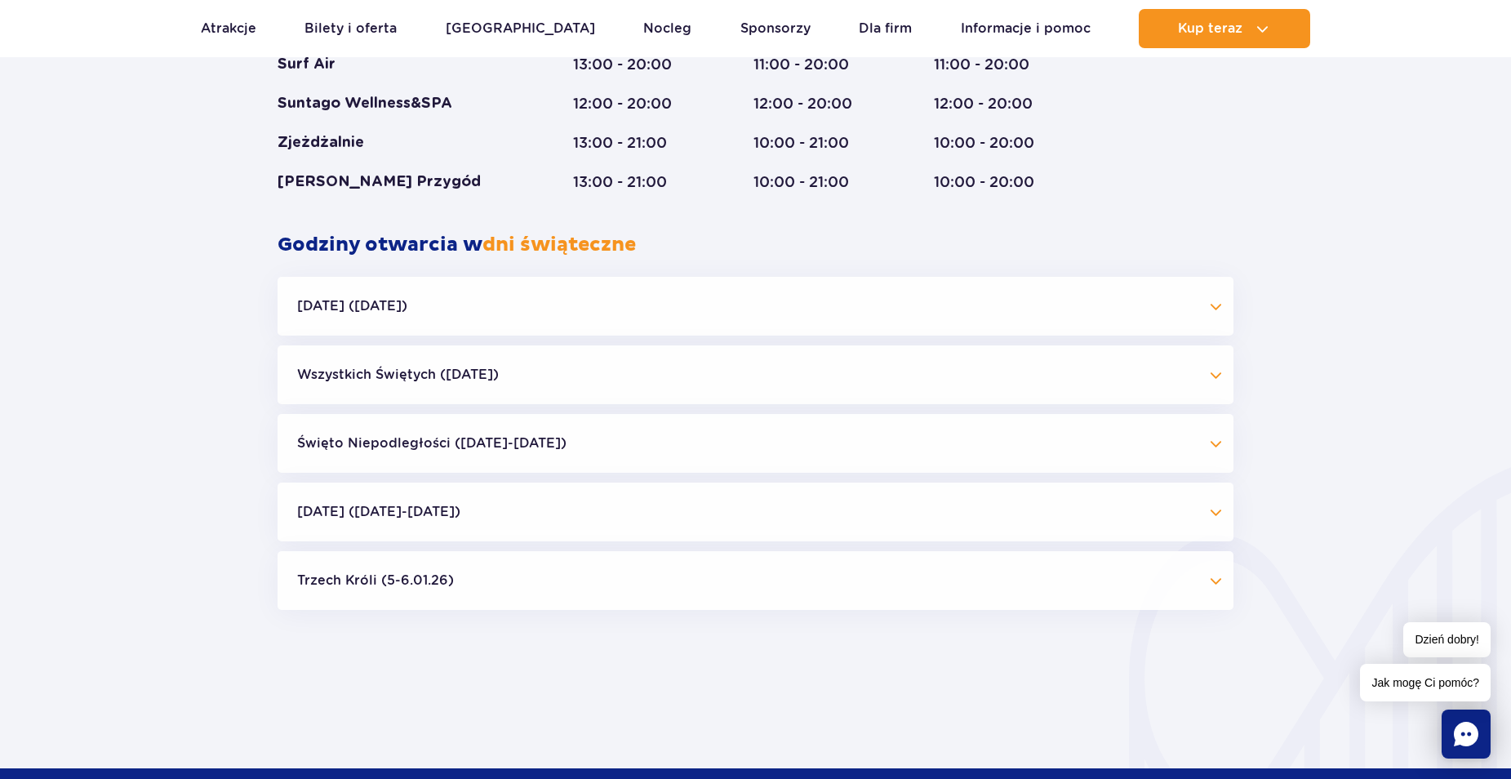
click at [1197, 506] on button "[DATE] ([DATE]-[DATE])" at bounding box center [756, 511] width 956 height 59
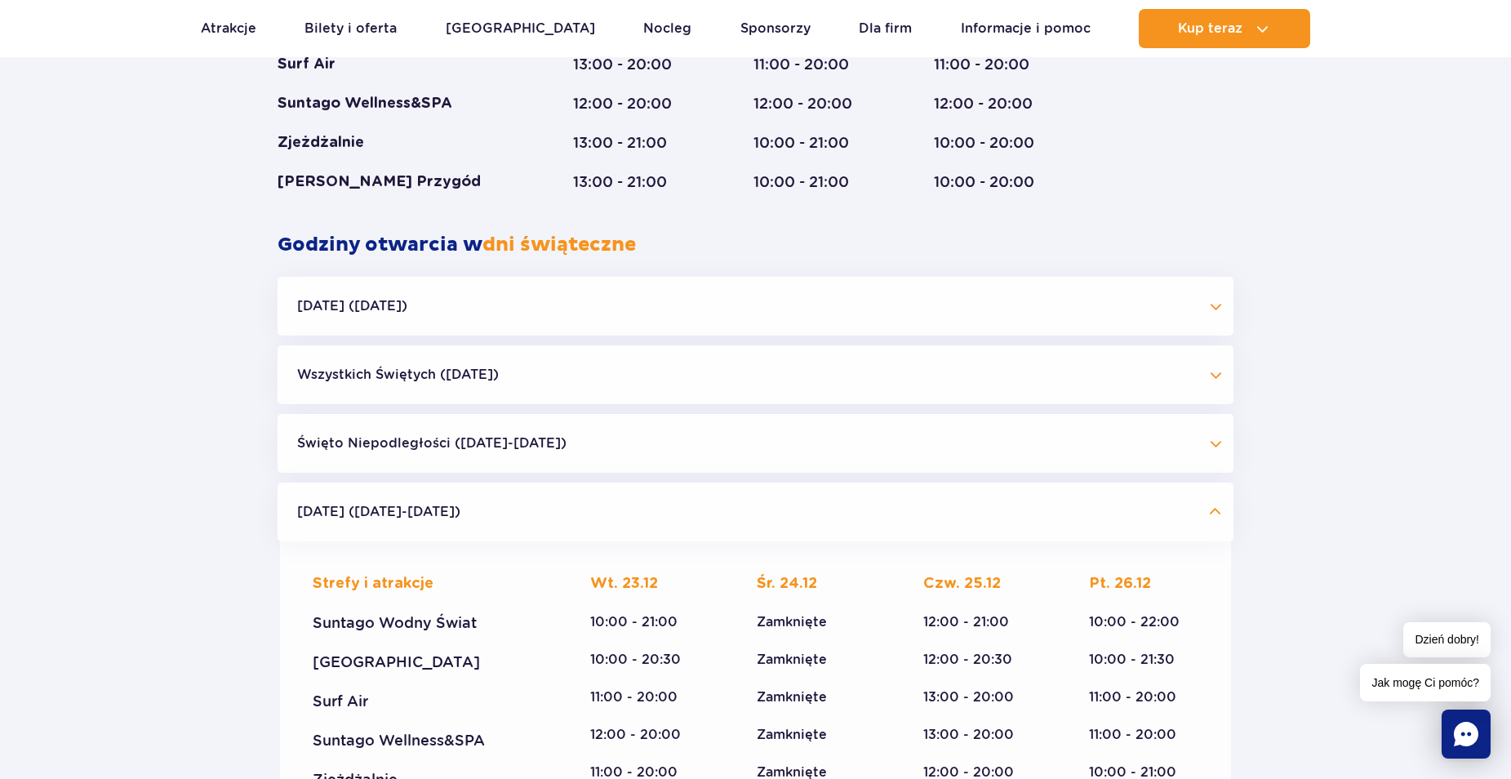
click at [1197, 506] on button "[DATE] ([DATE]-[DATE])" at bounding box center [756, 511] width 956 height 59
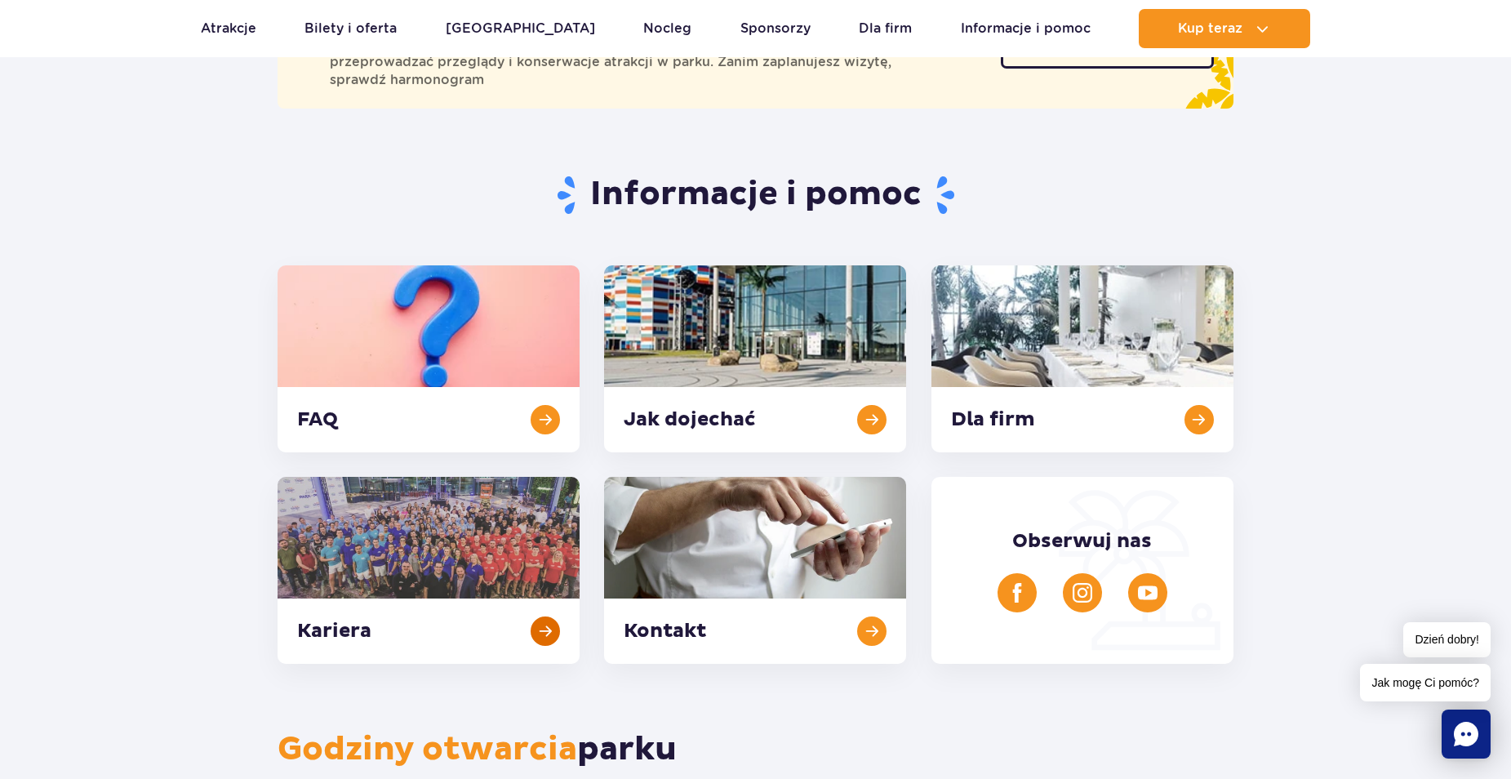
scroll to position [245, 0]
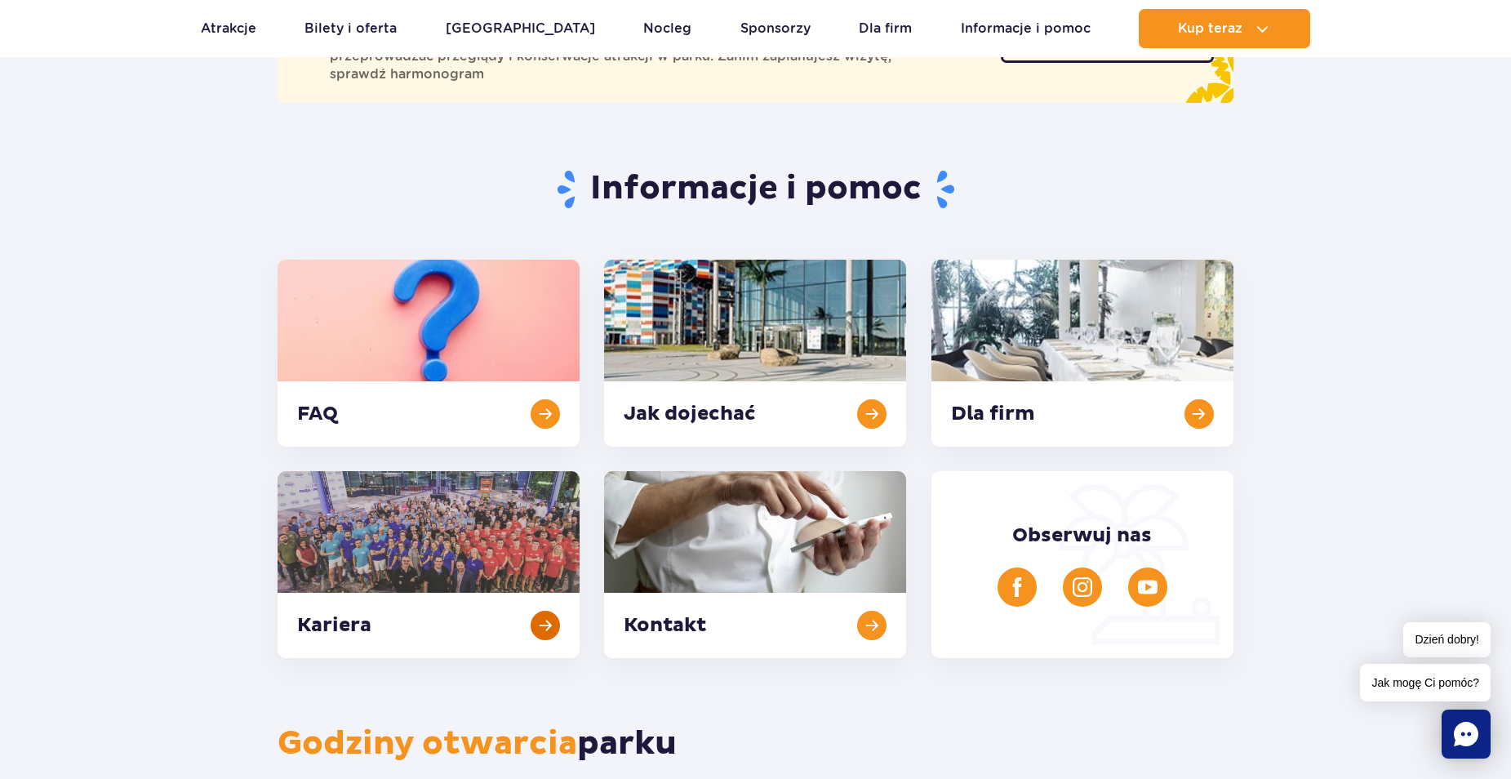
click at [437, 548] on link at bounding box center [429, 564] width 302 height 187
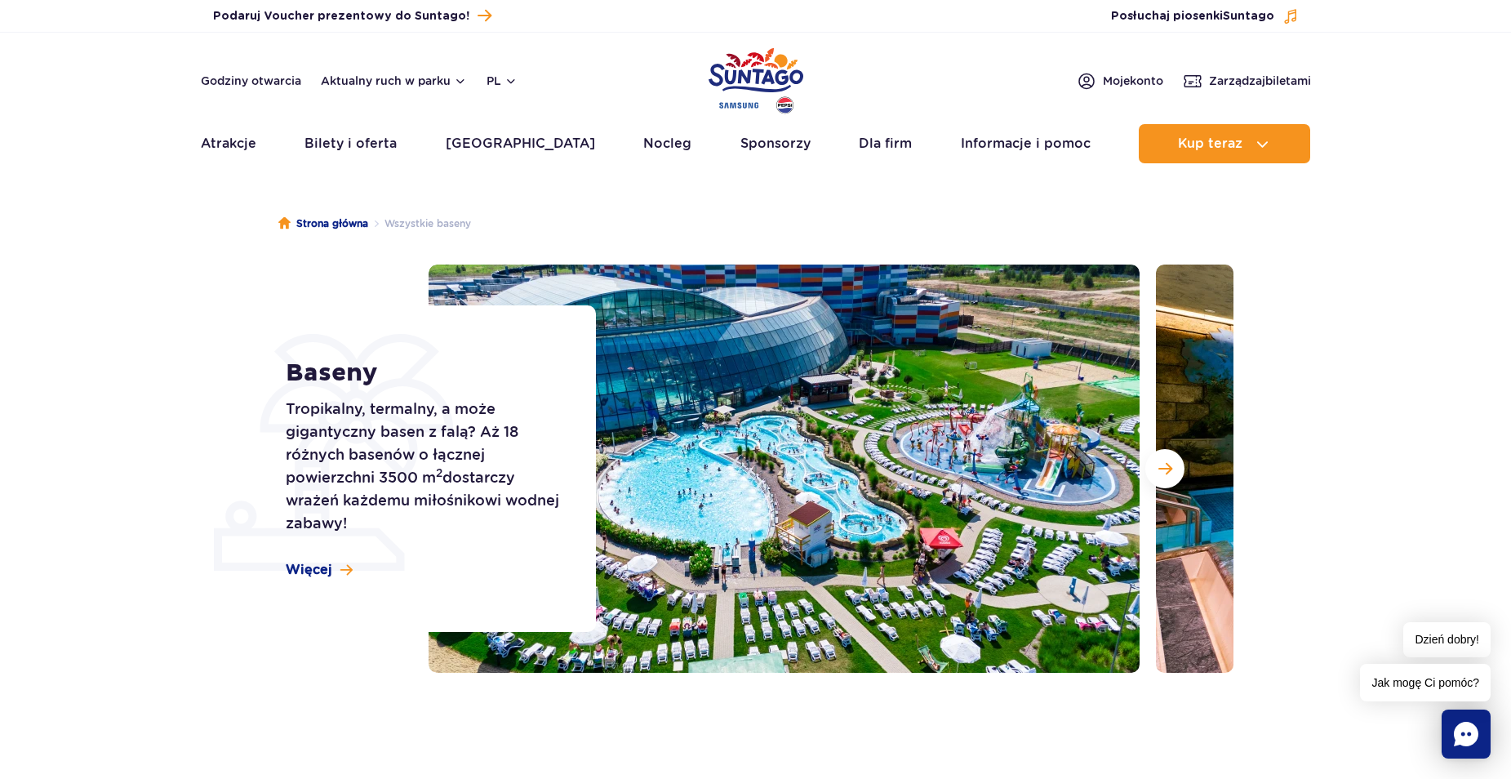
click at [785, 64] on img "Park of Poland" at bounding box center [755, 80] width 95 height 75
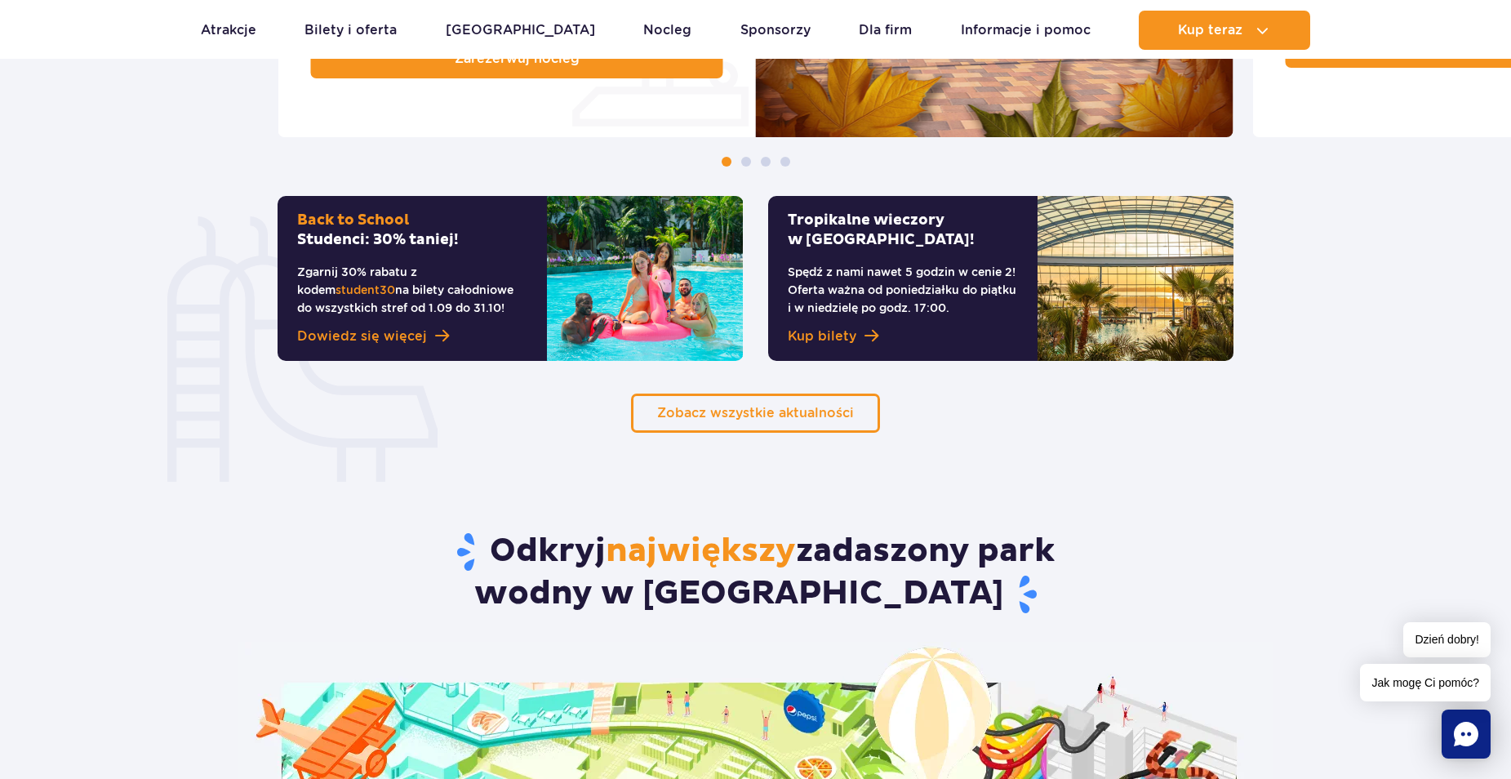
scroll to position [1551, 0]
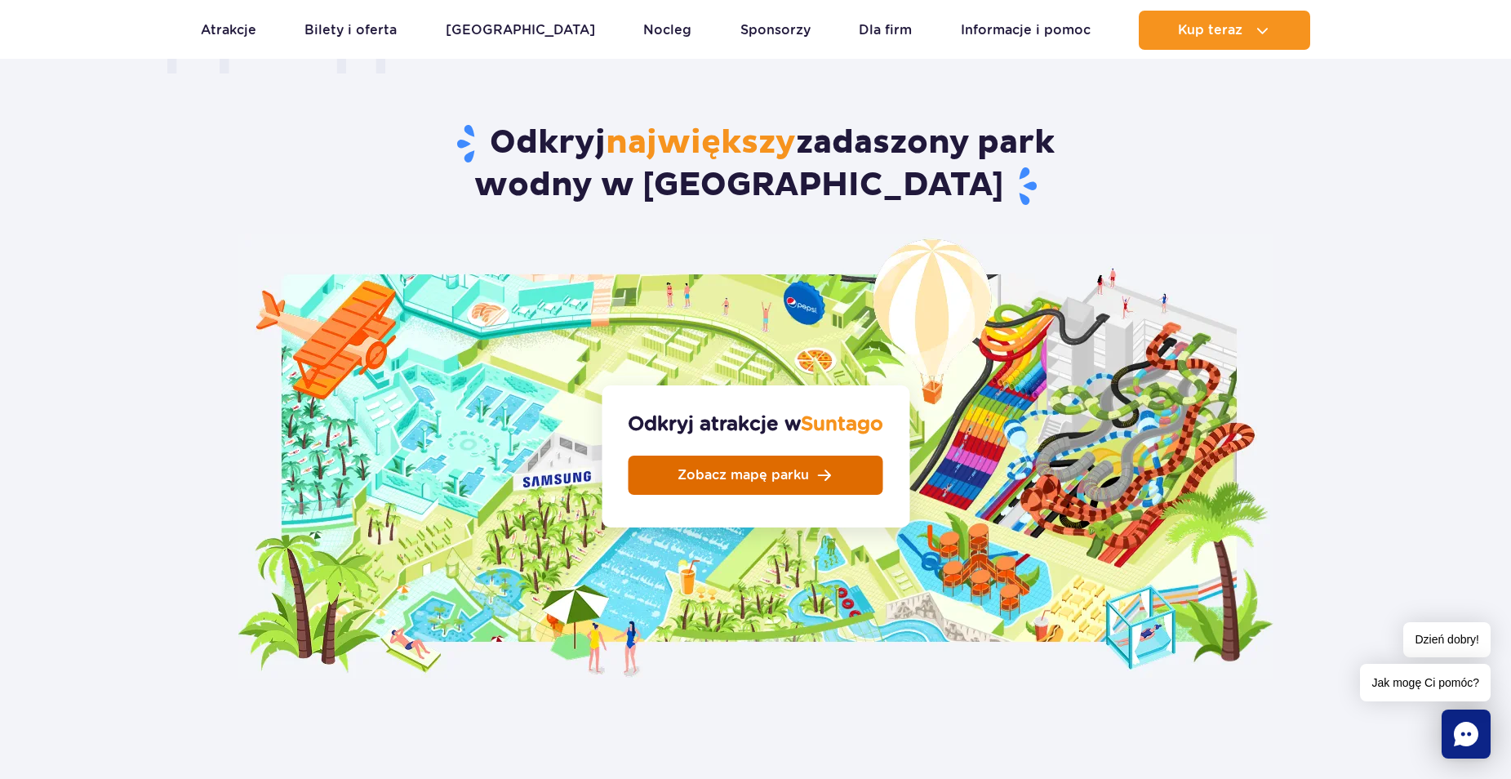
click at [822, 455] on link "Zobacz mapę parku" at bounding box center [755, 474] width 255 height 39
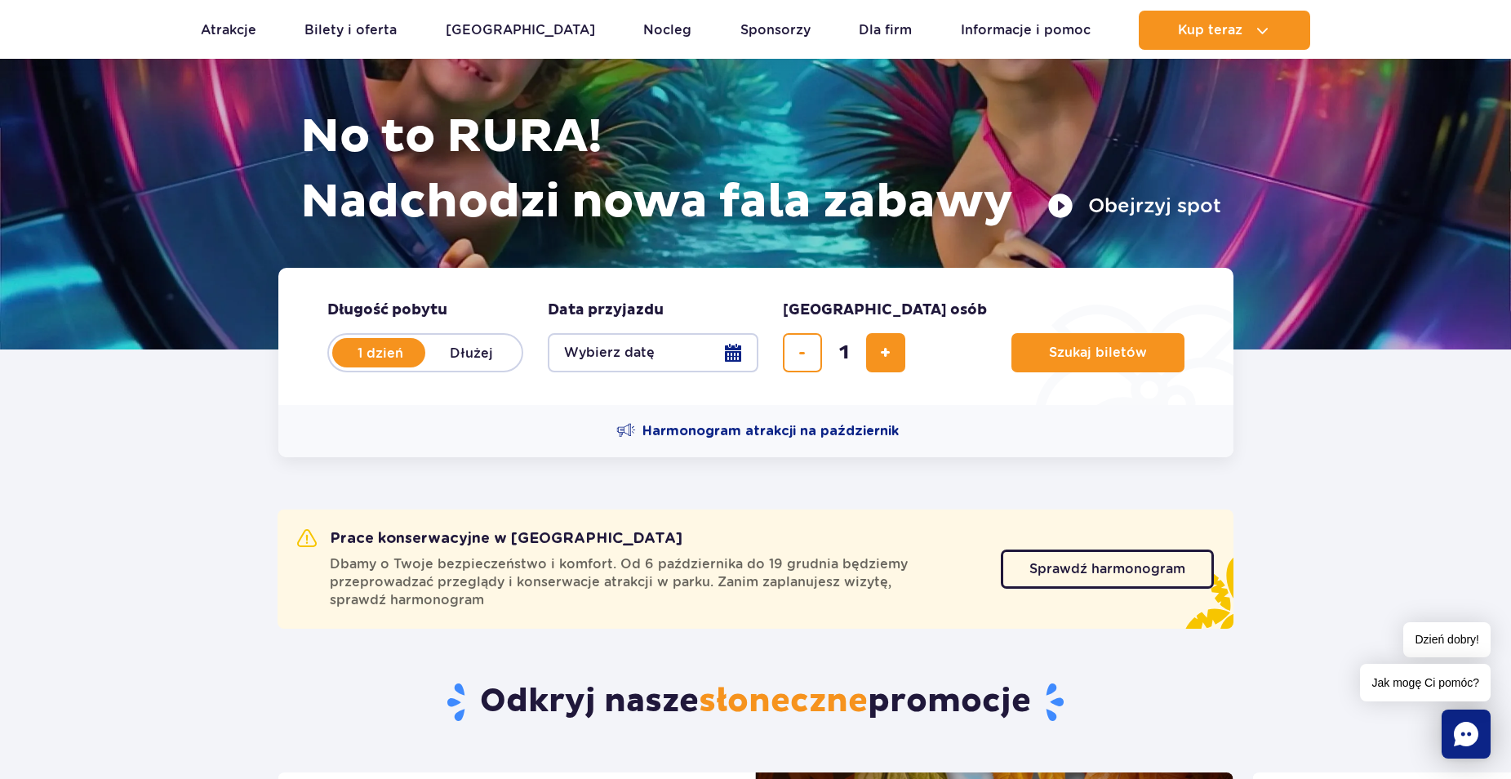
scroll to position [0, 0]
